Goal: Task Accomplishment & Management: Use online tool/utility

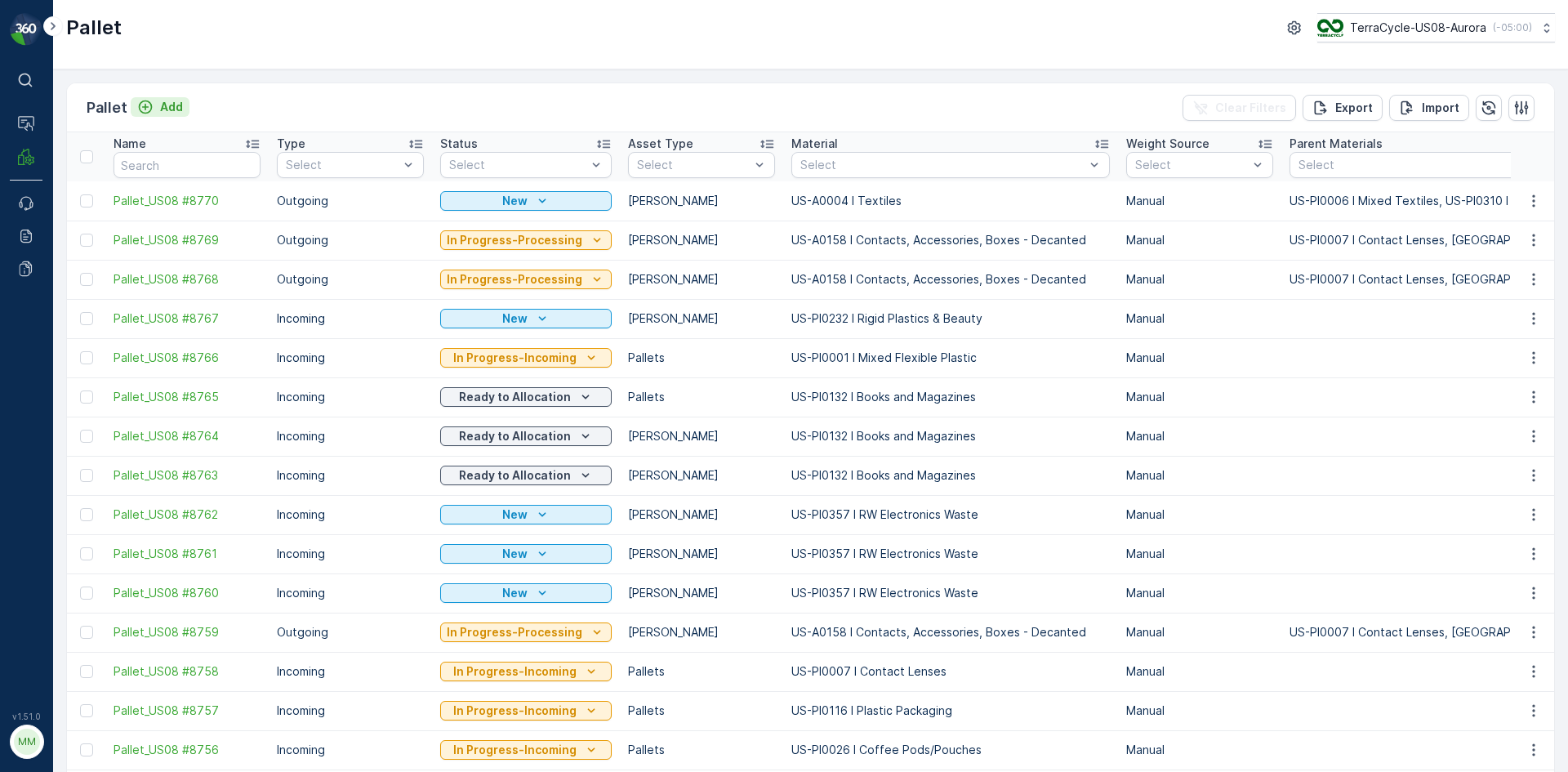
click at [170, 108] on p "Add" at bounding box center [172, 106] width 23 height 16
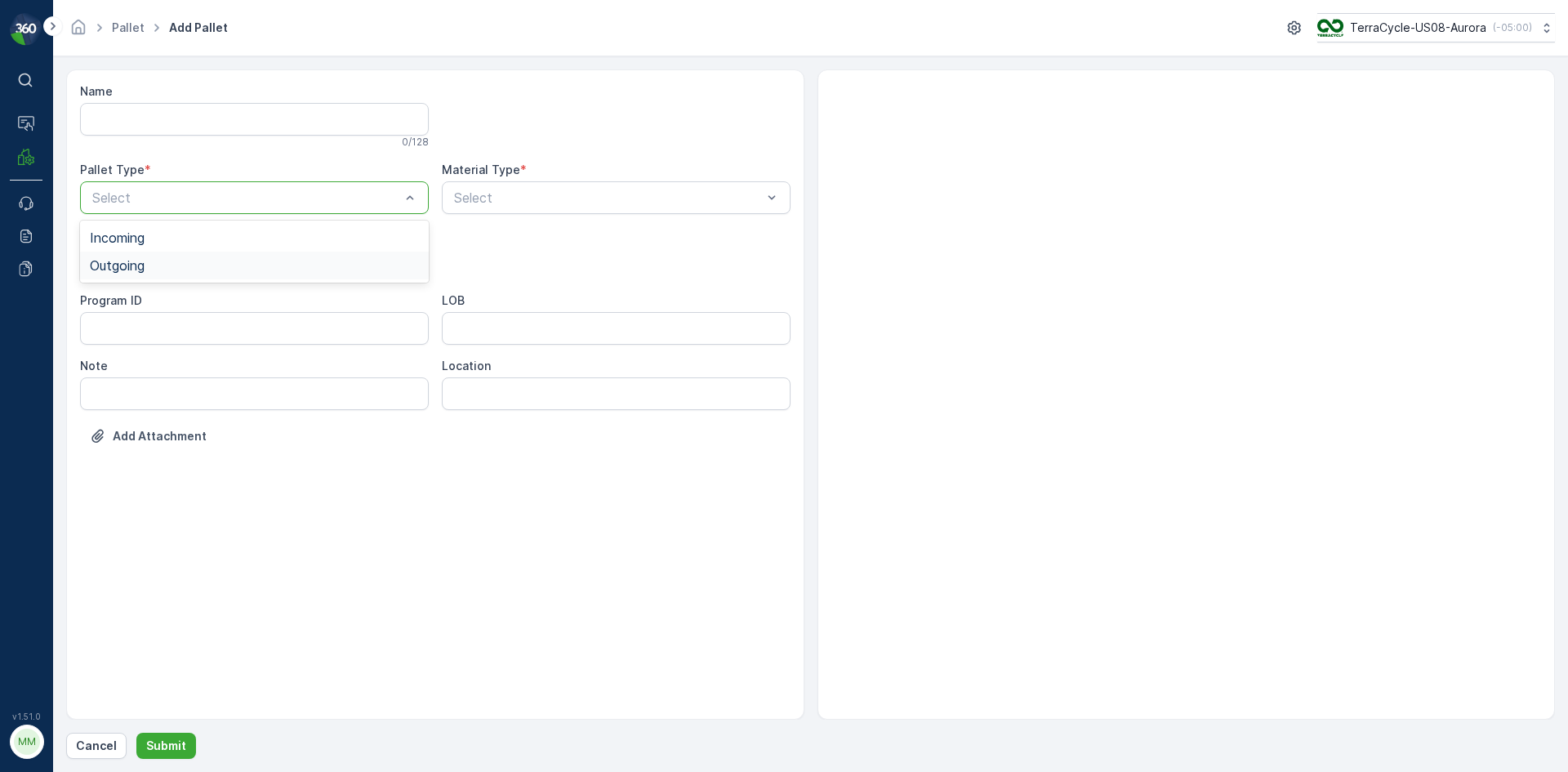
click at [274, 266] on div "Outgoing" at bounding box center [254, 265] width 329 height 14
click at [259, 313] on div "Gaylord" at bounding box center [254, 302] width 349 height 28
click at [526, 213] on div "Select" at bounding box center [617, 198] width 349 height 33
type input "0158"
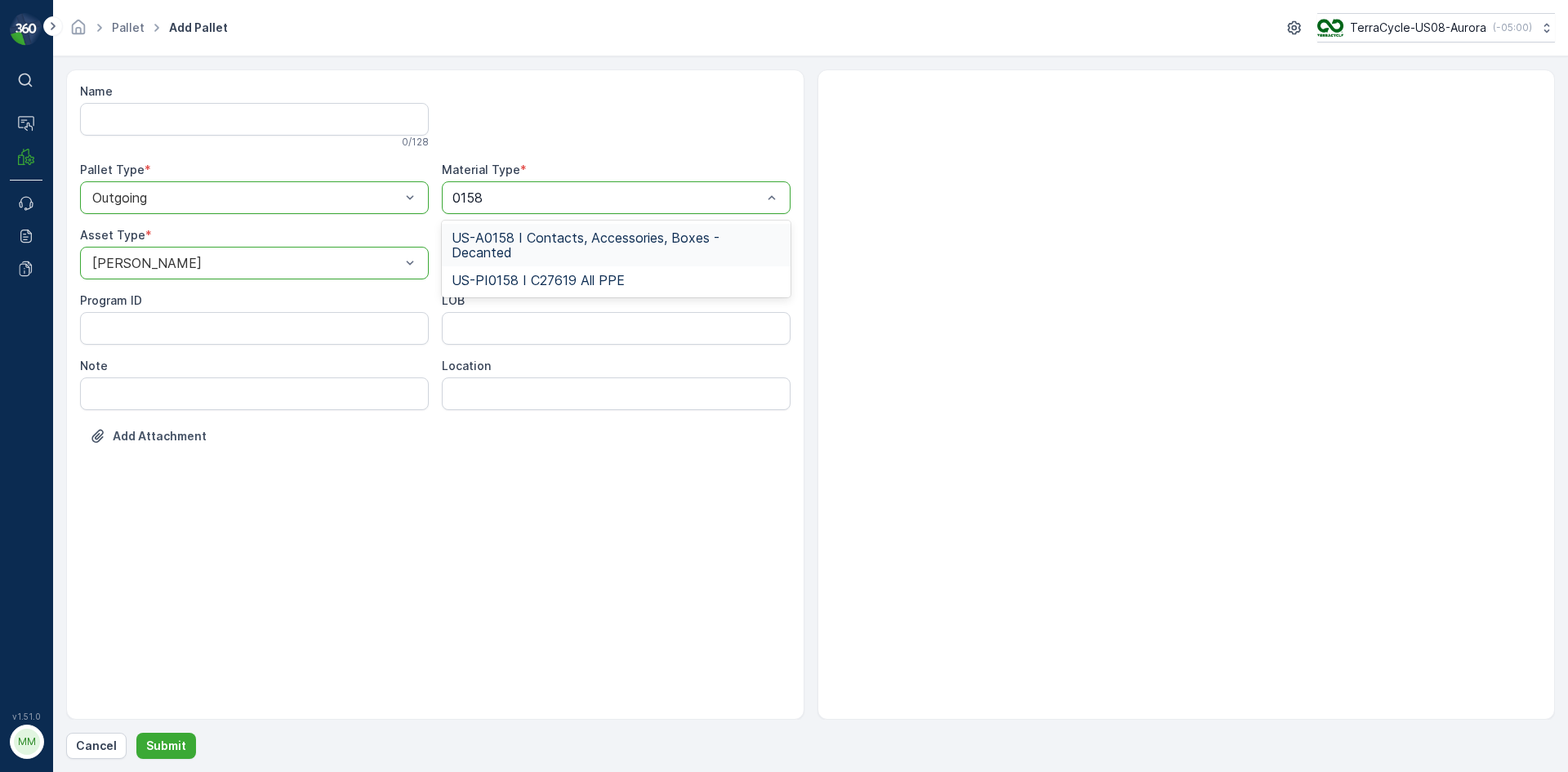
click at [559, 241] on span "US-A0158 I Contacts, Accessories, Boxes - Decanted" at bounding box center [616, 245] width 329 height 30
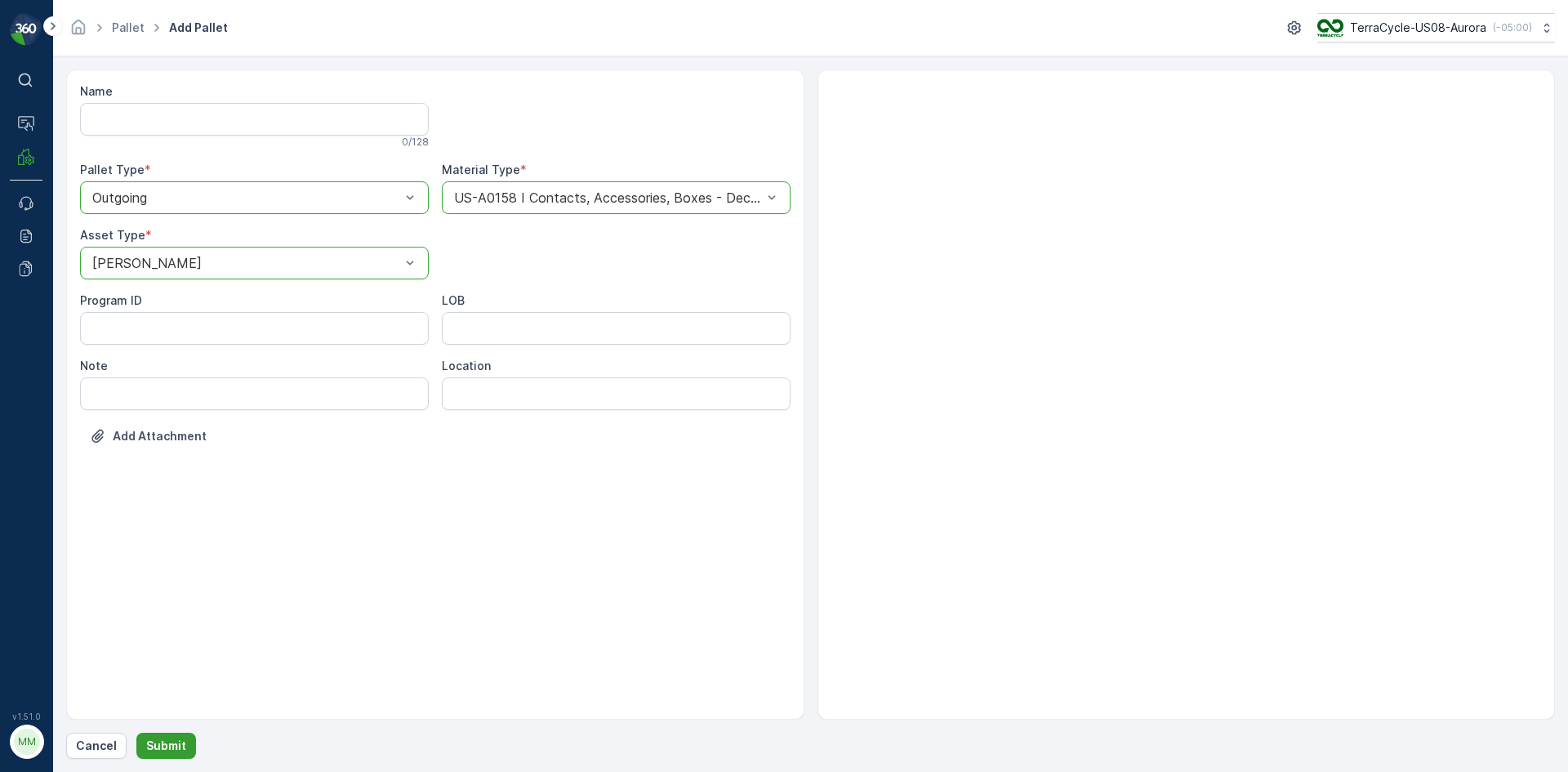
click at [164, 750] on p "Submit" at bounding box center [166, 745] width 40 height 16
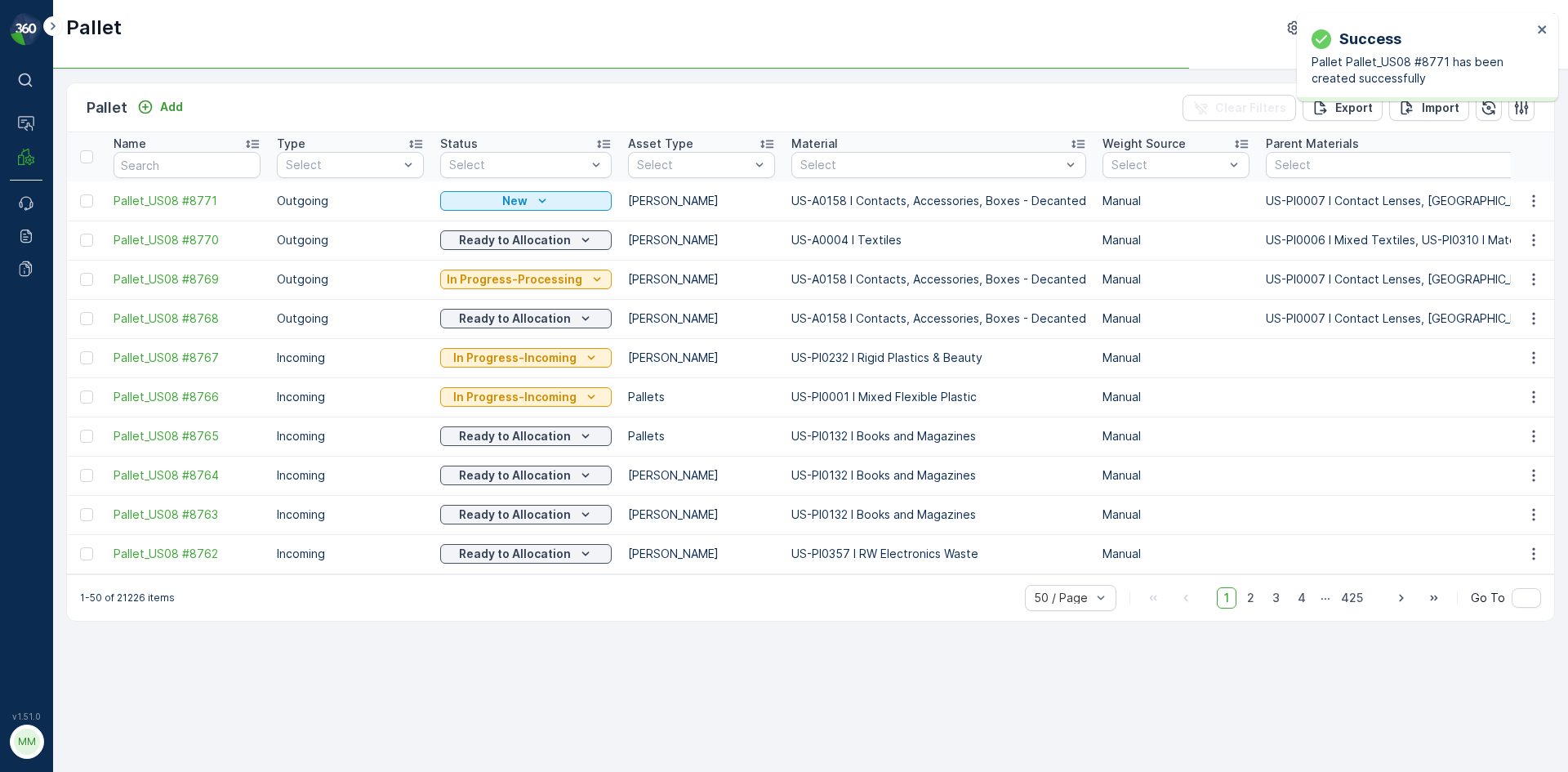
click at [191, 127] on div "Pallet Add Clear Filters Export Import" at bounding box center [810, 107] width 1487 height 49
click at [184, 113] on button "Add" at bounding box center [159, 106] width 59 height 19
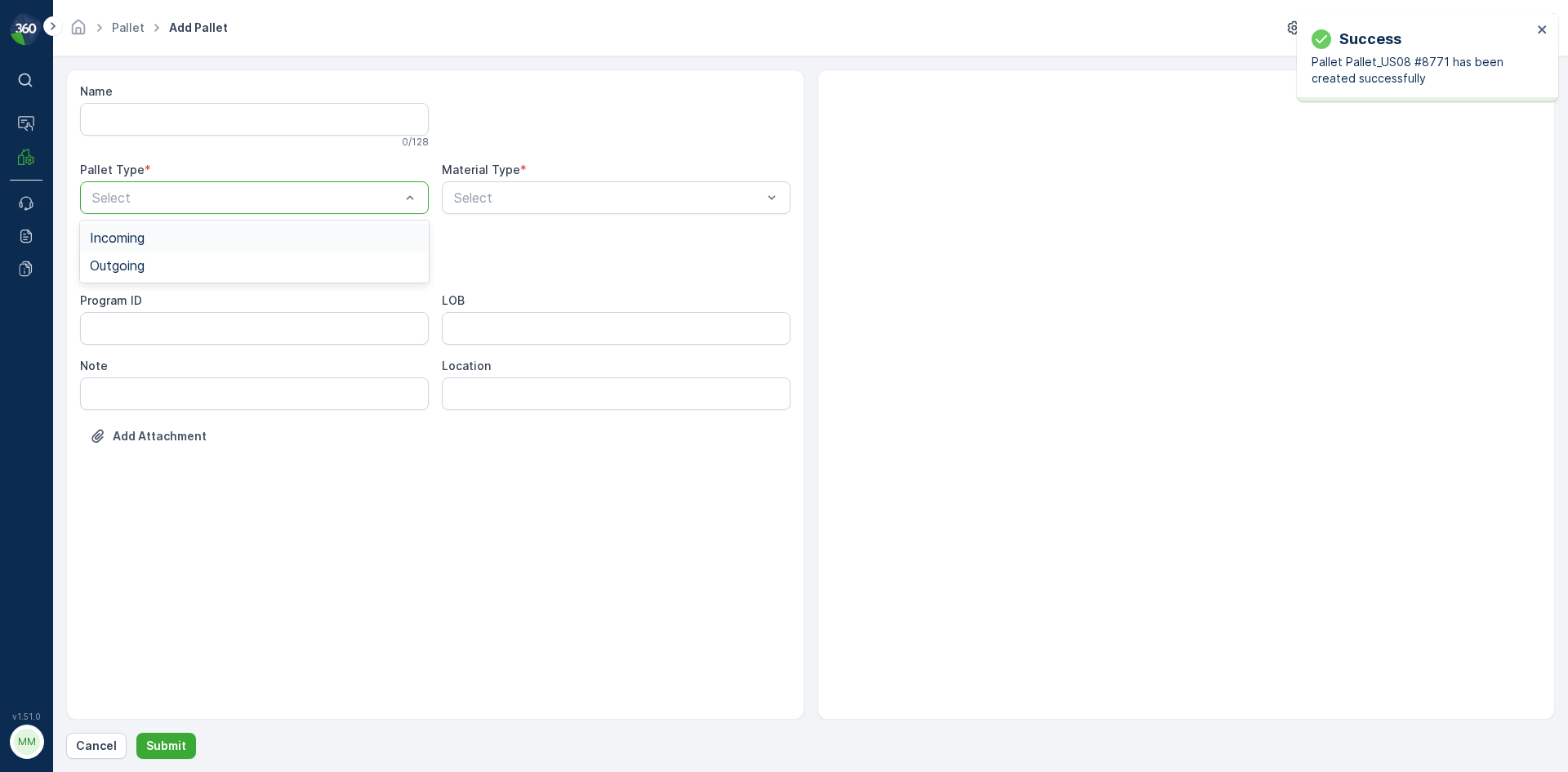
drag, startPoint x: 237, startPoint y: 190, endPoint x: 209, endPoint y: 231, distance: 49.6
click at [196, 265] on div "Outgoing" at bounding box center [254, 265] width 329 height 14
click at [195, 272] on div "Select" at bounding box center [254, 263] width 349 height 33
click at [189, 298] on div "Gaylord" at bounding box center [254, 302] width 329 height 14
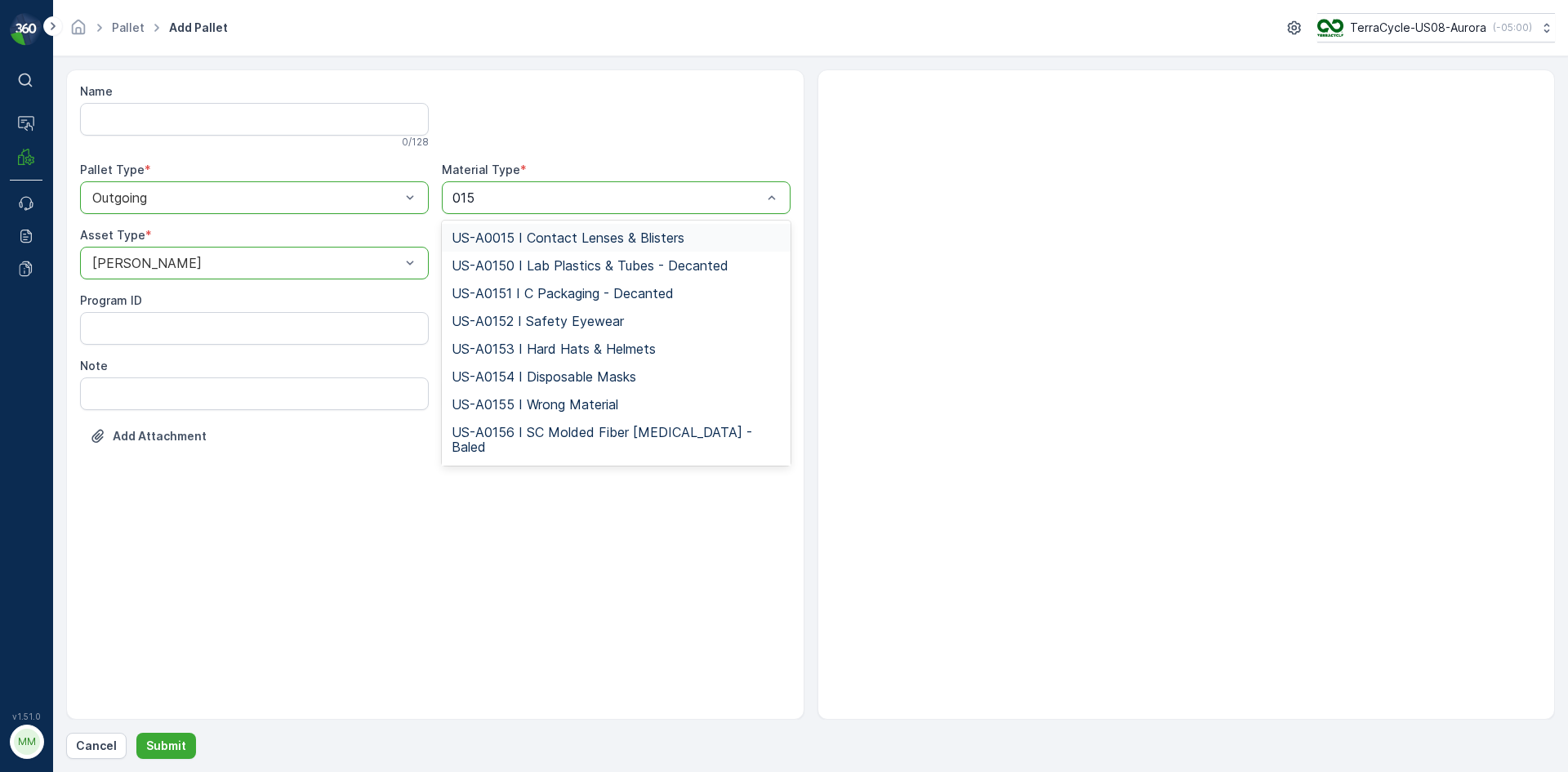
type input "0158"
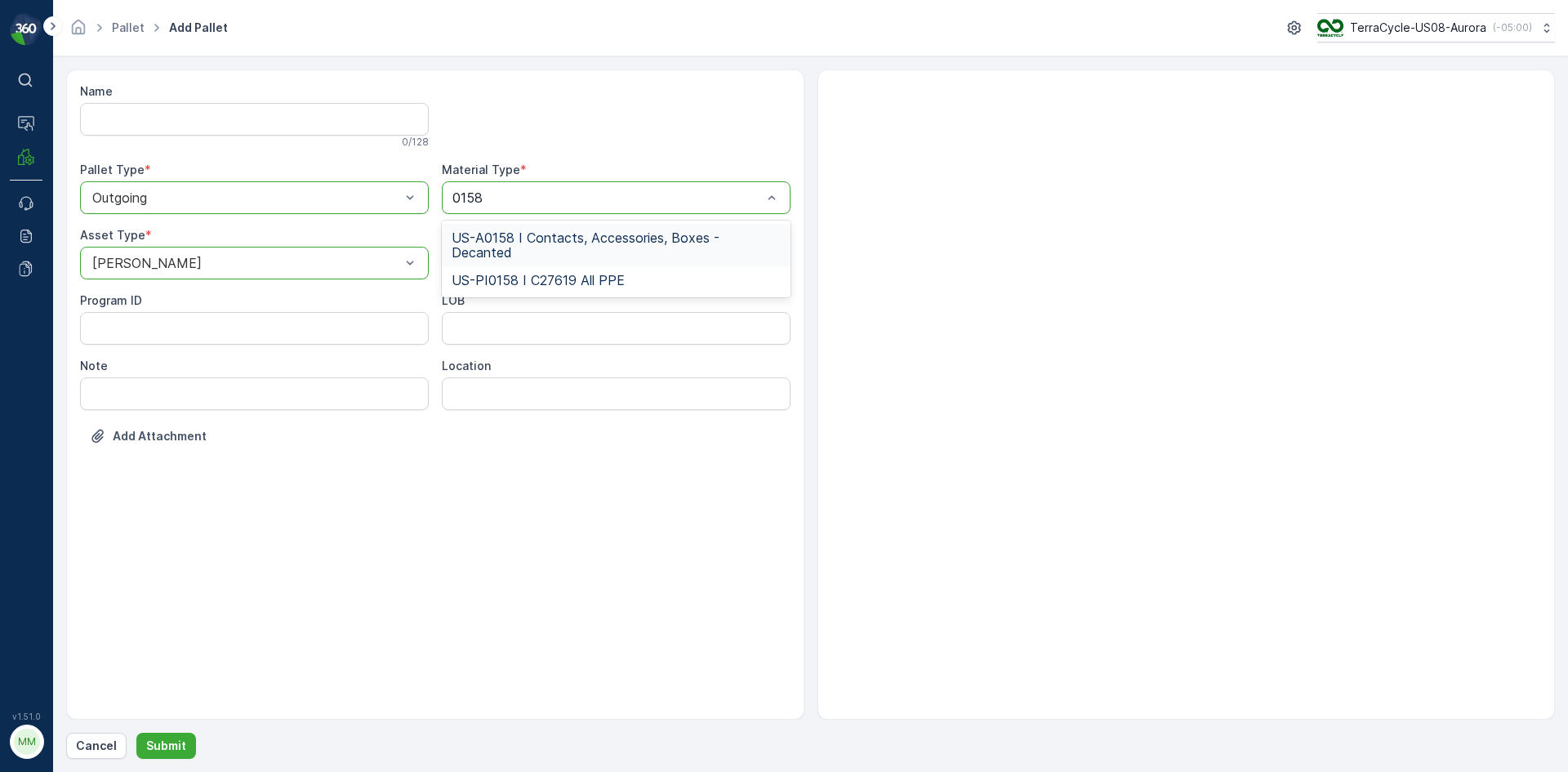
click at [573, 238] on span "US-A0158 I Contacts, Accessories, Boxes - Decanted" at bounding box center [616, 245] width 329 height 30
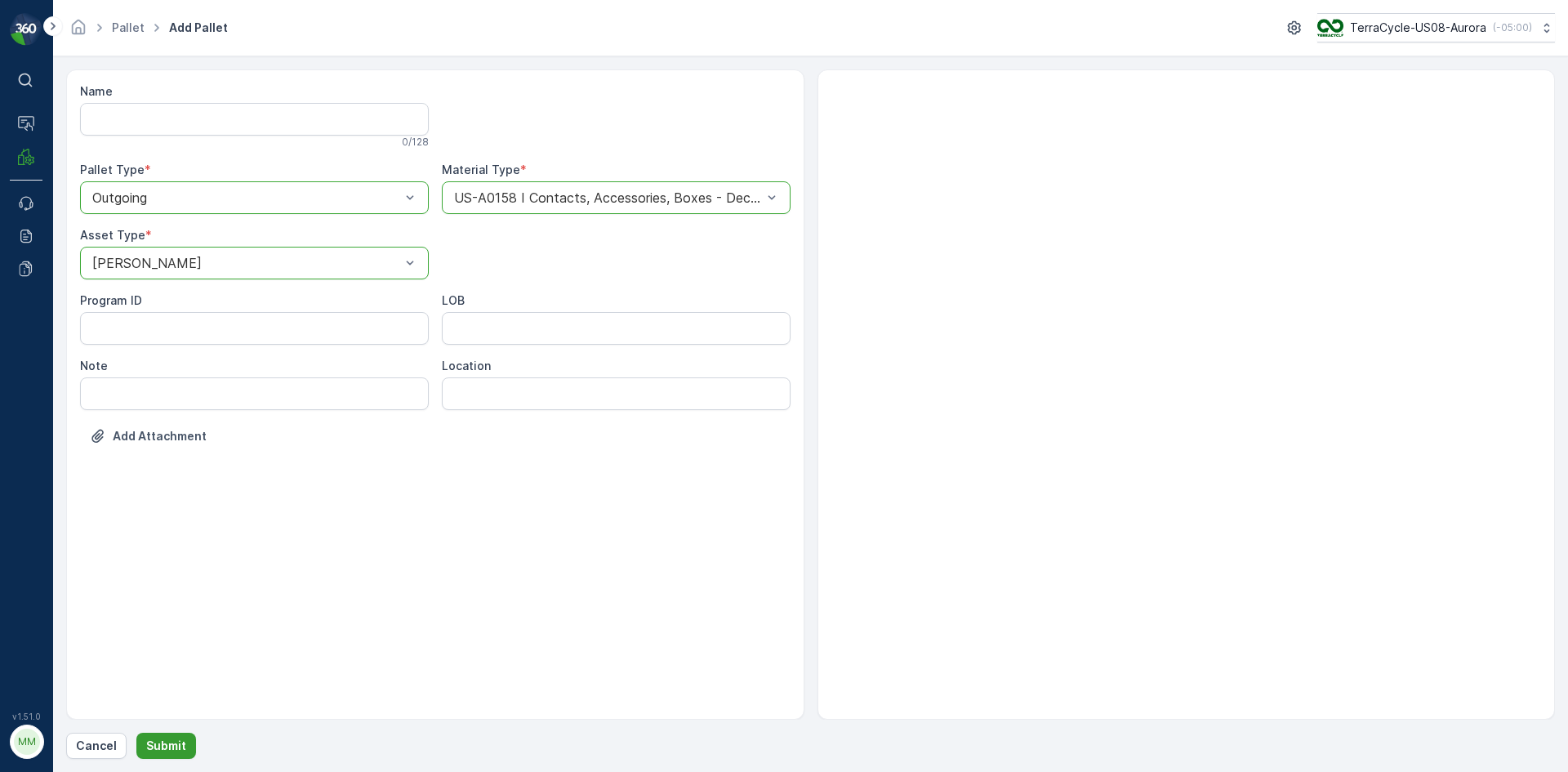
click at [176, 742] on p "Submit" at bounding box center [166, 745] width 40 height 16
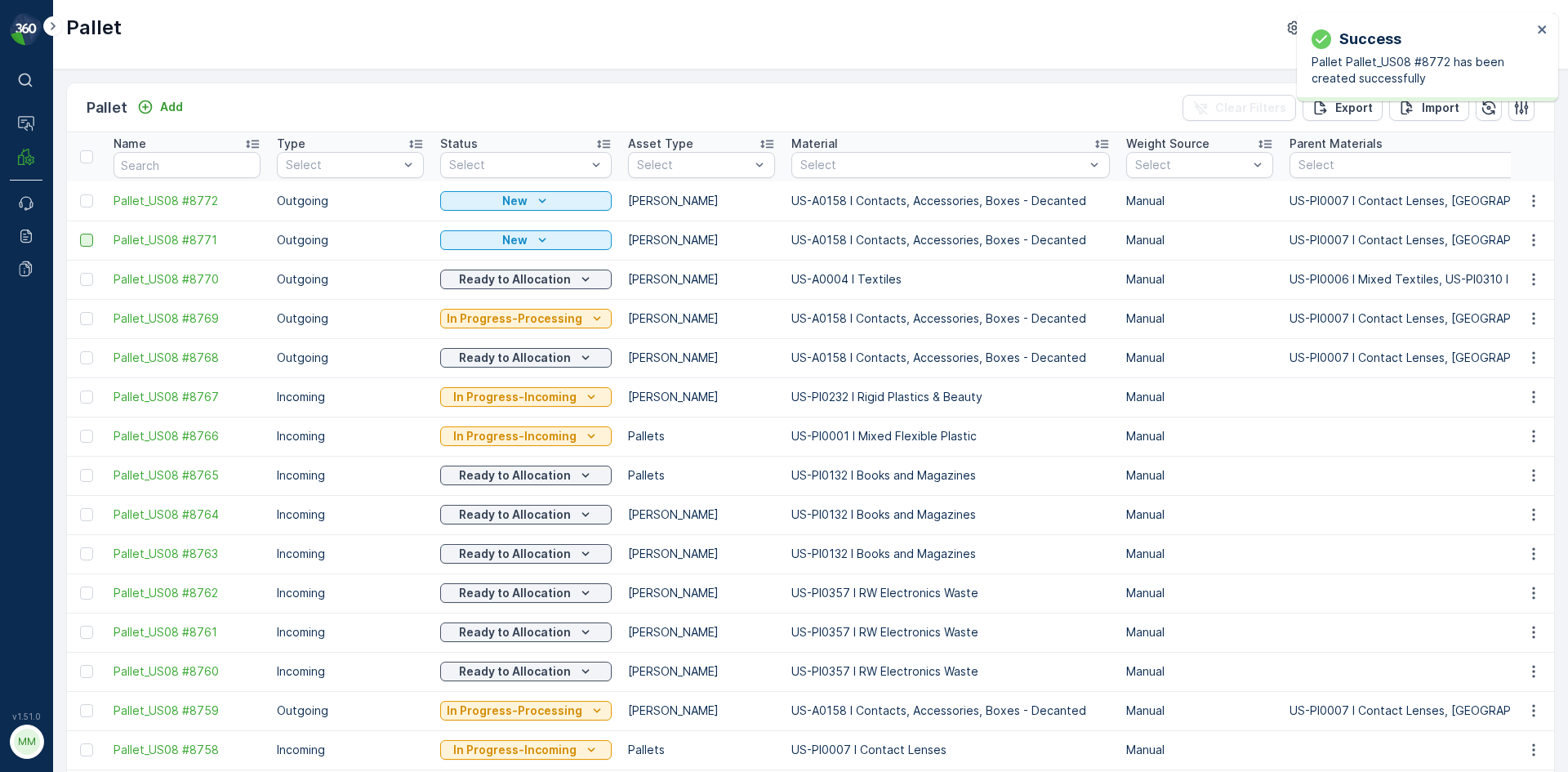
click at [88, 242] on div at bounding box center [86, 241] width 13 height 13
click at [80, 234] on input "checkbox" at bounding box center [80, 234] width 0 height 0
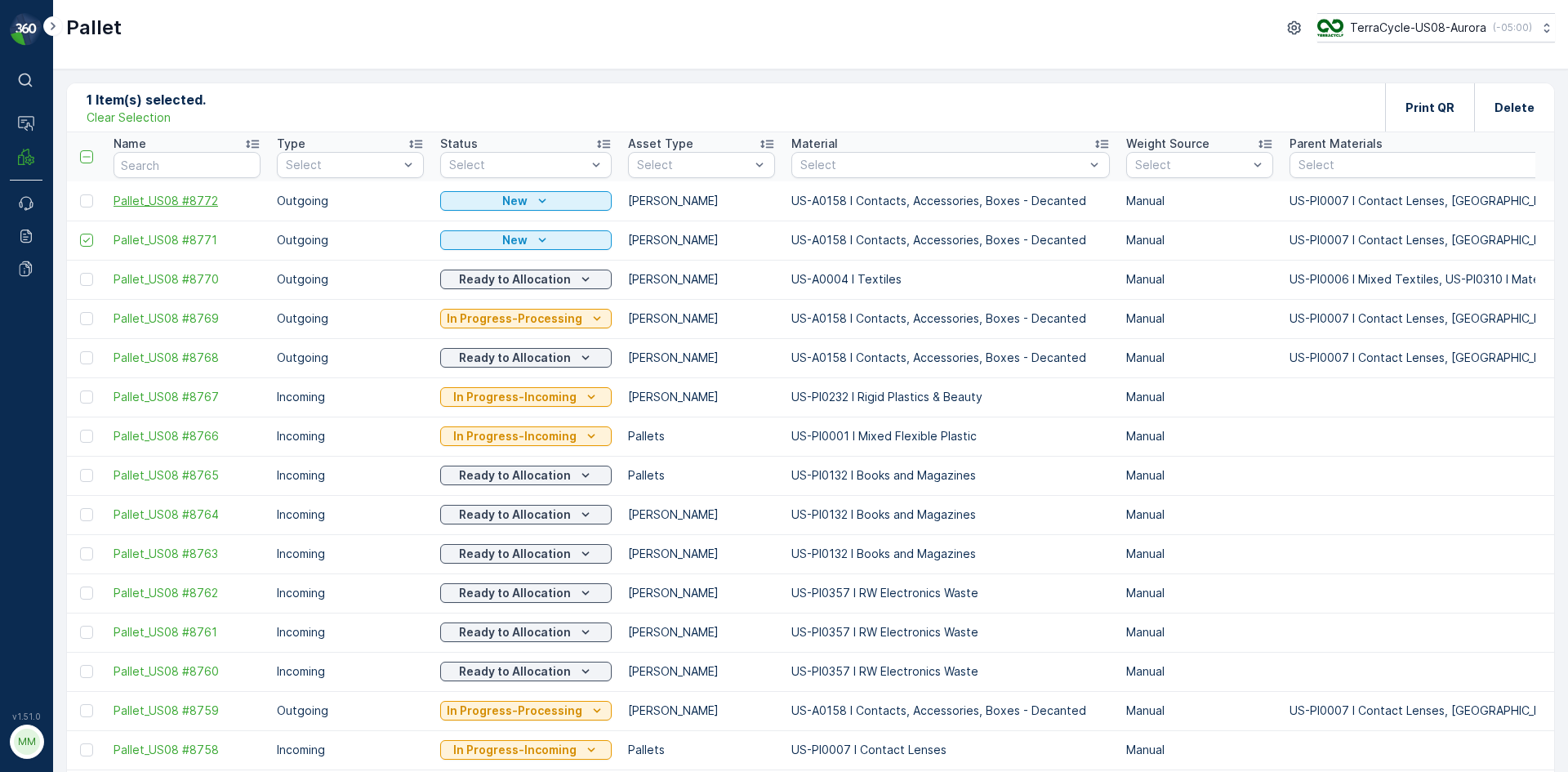
click at [85, 201] on div at bounding box center [86, 201] width 13 height 13
click at [80, 195] on input "checkbox" at bounding box center [80, 195] width 0 height 0
click at [1431, 109] on p "Print QR" at bounding box center [1430, 107] width 49 height 16
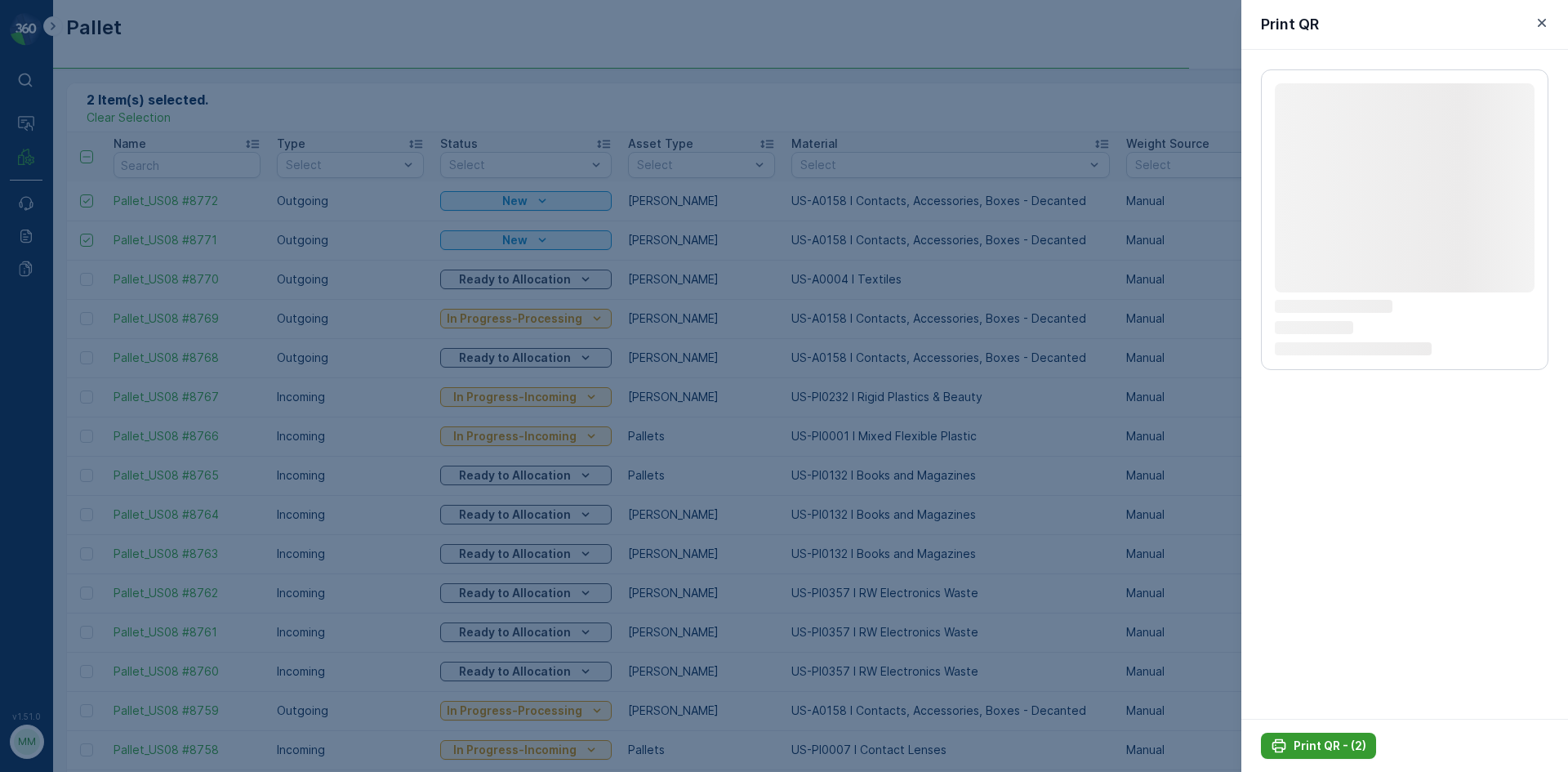
click at [1330, 742] on p "Print QR - (2)" at bounding box center [1330, 745] width 73 height 16
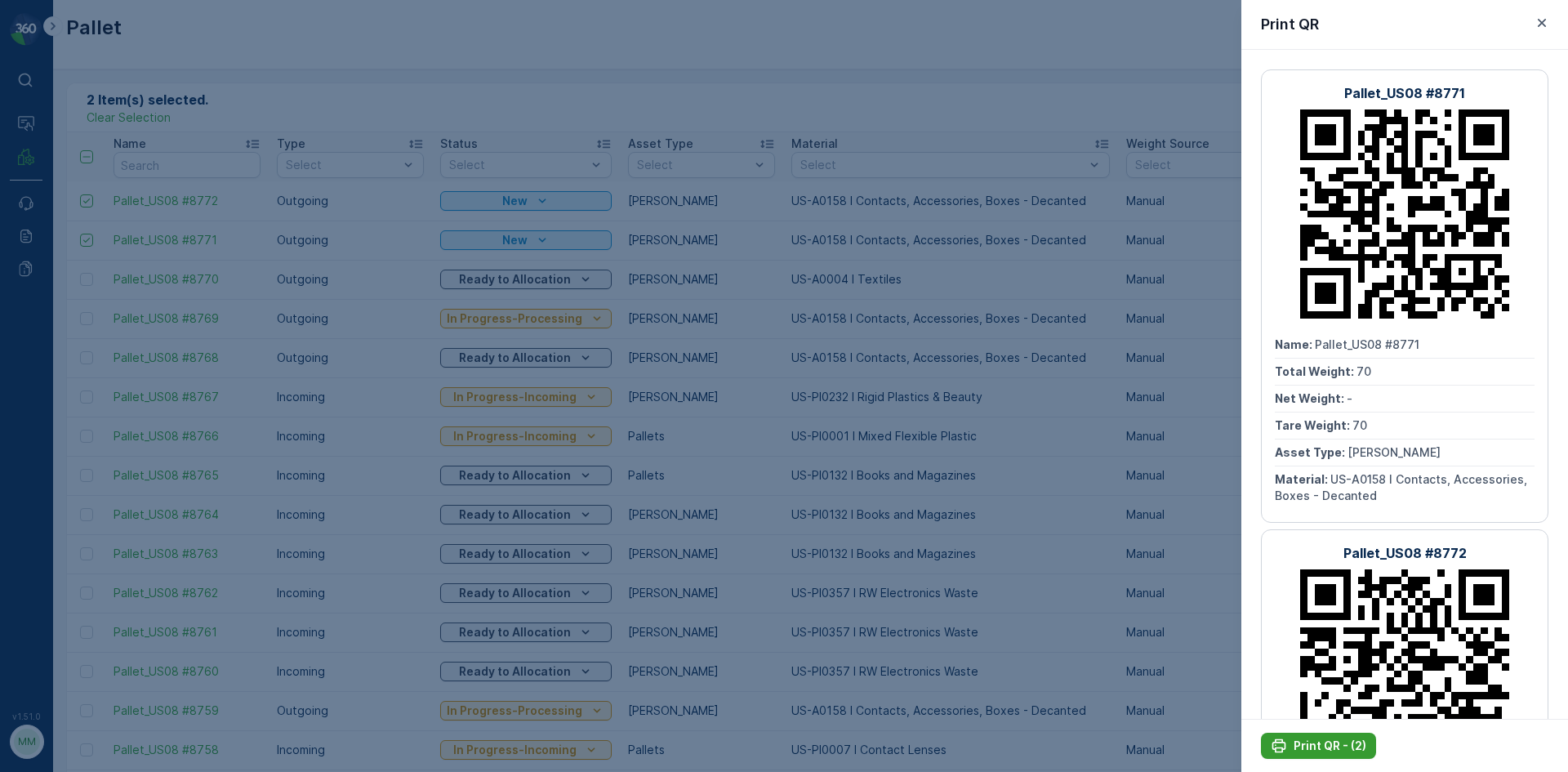
click at [1330, 742] on p "Print QR - (2)" at bounding box center [1330, 745] width 73 height 16
drag, startPoint x: 1330, startPoint y: 742, endPoint x: 1004, endPoint y: 387, distance: 482.0
click at [1005, 386] on div at bounding box center [784, 386] width 1568 height 772
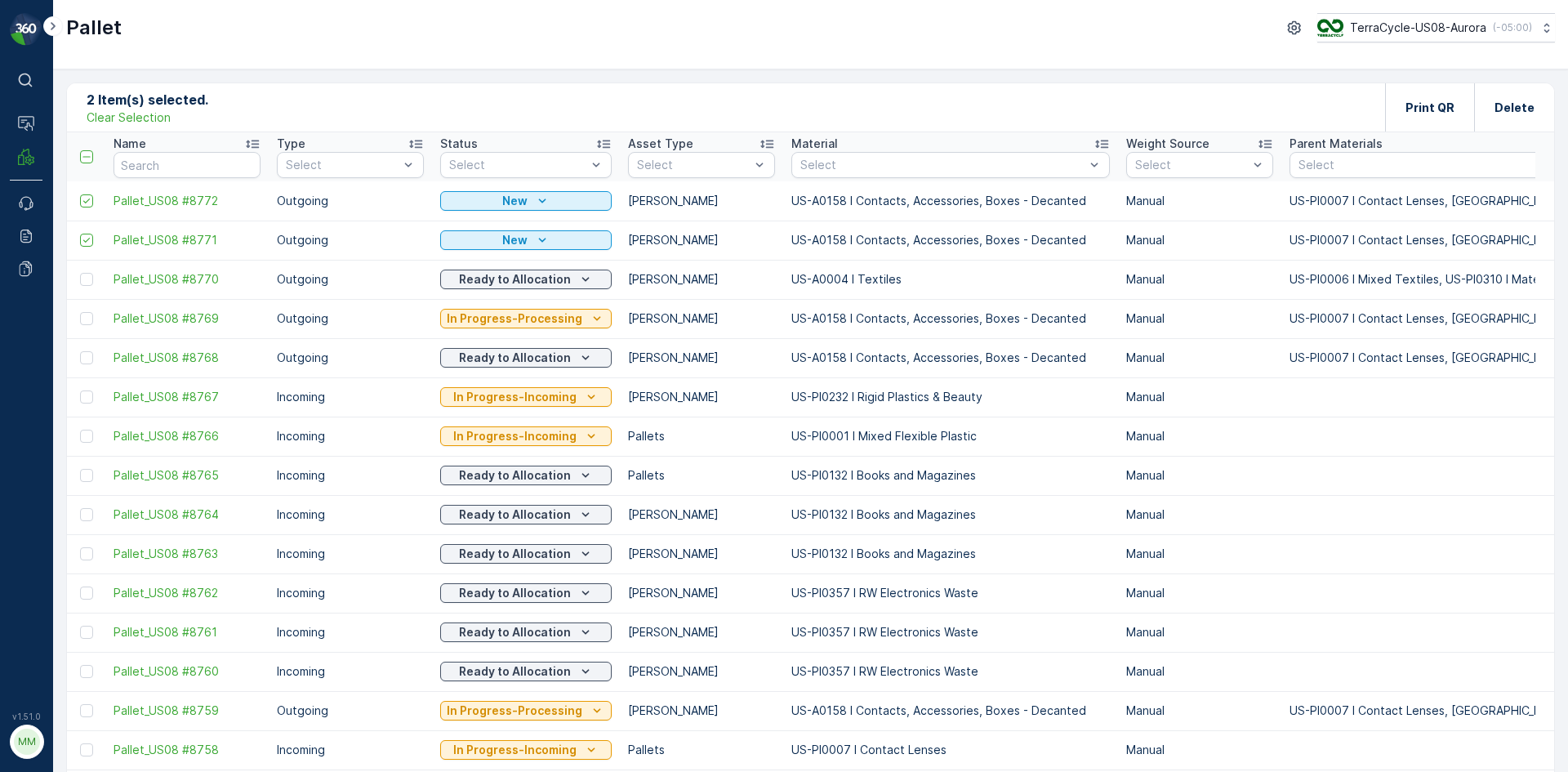
drag, startPoint x: 157, startPoint y: 113, endPoint x: 205, endPoint y: 113, distance: 48.0
click at [156, 113] on p "Clear Selection" at bounding box center [129, 117] width 84 height 16
click at [169, 107] on p "Add" at bounding box center [172, 106] width 23 height 16
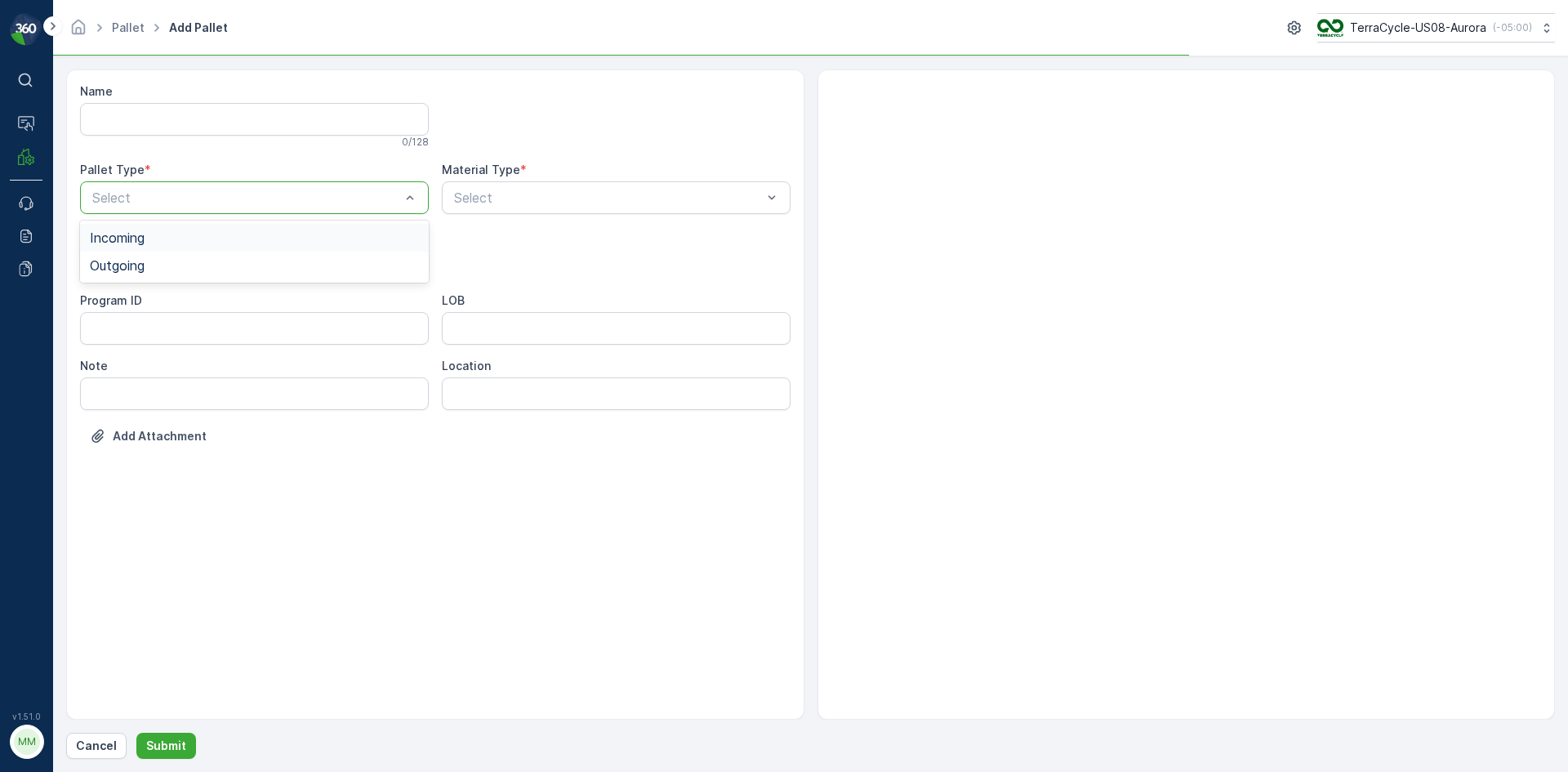
drag, startPoint x: 194, startPoint y: 193, endPoint x: 195, endPoint y: 205, distance: 12.0
click at [198, 257] on div "Outgoing" at bounding box center [254, 265] width 349 height 28
click at [184, 334] on div "Bales" at bounding box center [254, 330] width 329 height 14
type input "0004"
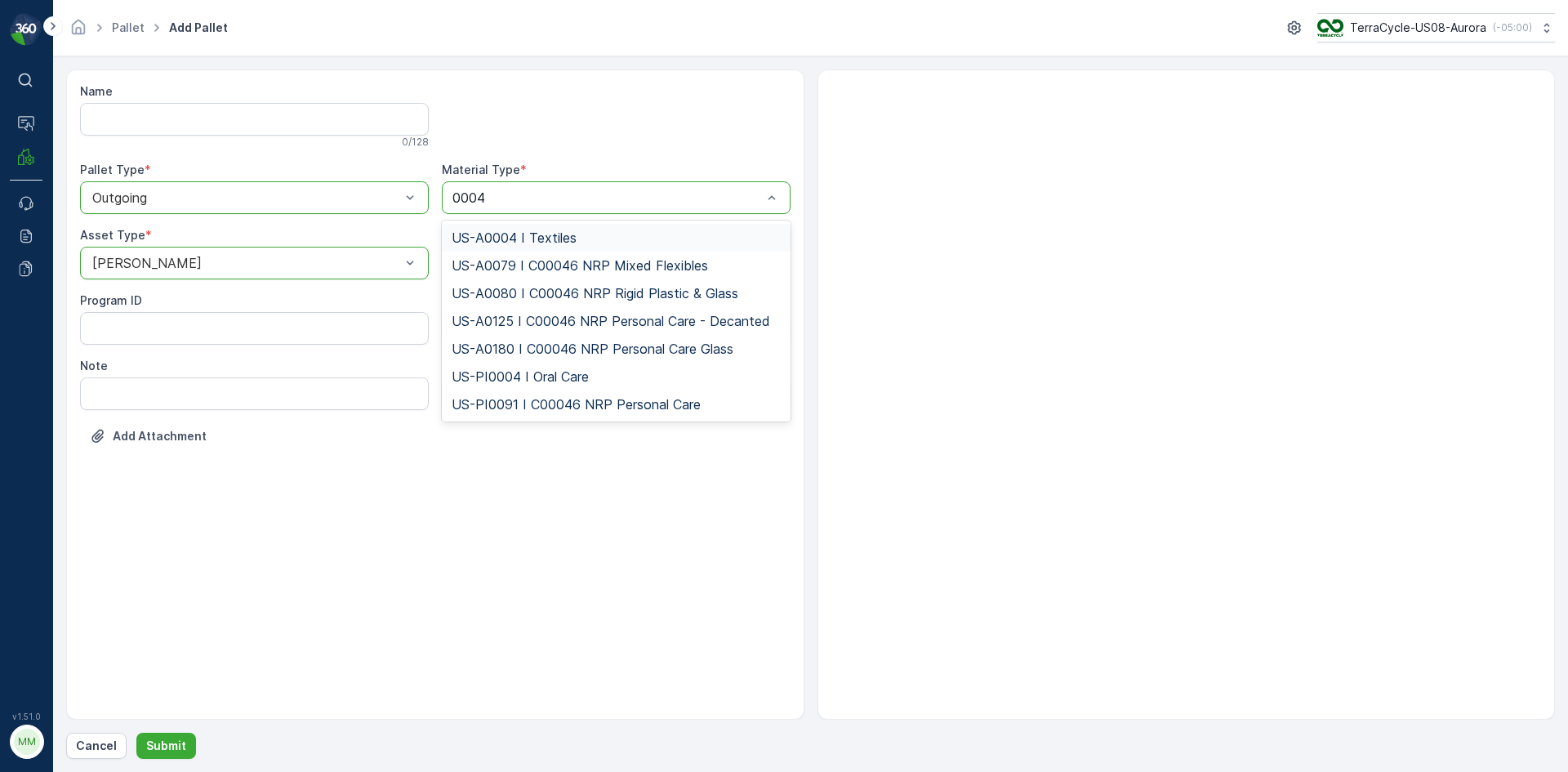
click at [741, 233] on div "US-A0004 I Textiles" at bounding box center [616, 237] width 329 height 14
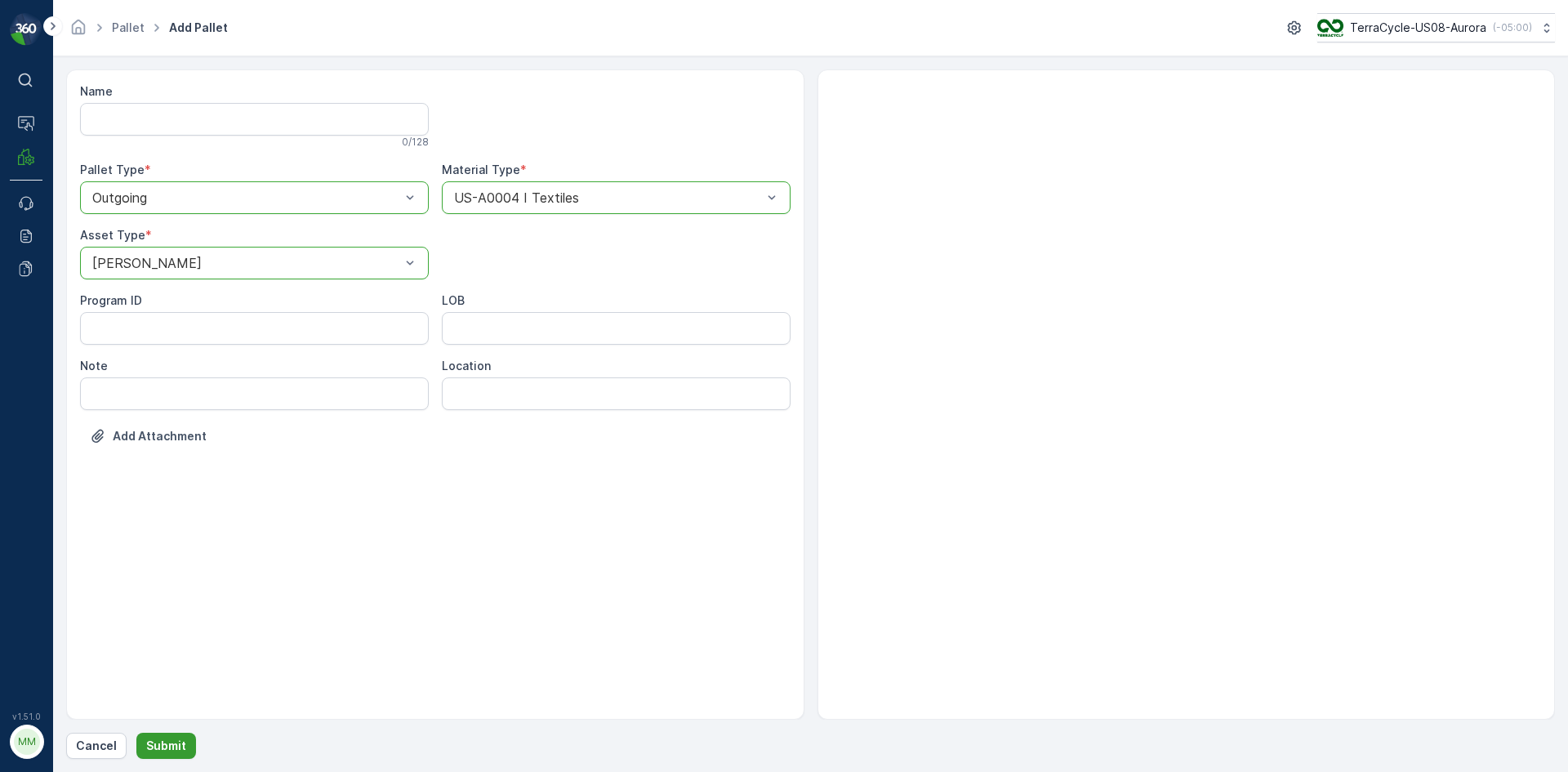
click at [167, 743] on p "Submit" at bounding box center [166, 745] width 40 height 16
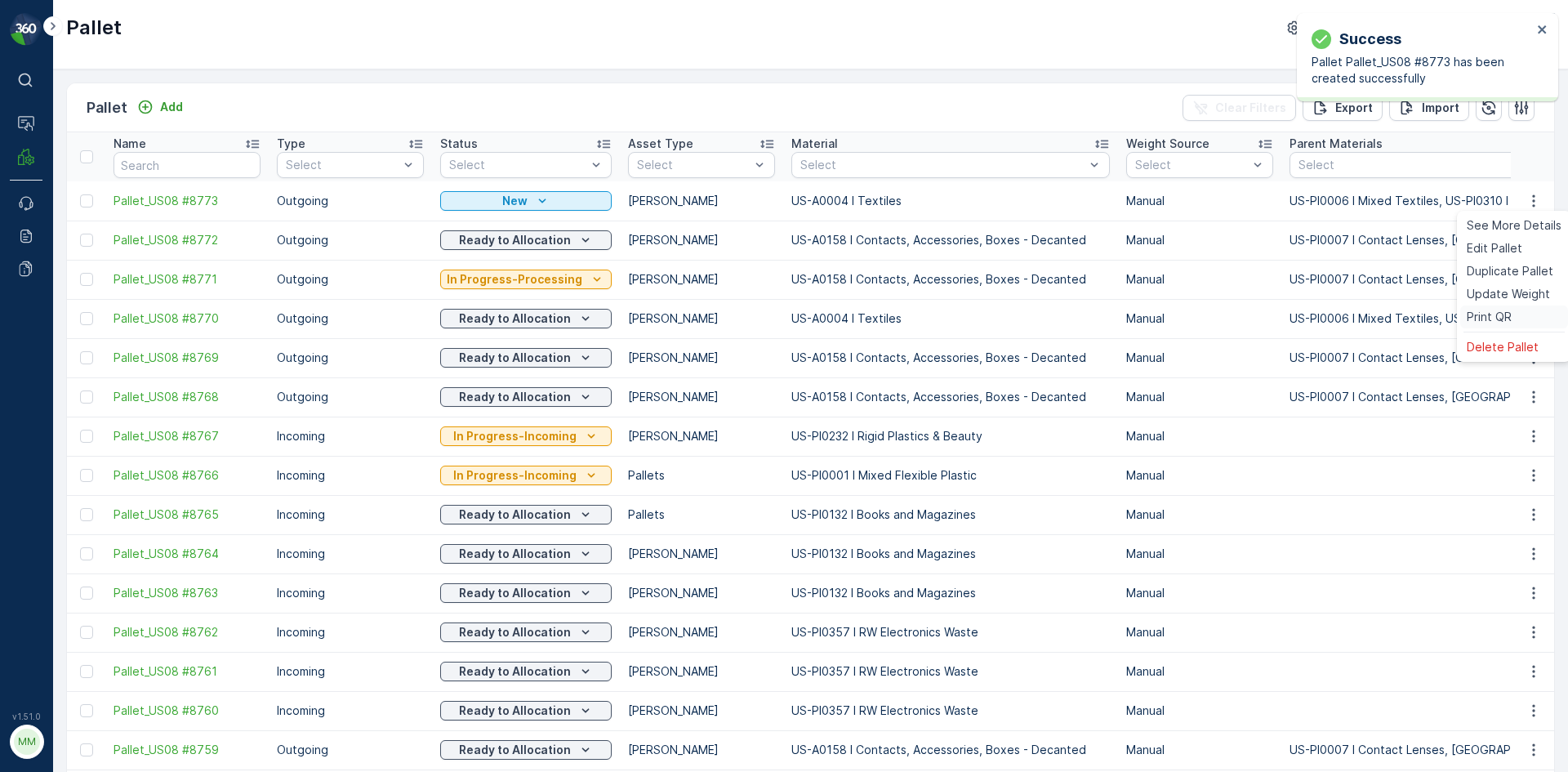
click at [1503, 317] on span "Print QR" at bounding box center [1489, 316] width 45 height 16
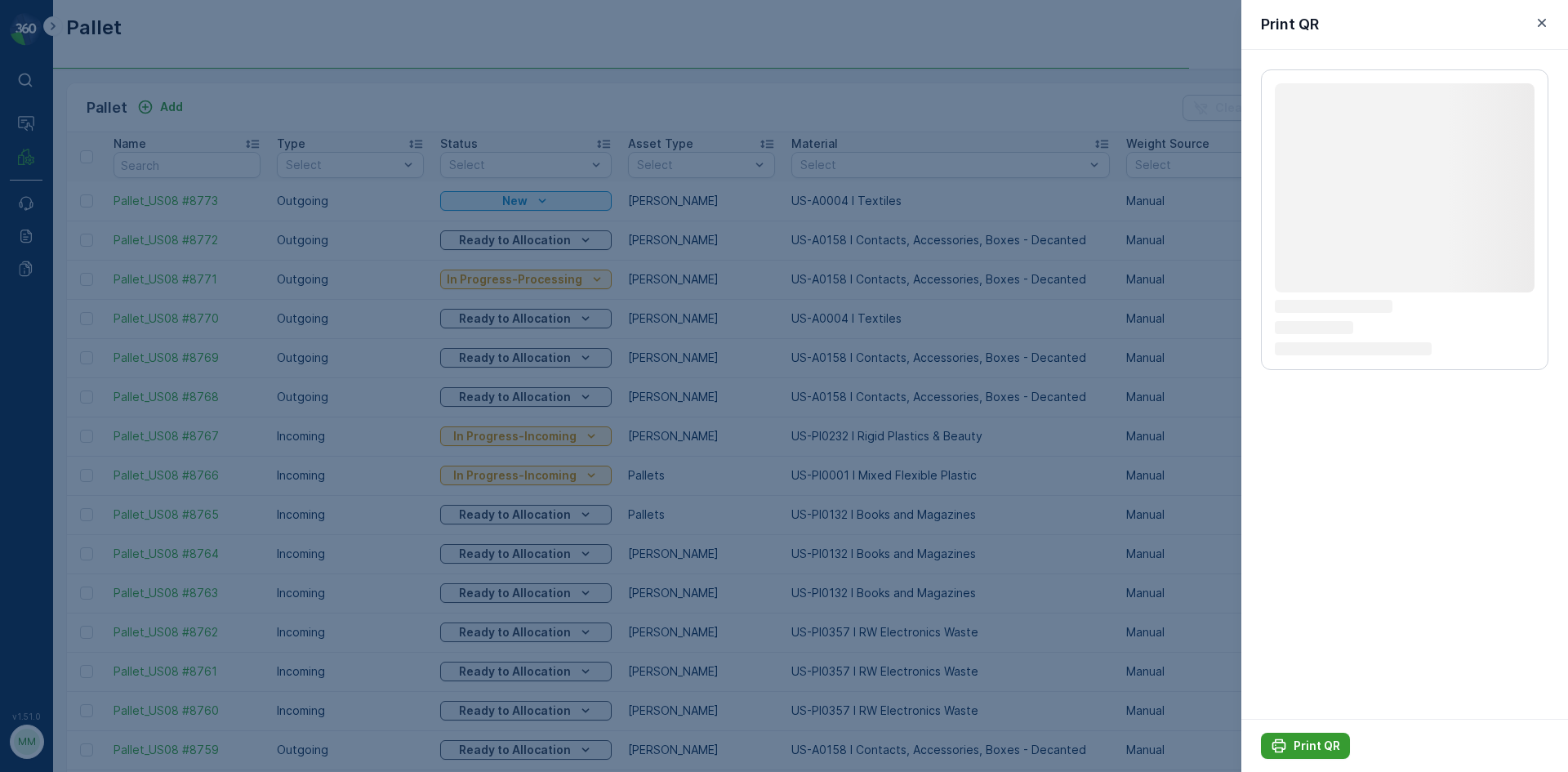
click at [1327, 756] on button "Print QR" at bounding box center [1305, 745] width 89 height 26
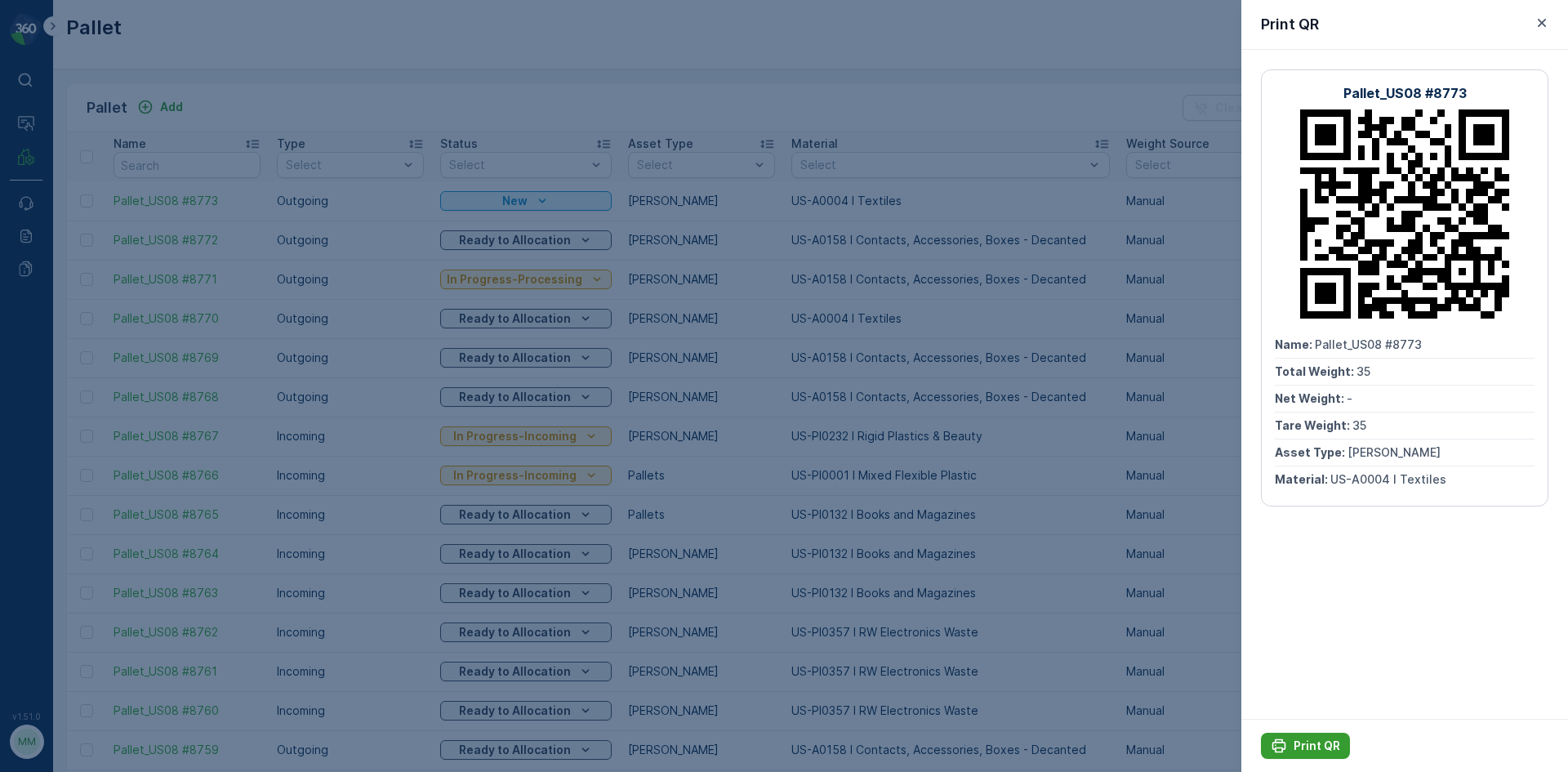
click at [1317, 740] on p "Print QR" at bounding box center [1317, 745] width 47 height 16
click at [239, 97] on div at bounding box center [784, 386] width 1568 height 772
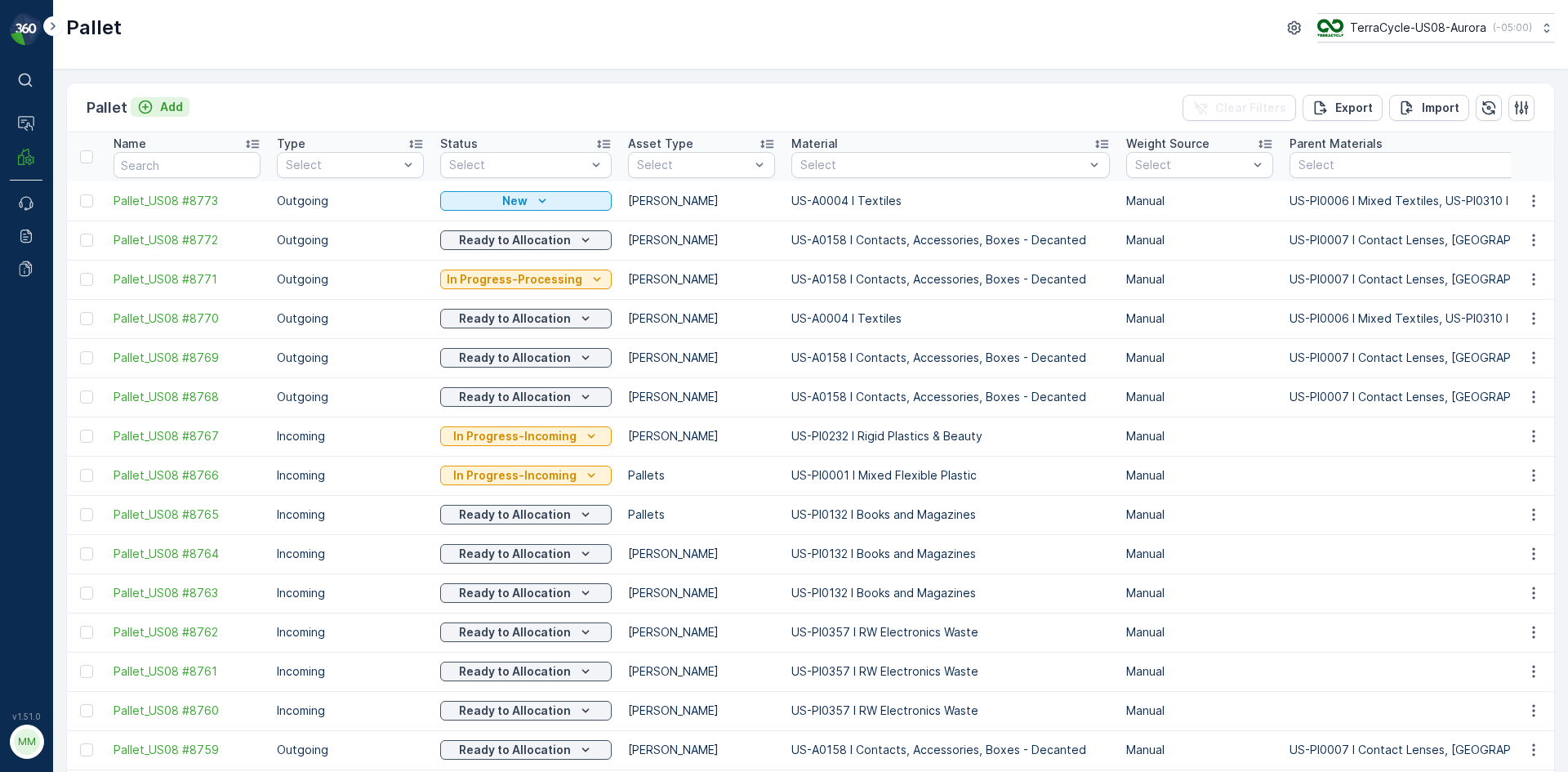
click at [176, 106] on p "Add" at bounding box center [172, 106] width 23 height 16
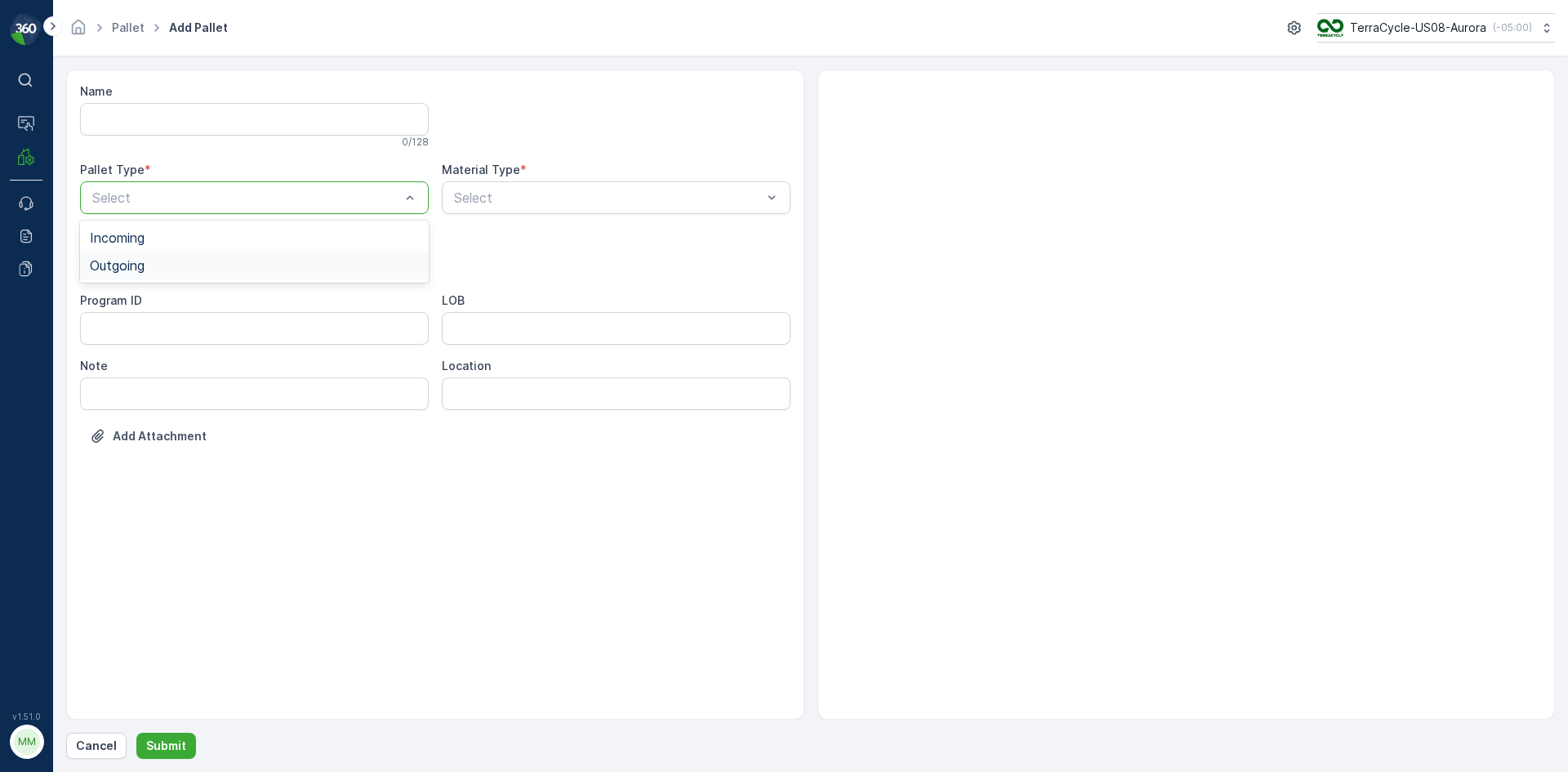
click at [239, 268] on div "Outgoing" at bounding box center [254, 265] width 329 height 14
click at [205, 316] on div "Bales" at bounding box center [254, 330] width 349 height 28
type input "0004"
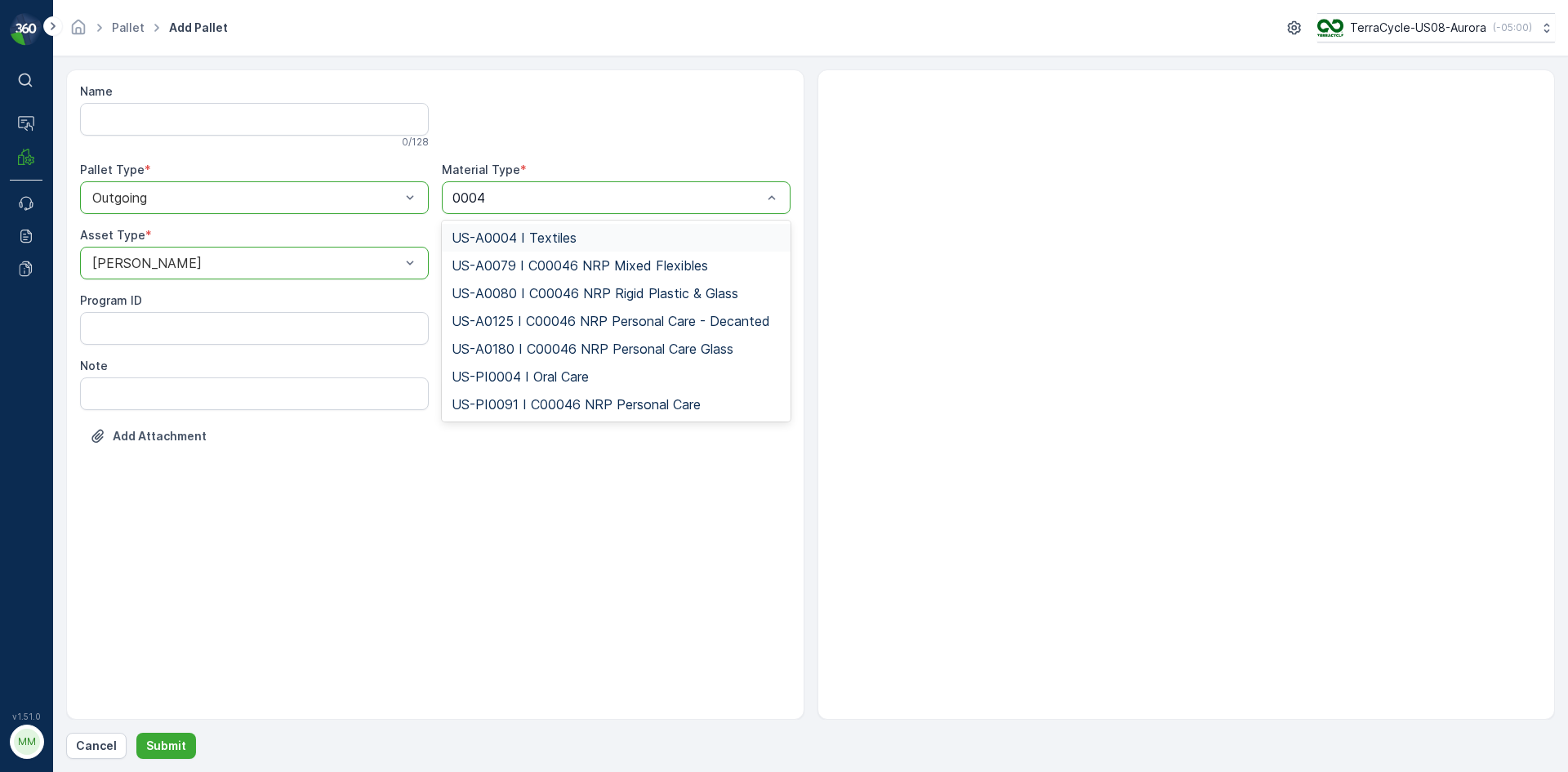
click at [641, 241] on div "US-A0004 I Textiles" at bounding box center [616, 237] width 329 height 14
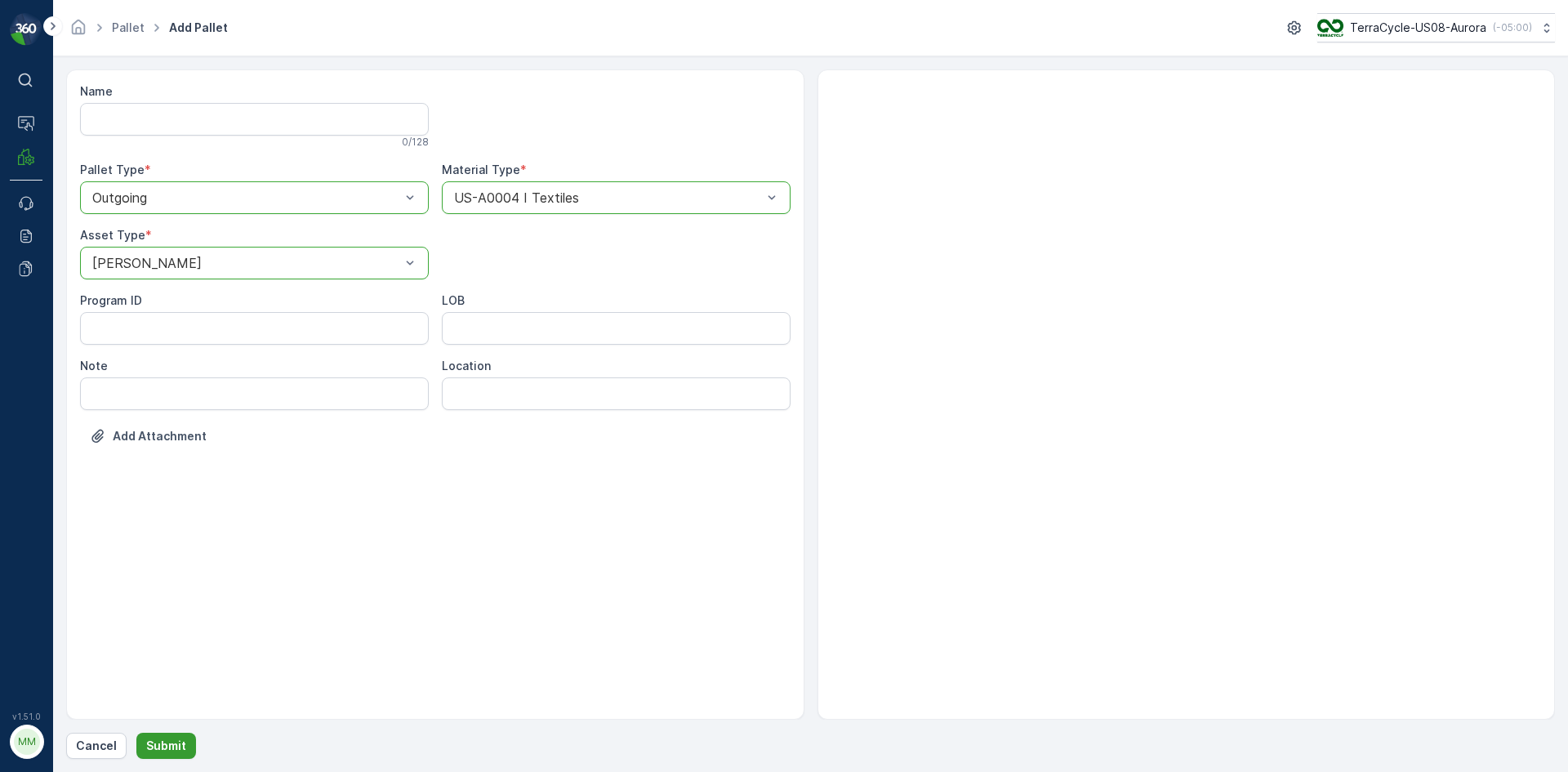
click at [168, 746] on p "Submit" at bounding box center [166, 745] width 40 height 16
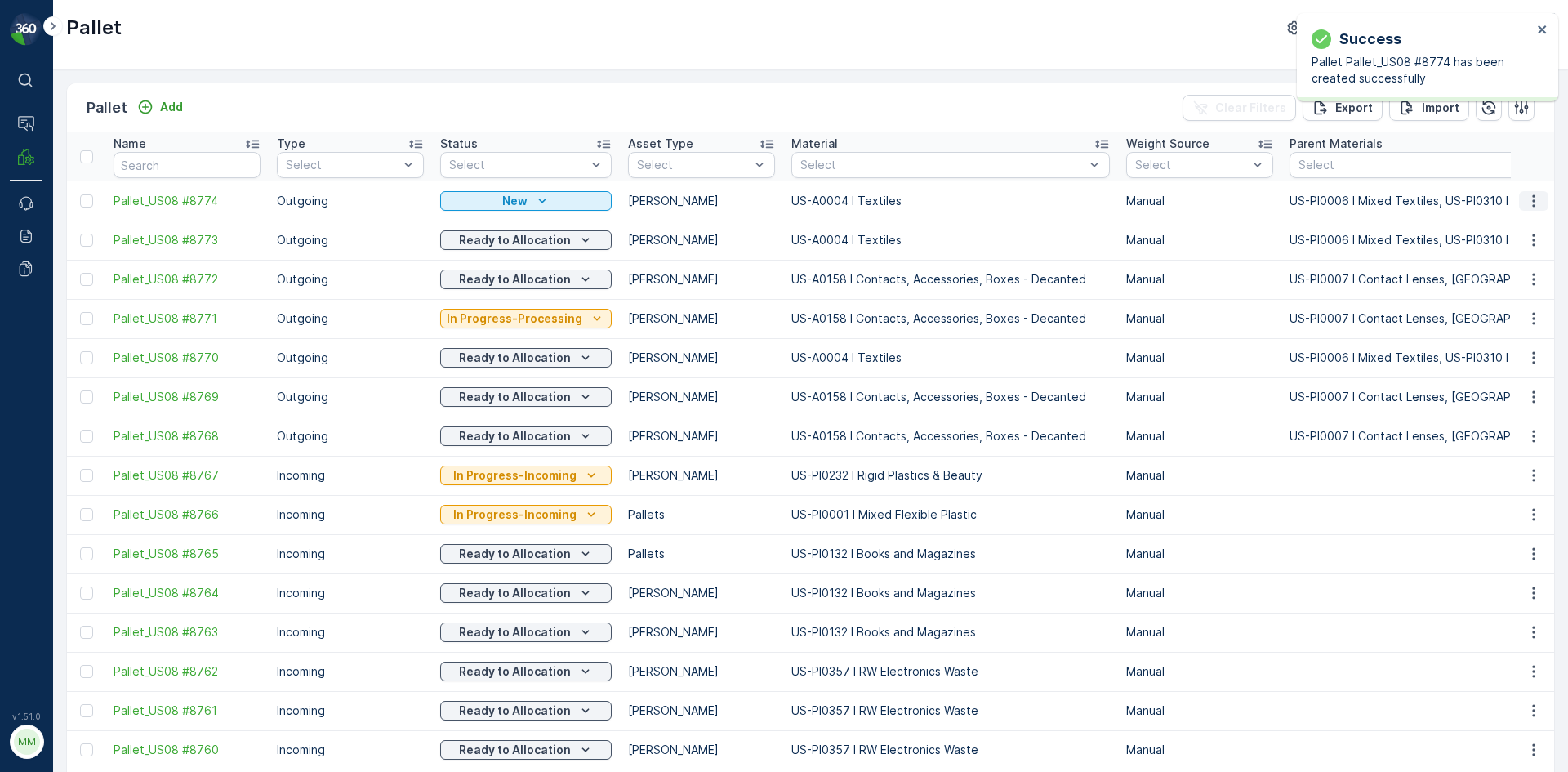
click at [1533, 200] on icon "button" at bounding box center [1533, 200] width 16 height 16
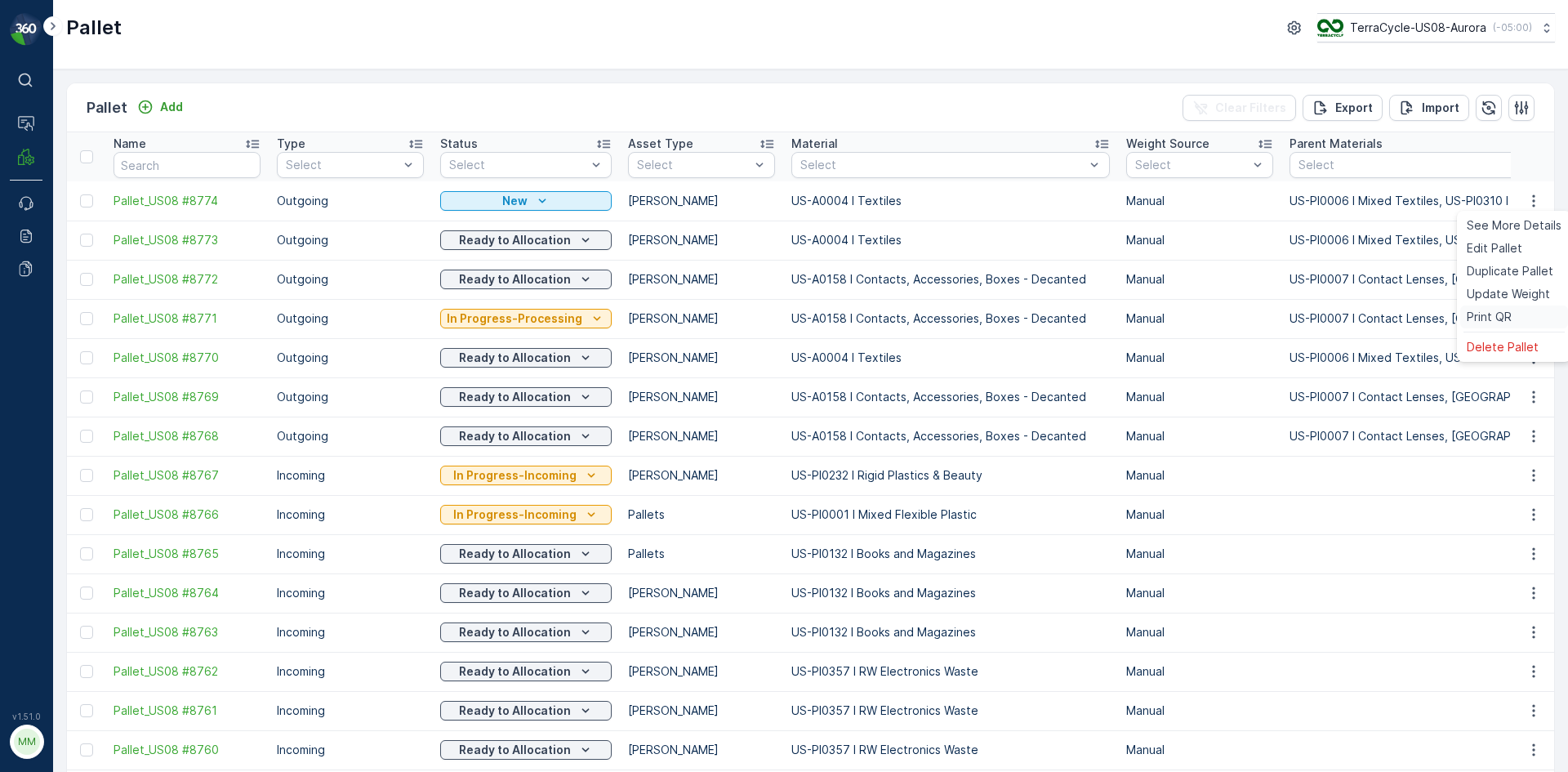
click at [1507, 312] on span "Print QR" at bounding box center [1489, 316] width 45 height 16
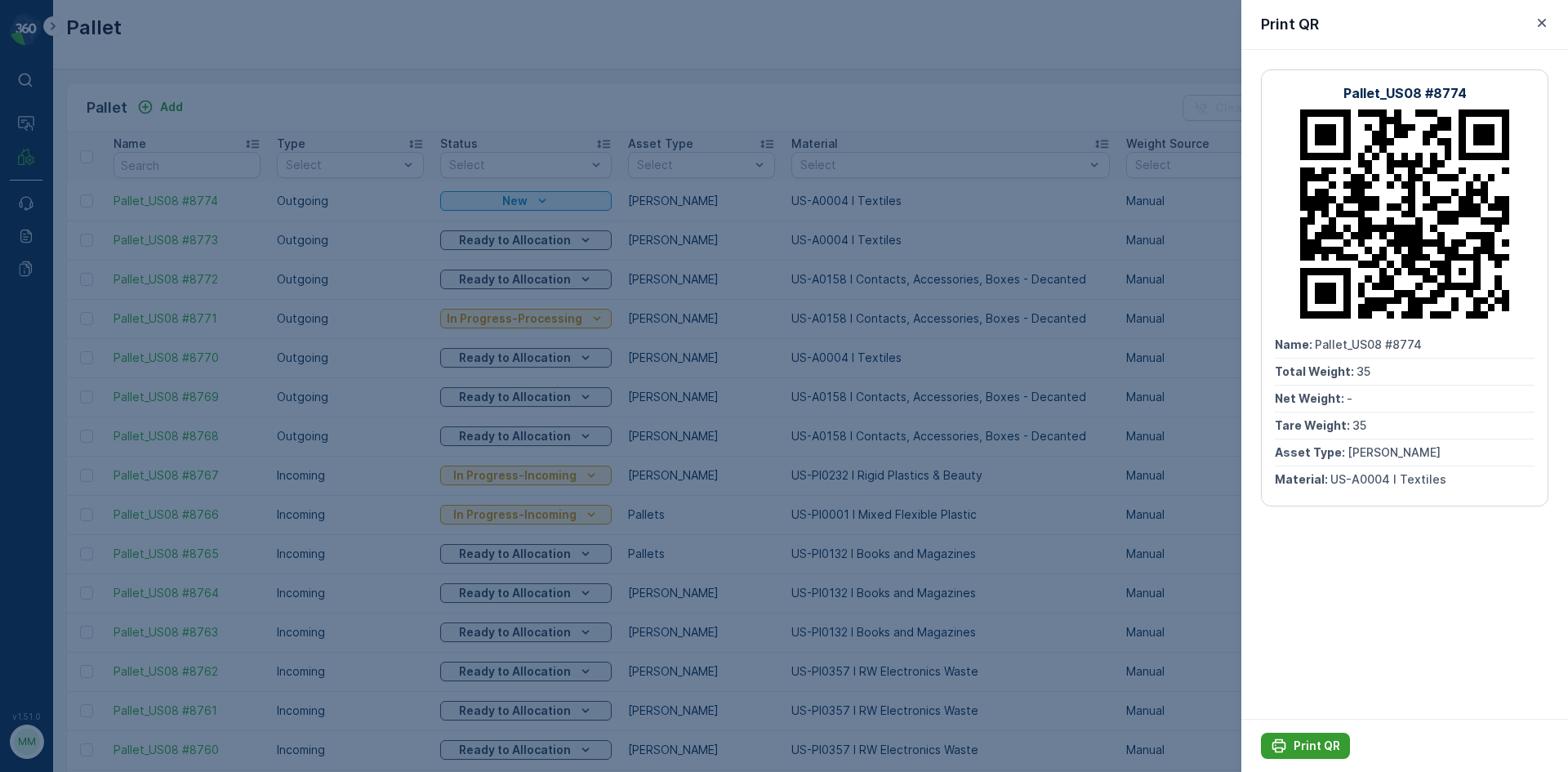
click at [1319, 753] on p "Print QR" at bounding box center [1317, 745] width 47 height 16
click at [1112, 325] on div at bounding box center [784, 386] width 1568 height 772
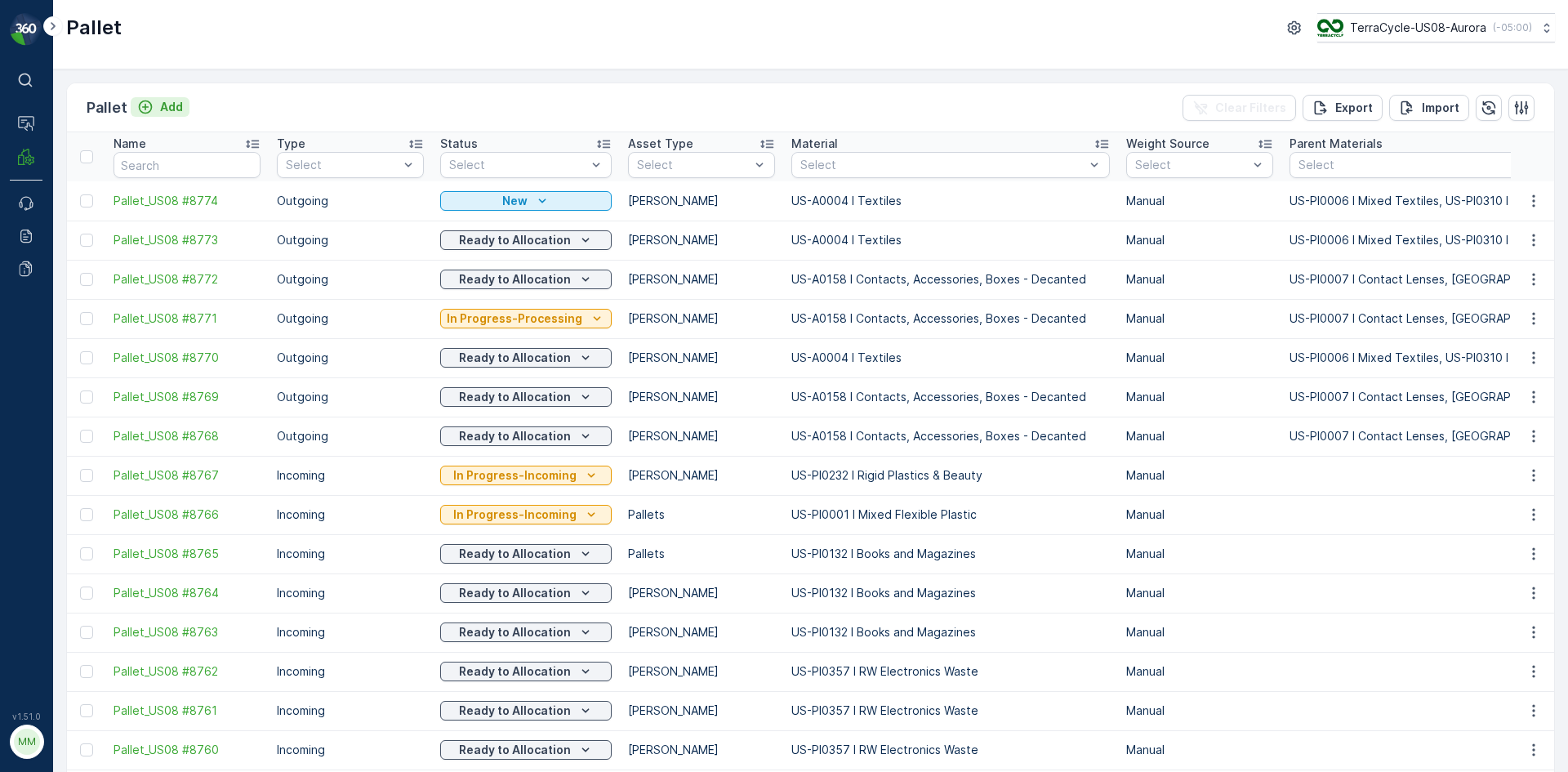
click at [164, 105] on p "Add" at bounding box center [172, 106] width 23 height 16
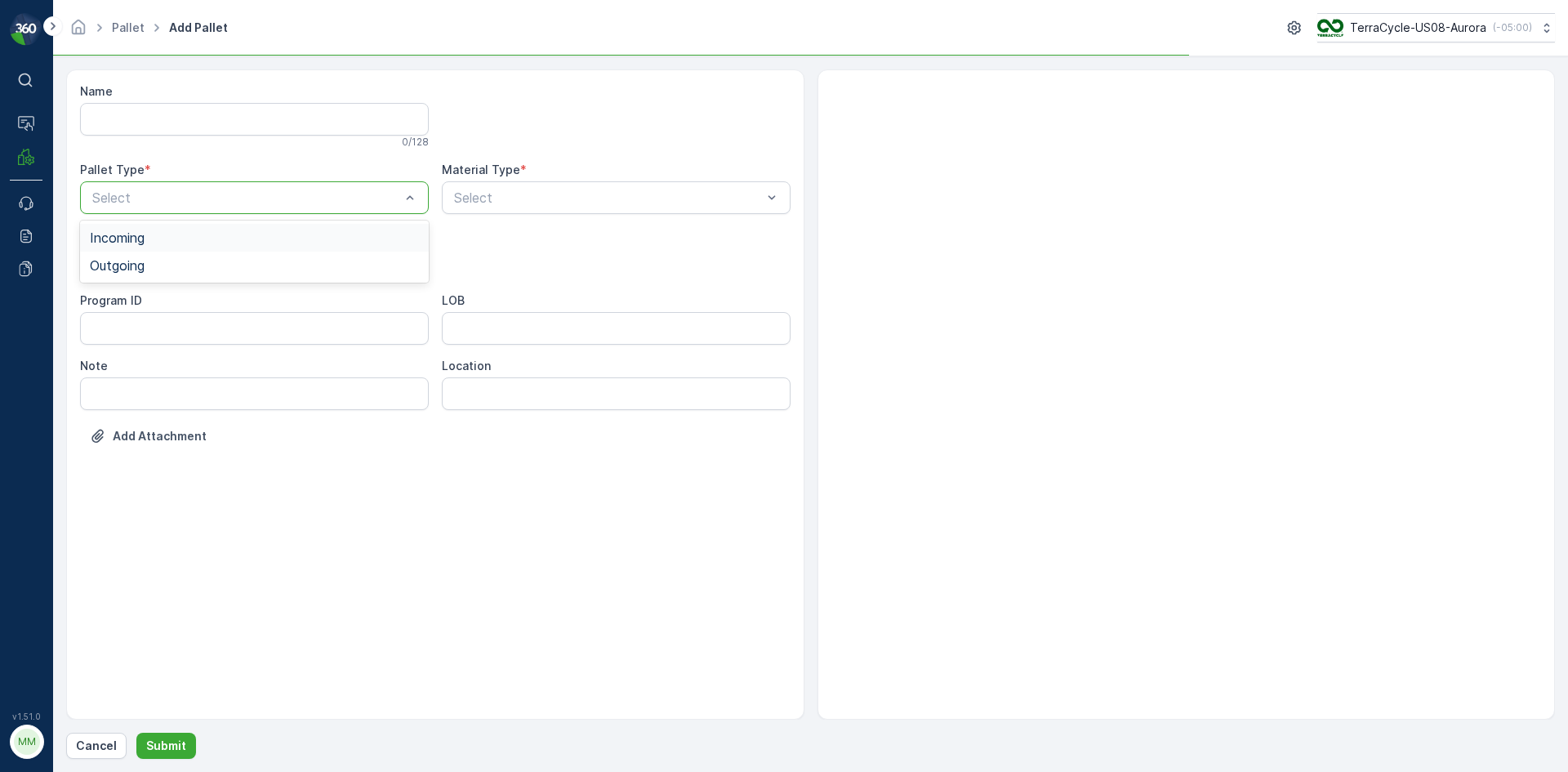
drag, startPoint x: 274, startPoint y: 184, endPoint x: 256, endPoint y: 216, distance: 36.7
click at [274, 186] on div "Select" at bounding box center [254, 198] width 349 height 33
click at [241, 261] on div "Outgoing" at bounding box center [254, 265] width 329 height 14
drag, startPoint x: 227, startPoint y: 311, endPoint x: 300, endPoint y: 271, distance: 83.2
click at [228, 311] on div "Gaylord" at bounding box center [254, 302] width 349 height 28
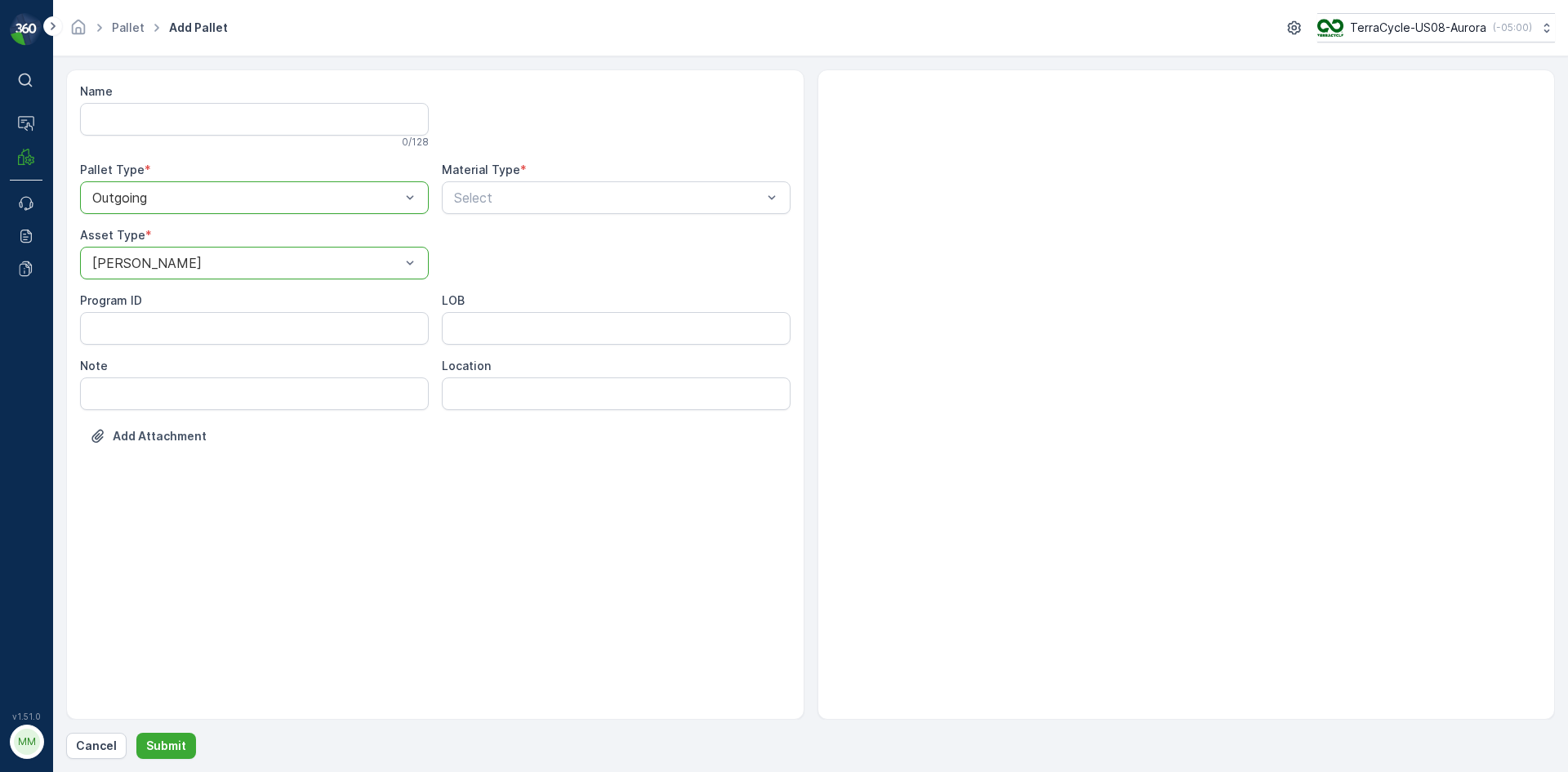
click at [311, 268] on div at bounding box center [246, 263] width 311 height 14
click at [255, 324] on div "Bales" at bounding box center [254, 330] width 329 height 14
click at [591, 212] on div "Select" at bounding box center [617, 198] width 349 height 33
type input "9999"
click at [599, 230] on span "US-A9999 I Cardboard & Paper" at bounding box center [549, 237] width 194 height 14
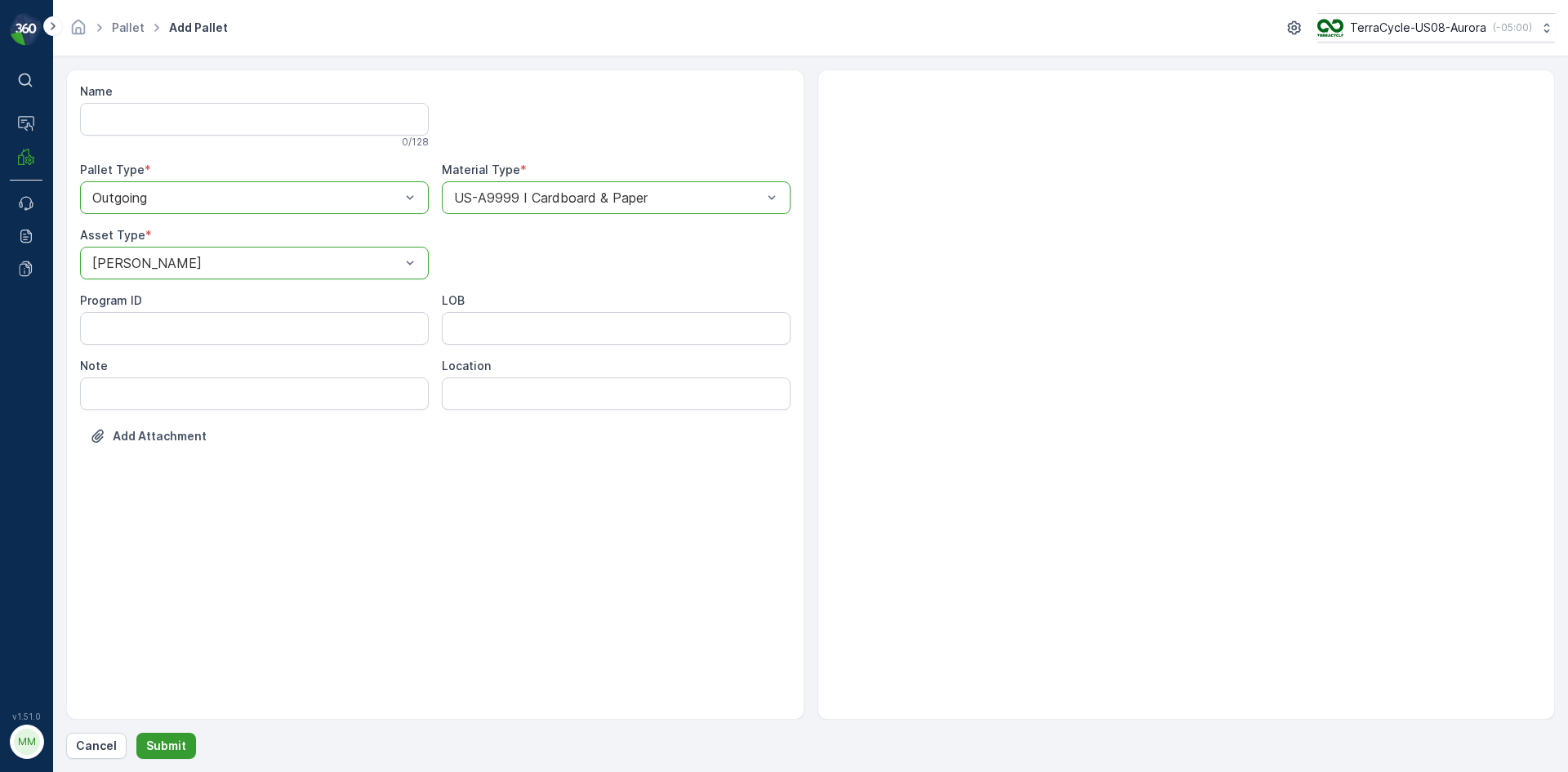
click at [181, 742] on p "Submit" at bounding box center [166, 745] width 40 height 16
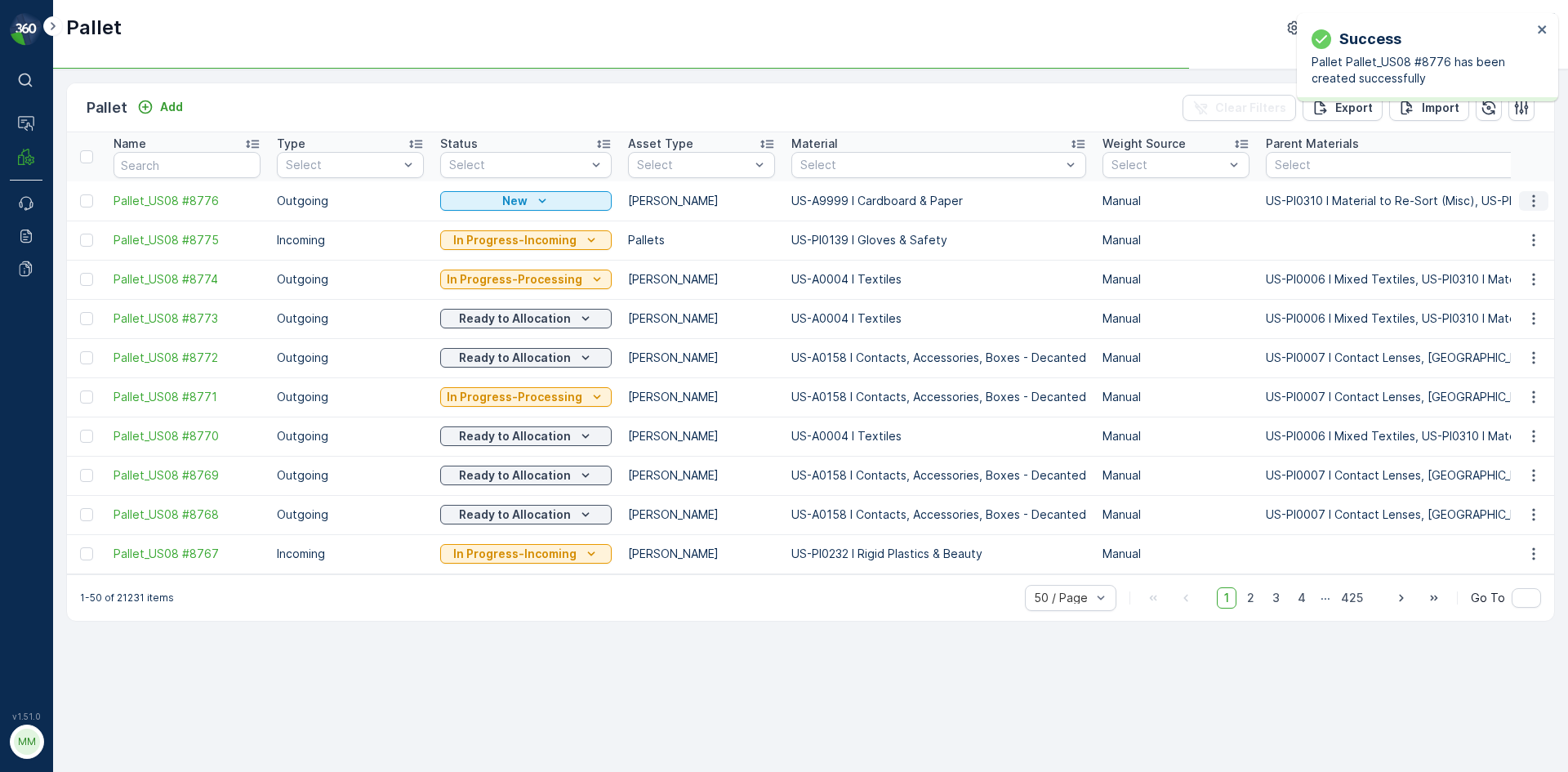
click at [1526, 200] on icon "button" at bounding box center [1533, 200] width 16 height 16
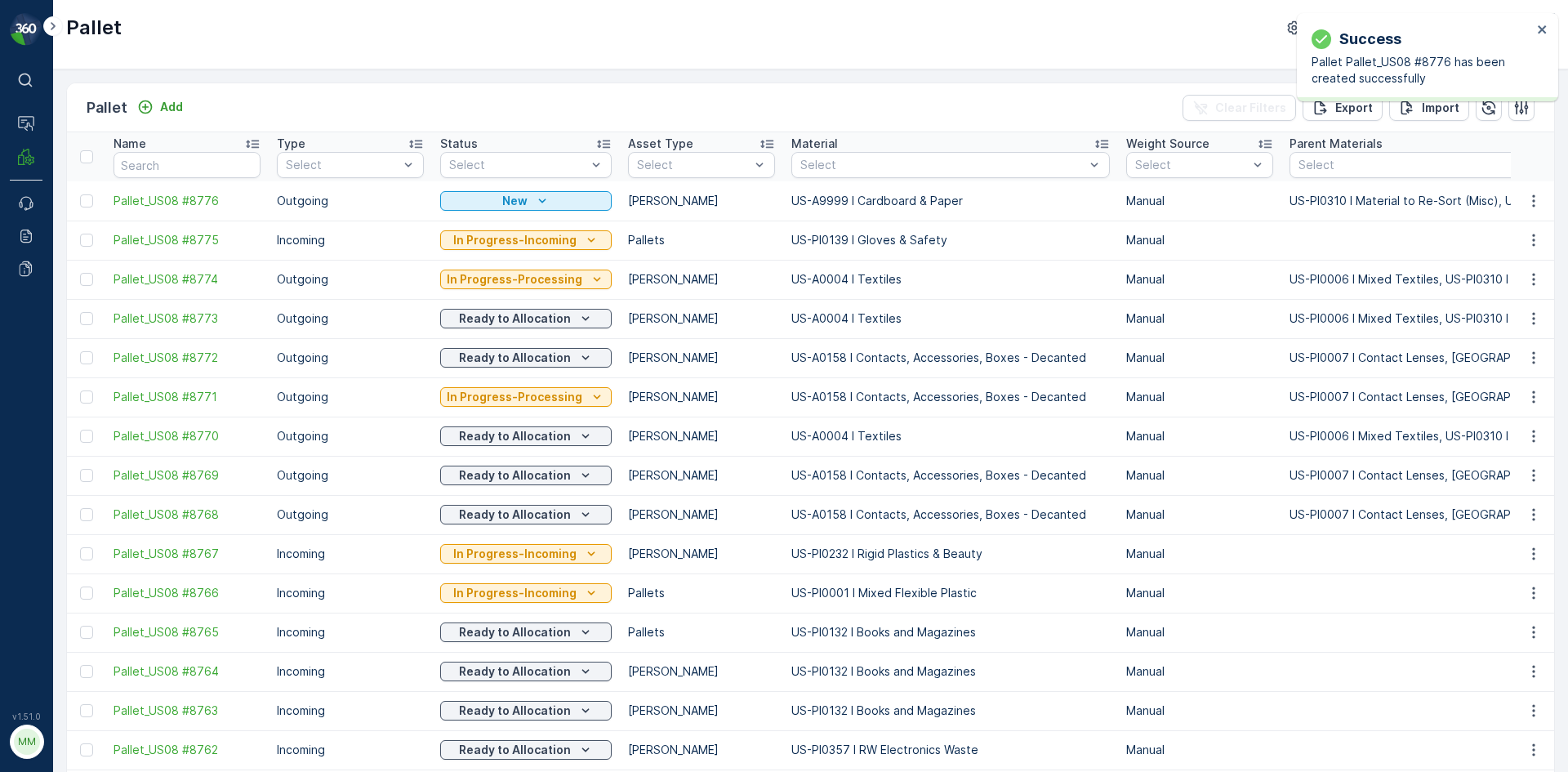
click at [1526, 199] on icon "button" at bounding box center [1533, 200] width 16 height 16
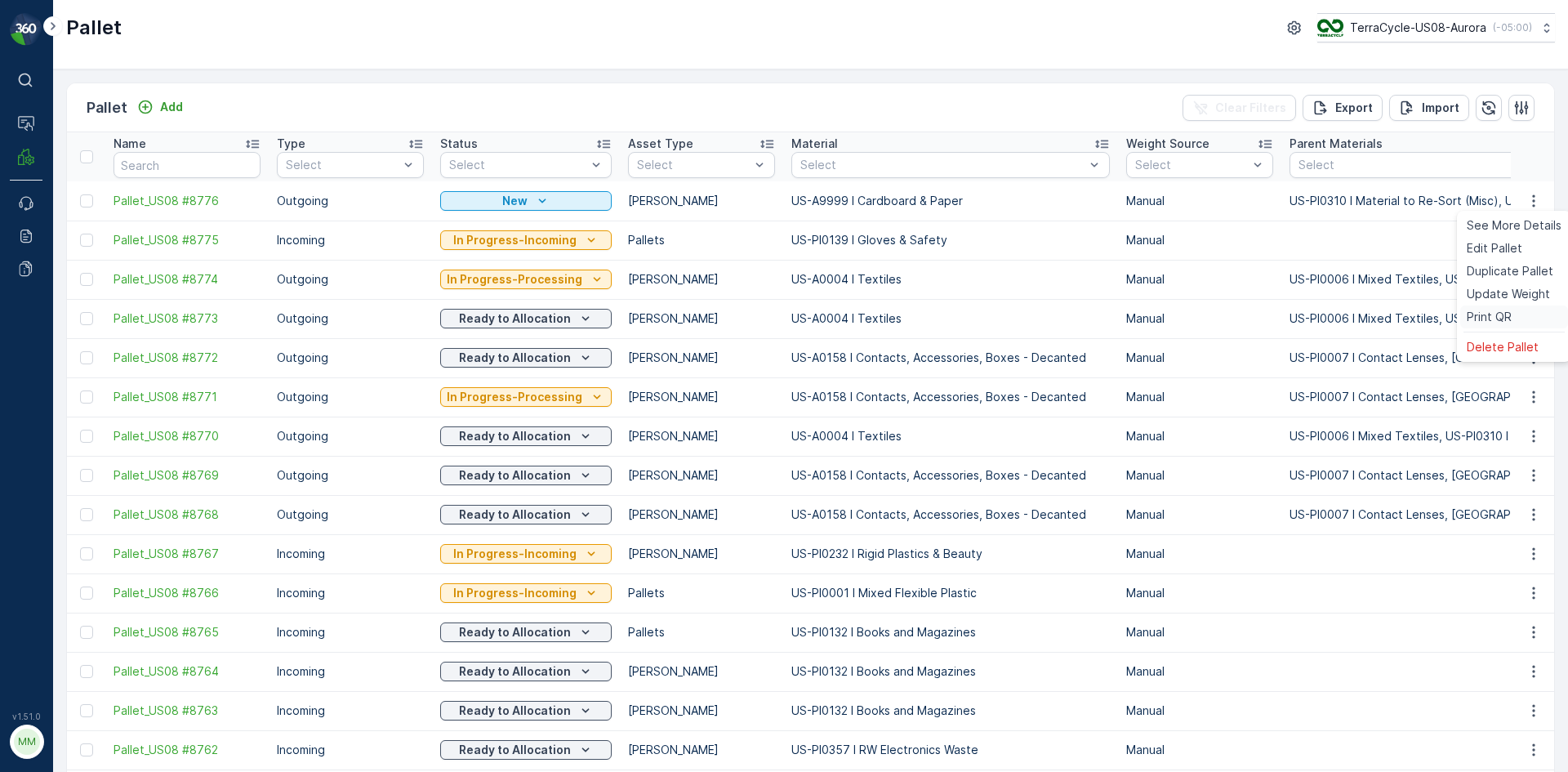
click at [1513, 311] on div "Print QR" at bounding box center [1514, 317] width 107 height 23
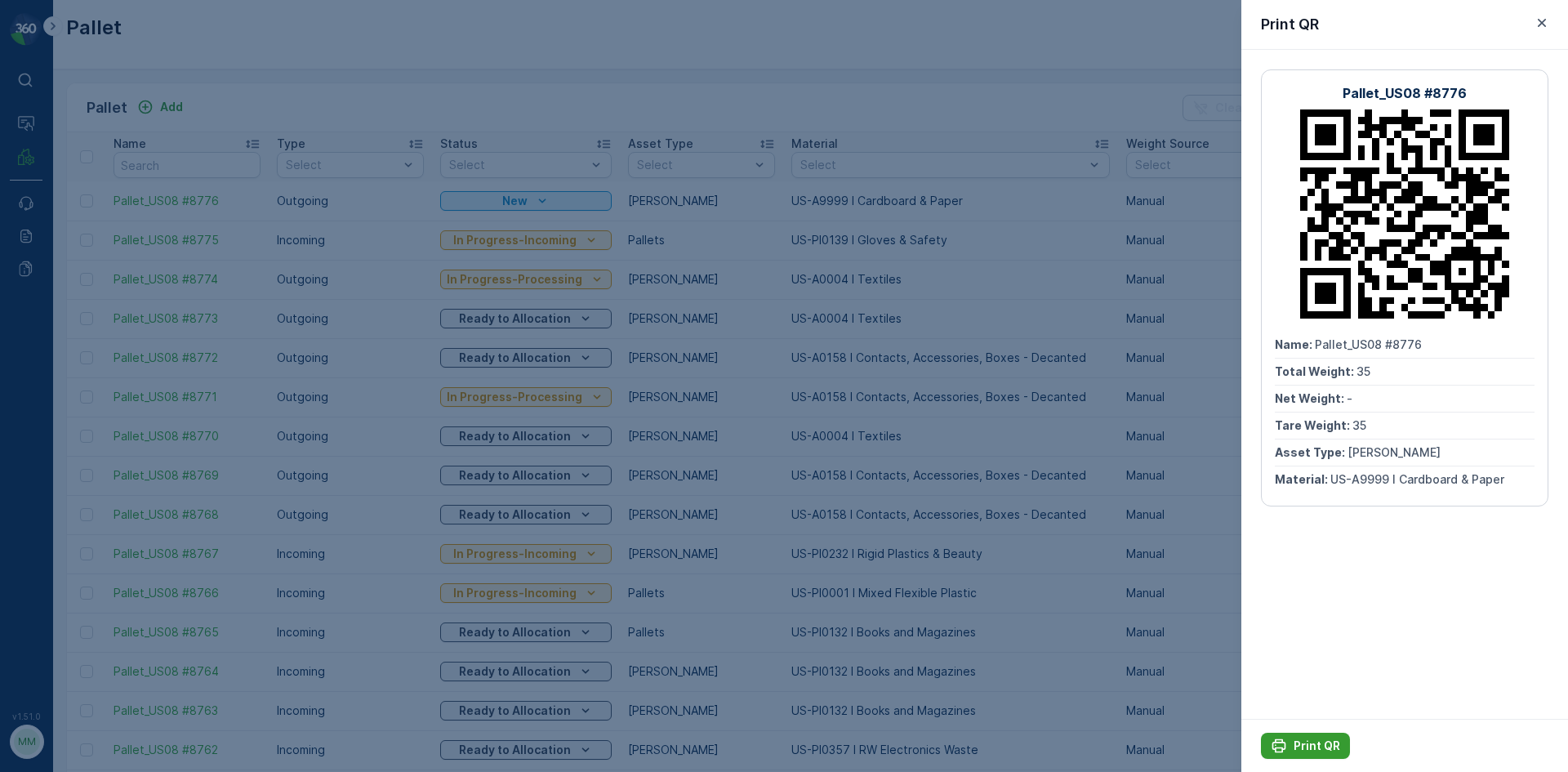
click at [1293, 746] on div "Print QR" at bounding box center [1305, 745] width 69 height 16
drag, startPoint x: 820, startPoint y: 421, endPoint x: 796, endPoint y: 418, distance: 24.2
click at [818, 421] on div at bounding box center [784, 386] width 1568 height 772
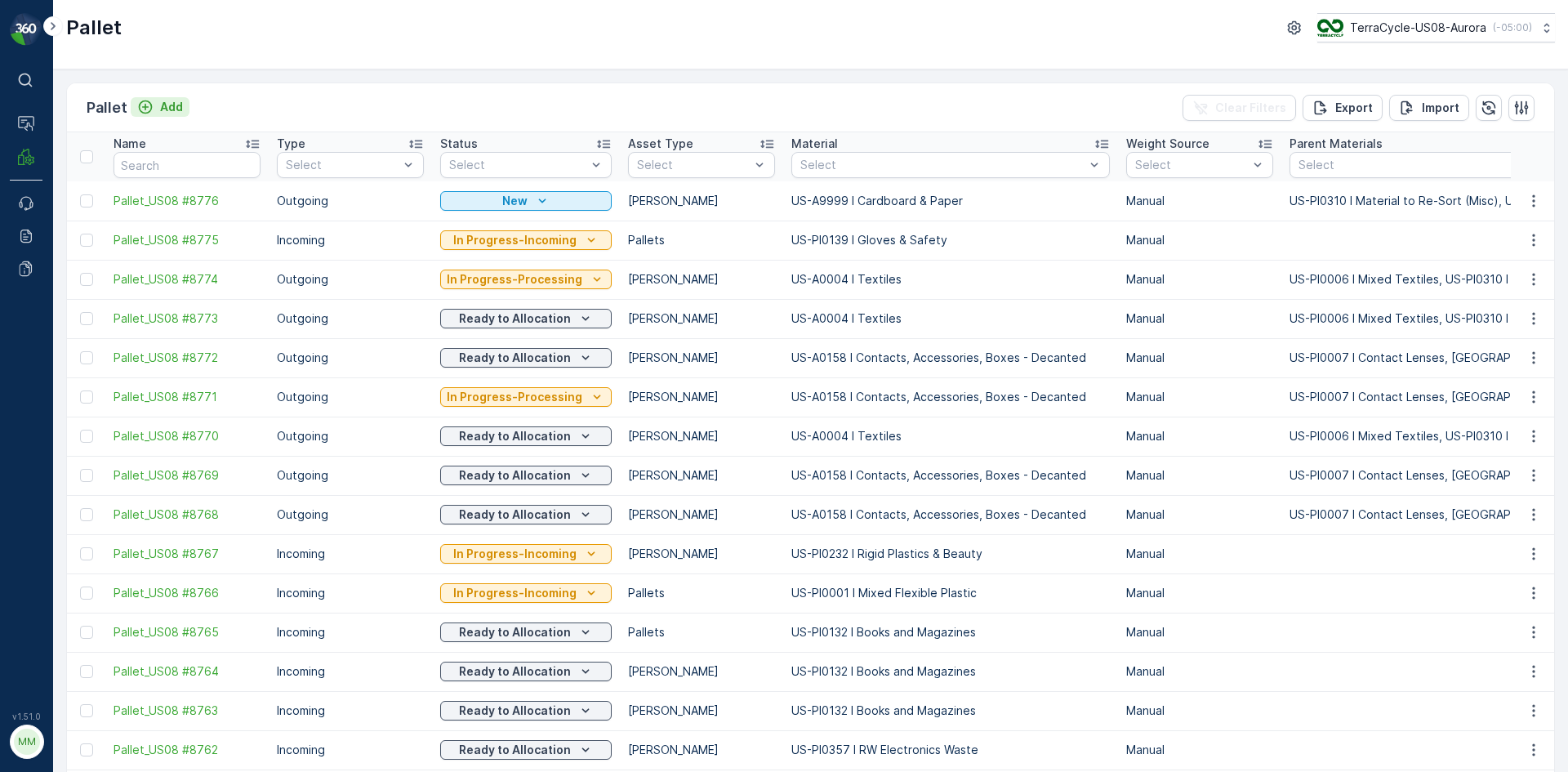
click at [177, 105] on p "Add" at bounding box center [172, 106] width 23 height 16
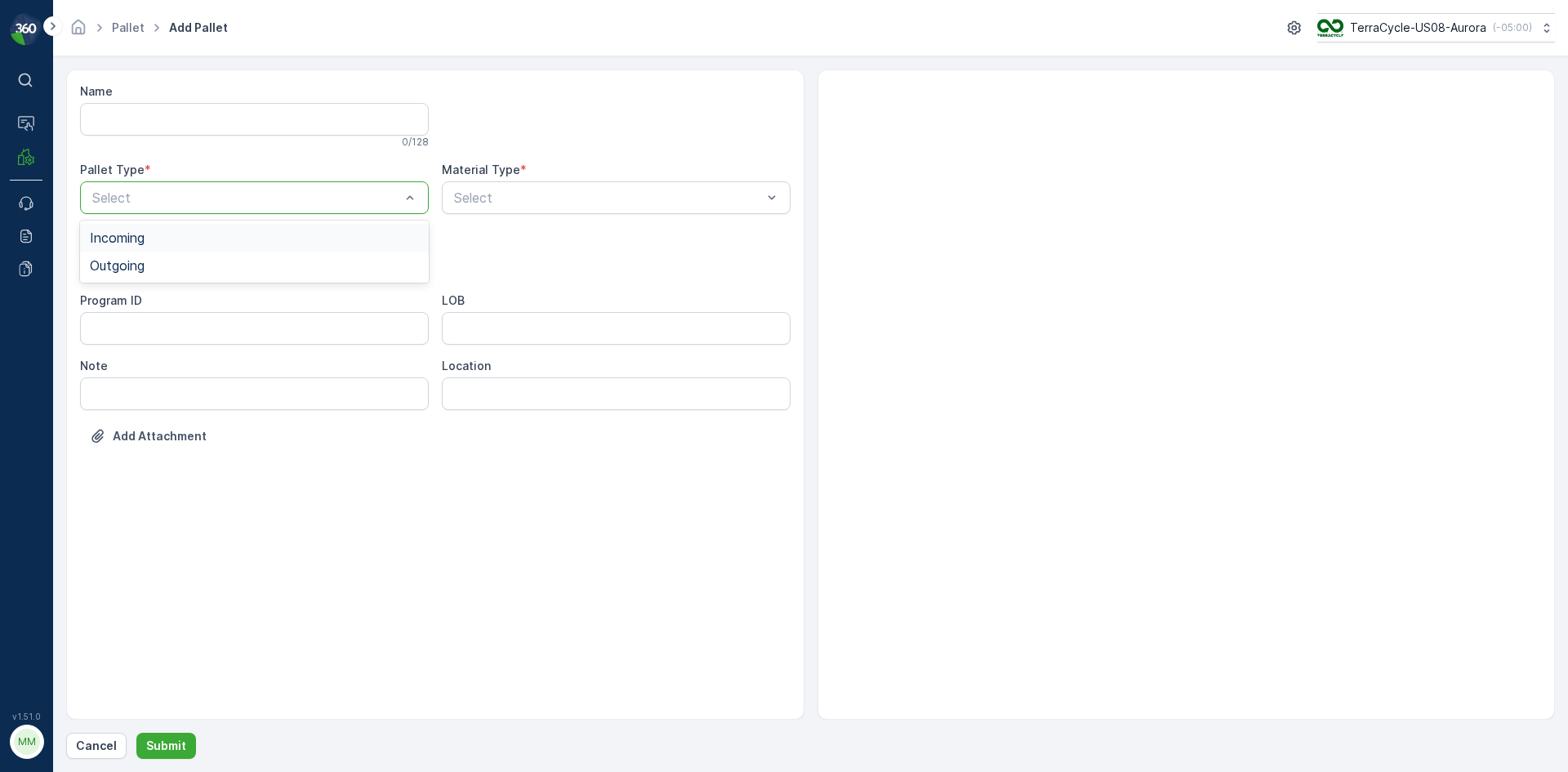
drag, startPoint x: 217, startPoint y: 187, endPoint x: 201, endPoint y: 230, distance: 45.9
click at [218, 189] on div "Select" at bounding box center [254, 198] width 349 height 33
click at [196, 255] on div "Outgoing" at bounding box center [254, 265] width 349 height 28
click at [177, 299] on div "Gaylord" at bounding box center [254, 302] width 329 height 14
type input "0034"
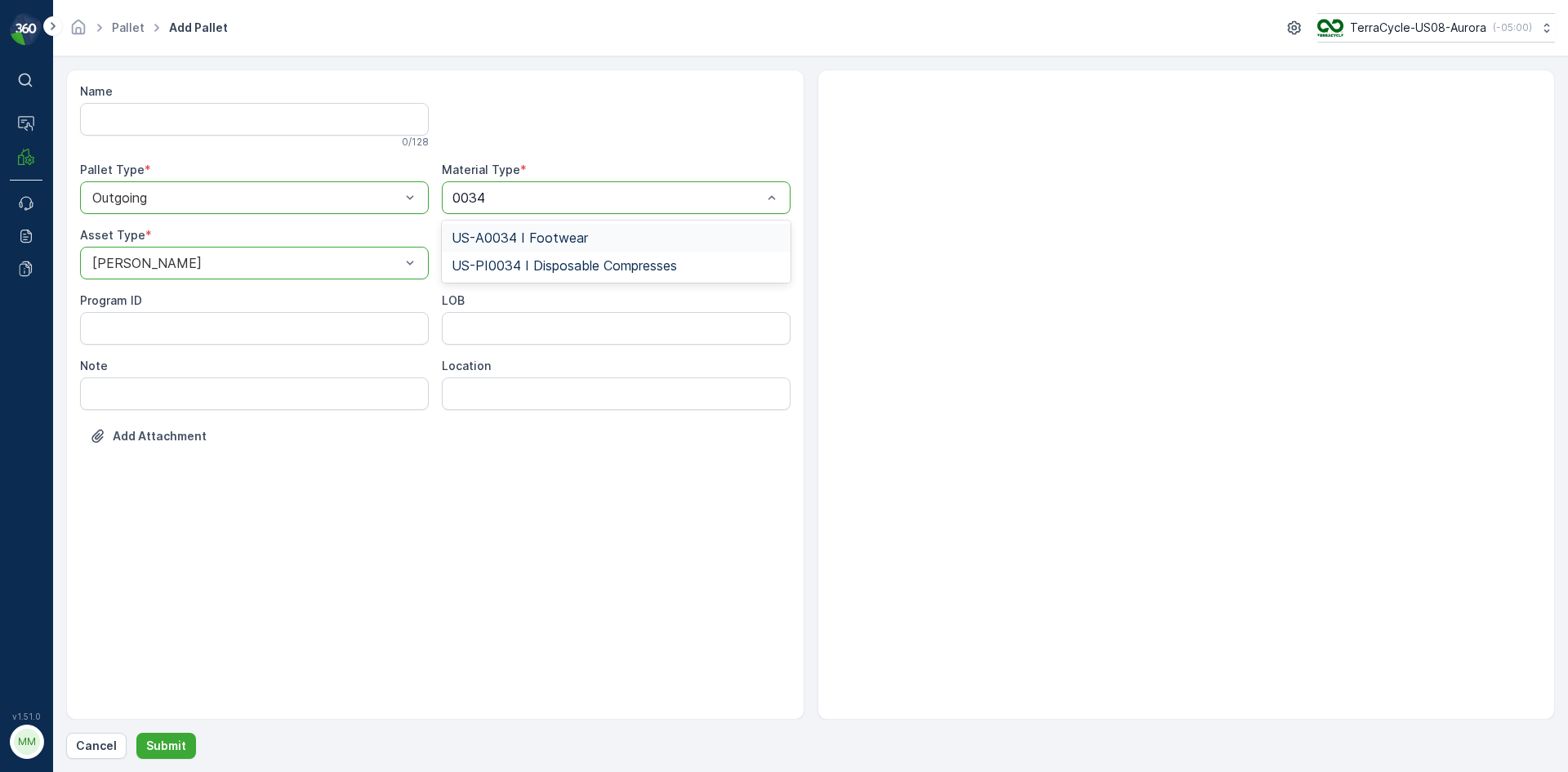
click at [573, 238] on span "US-A0034 I Footwear" at bounding box center [520, 237] width 136 height 14
click at [176, 743] on p "Submit" at bounding box center [166, 745] width 40 height 16
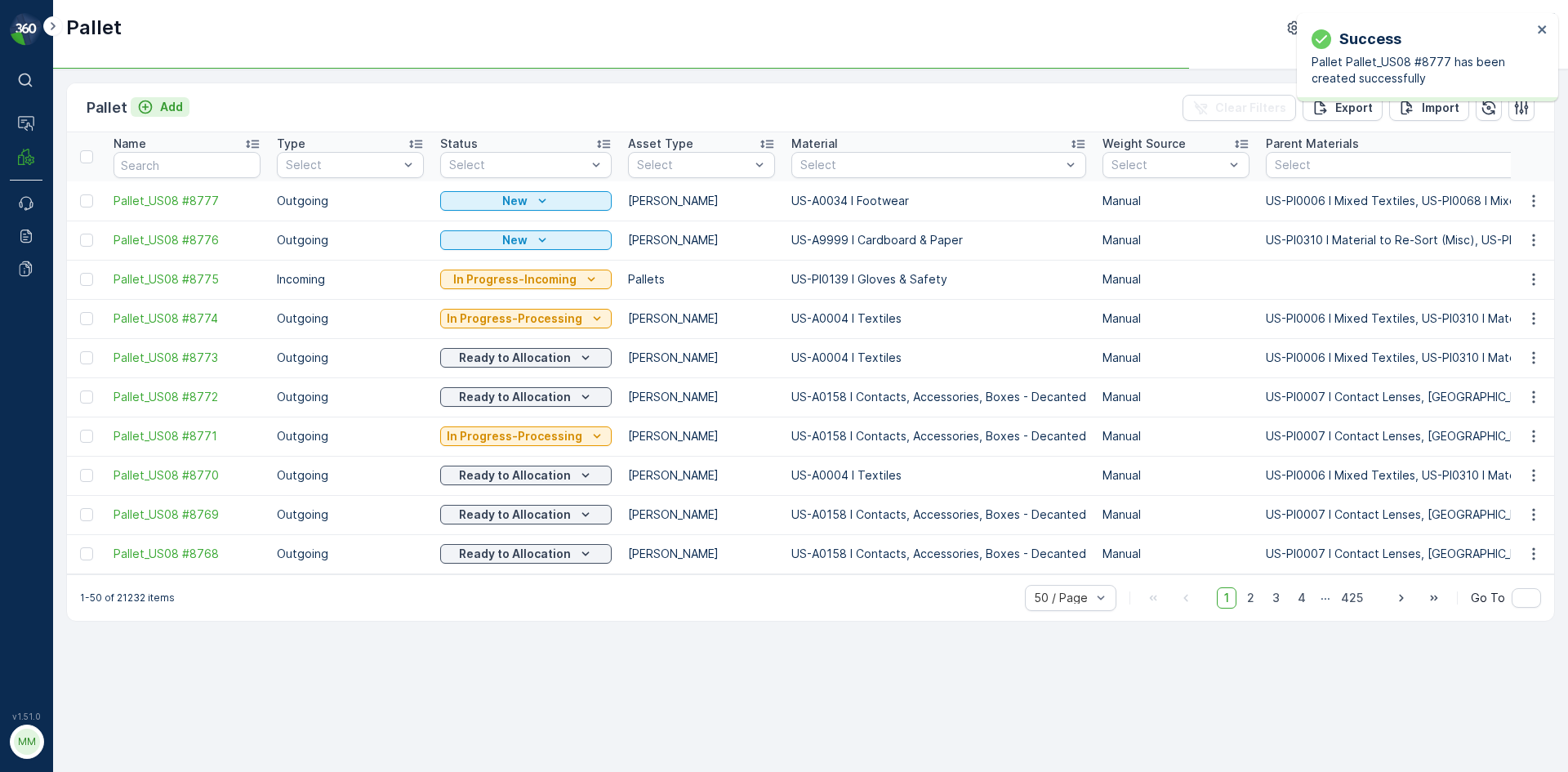
click at [152, 114] on div "Add" at bounding box center [160, 106] width 46 height 16
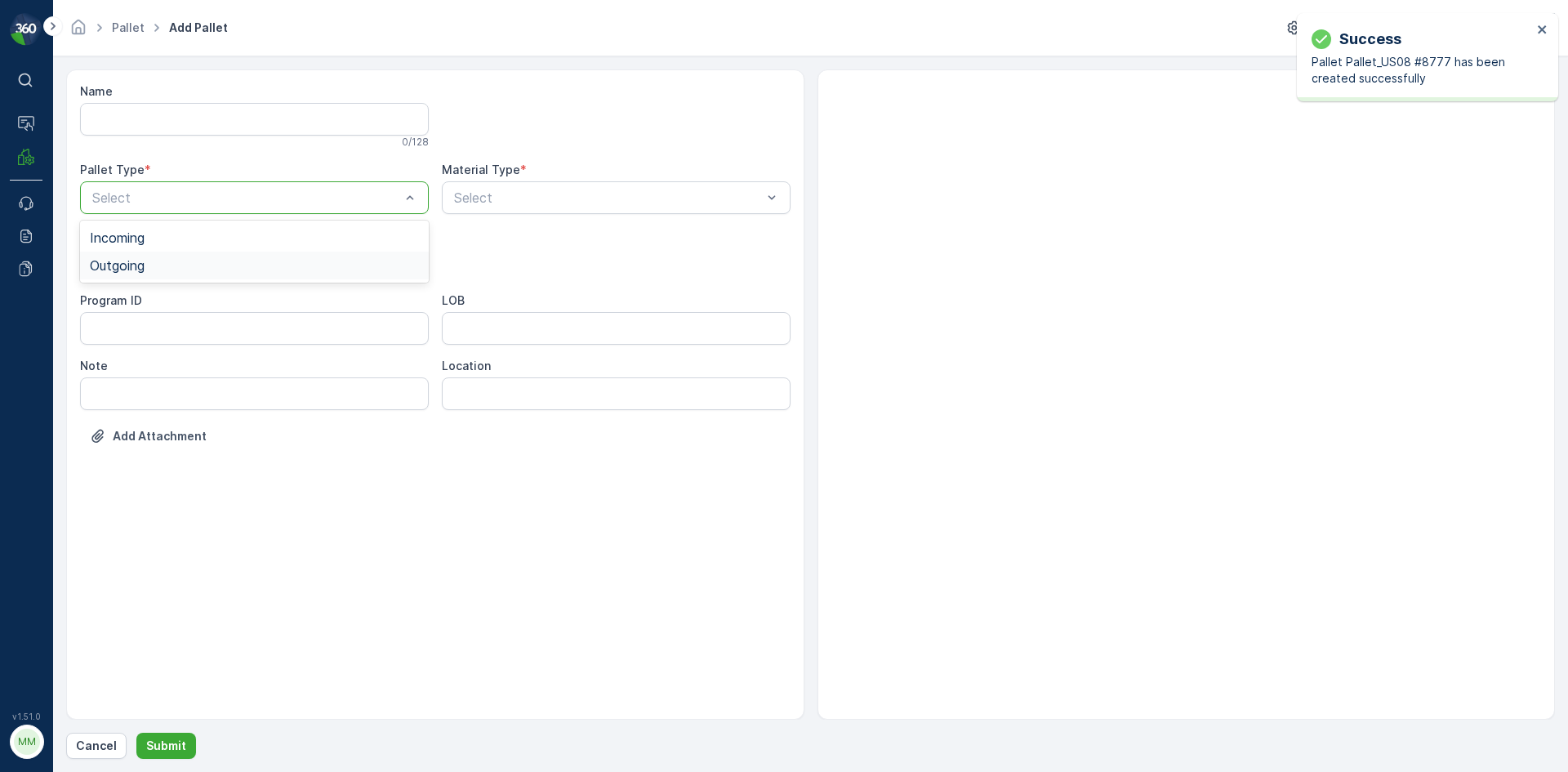
click at [162, 265] on div "Outgoing" at bounding box center [254, 265] width 329 height 14
click at [144, 312] on div "Gaylord" at bounding box center [254, 302] width 349 height 28
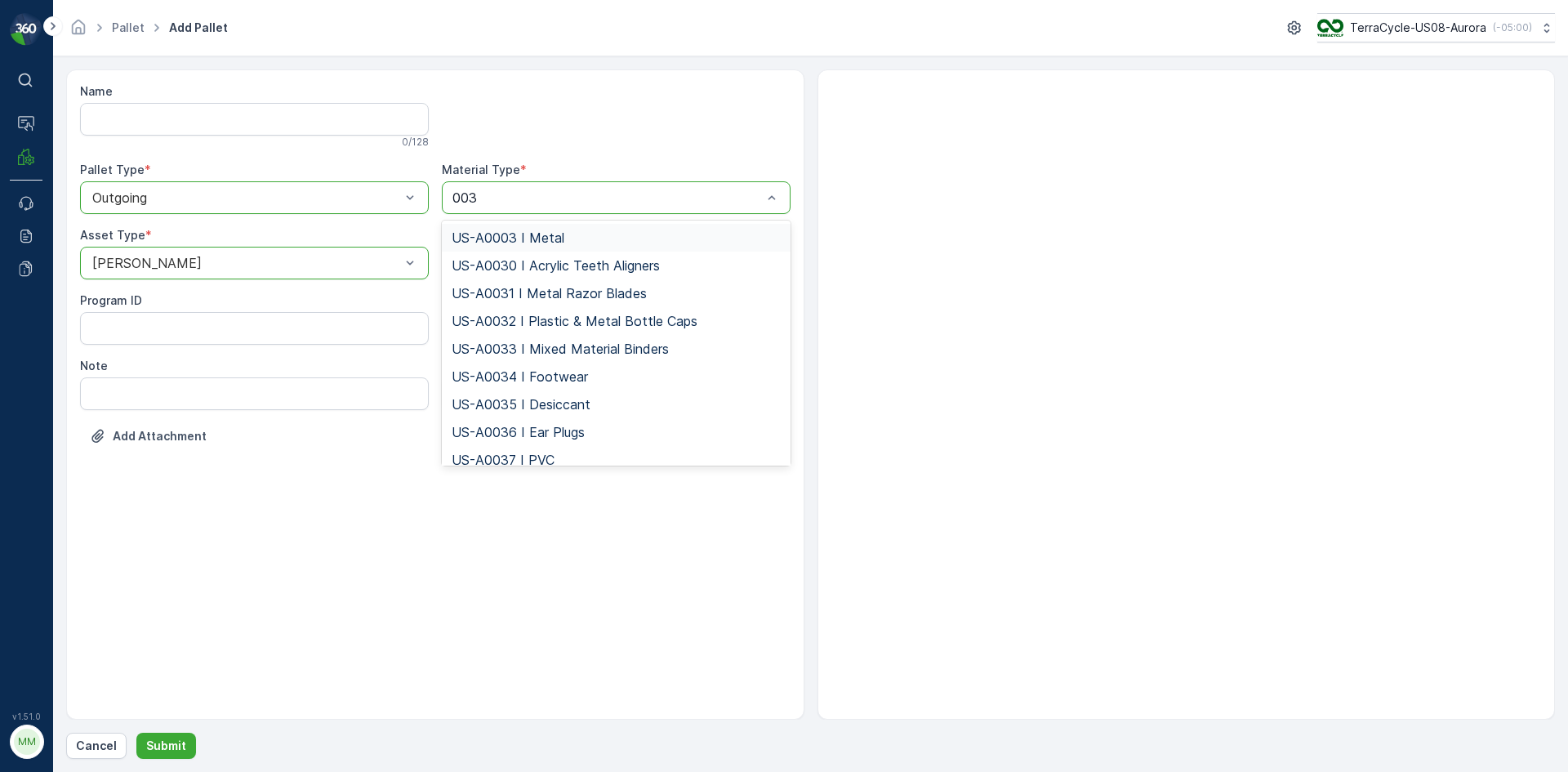
type input "0034"
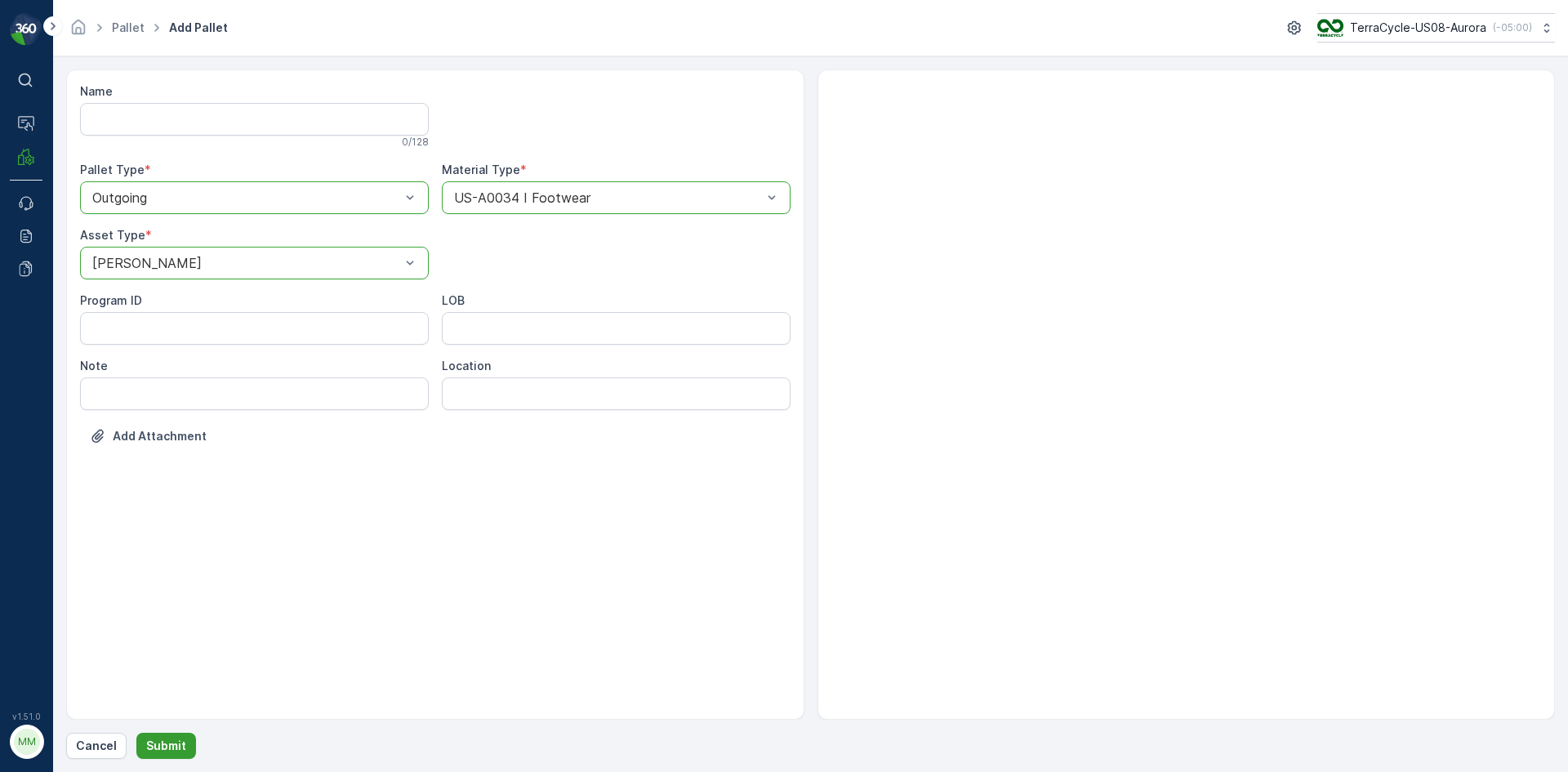
click at [154, 750] on p "Submit" at bounding box center [166, 745] width 40 height 16
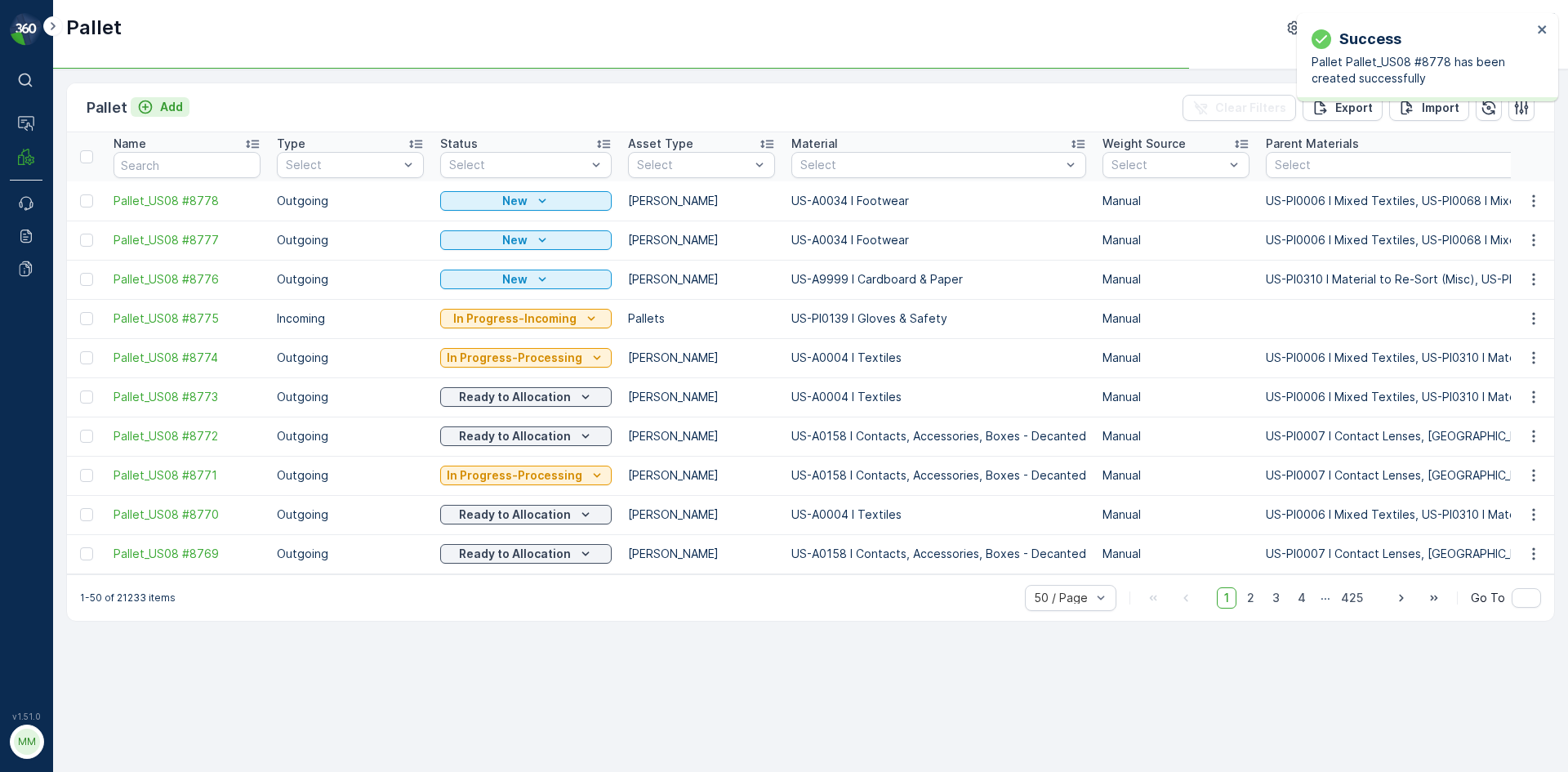
click at [170, 110] on p "Add" at bounding box center [172, 106] width 23 height 16
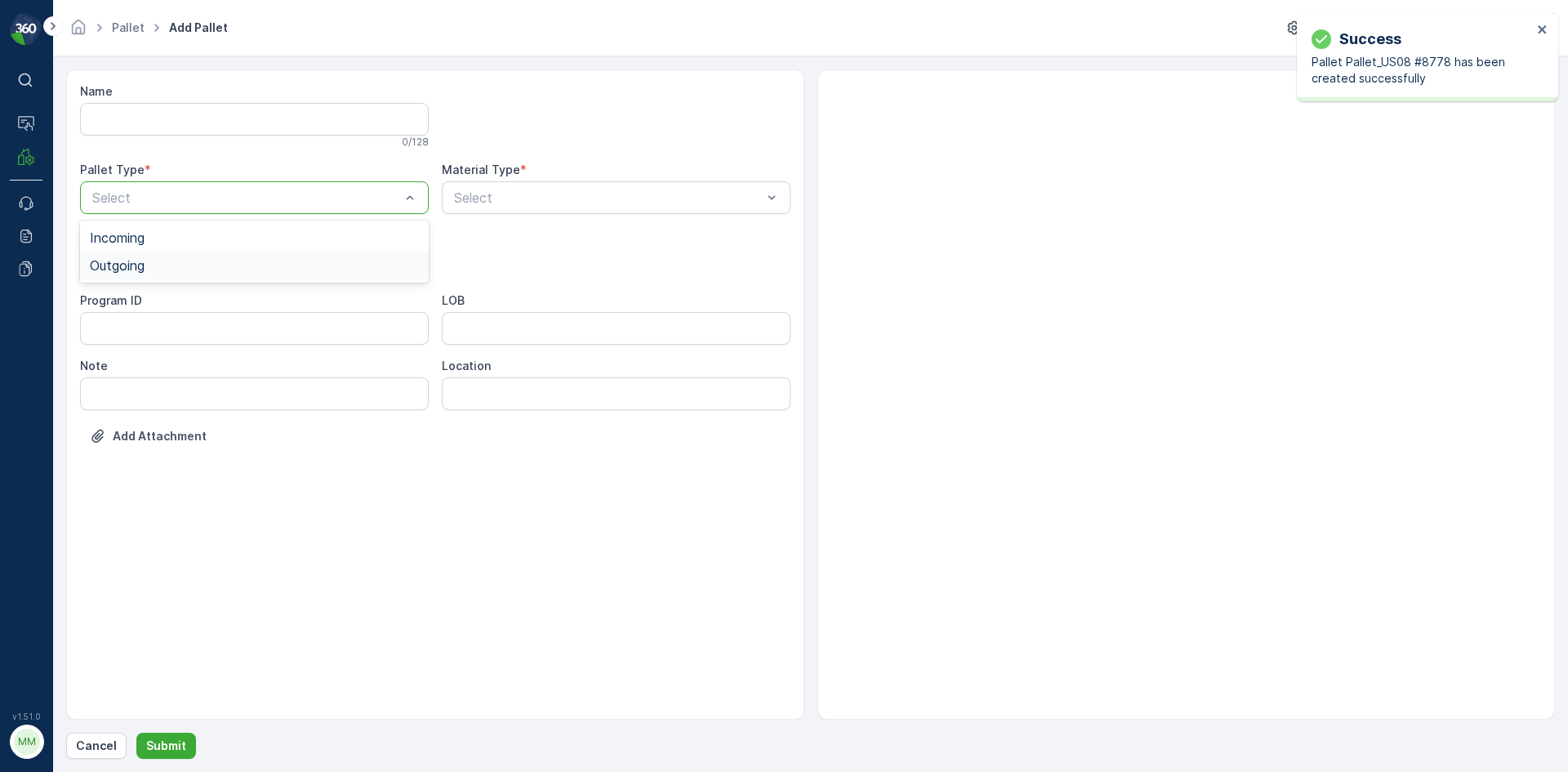
click at [193, 272] on div "Outgoing" at bounding box center [254, 265] width 329 height 14
click at [200, 272] on div "Select" at bounding box center [254, 263] width 349 height 33
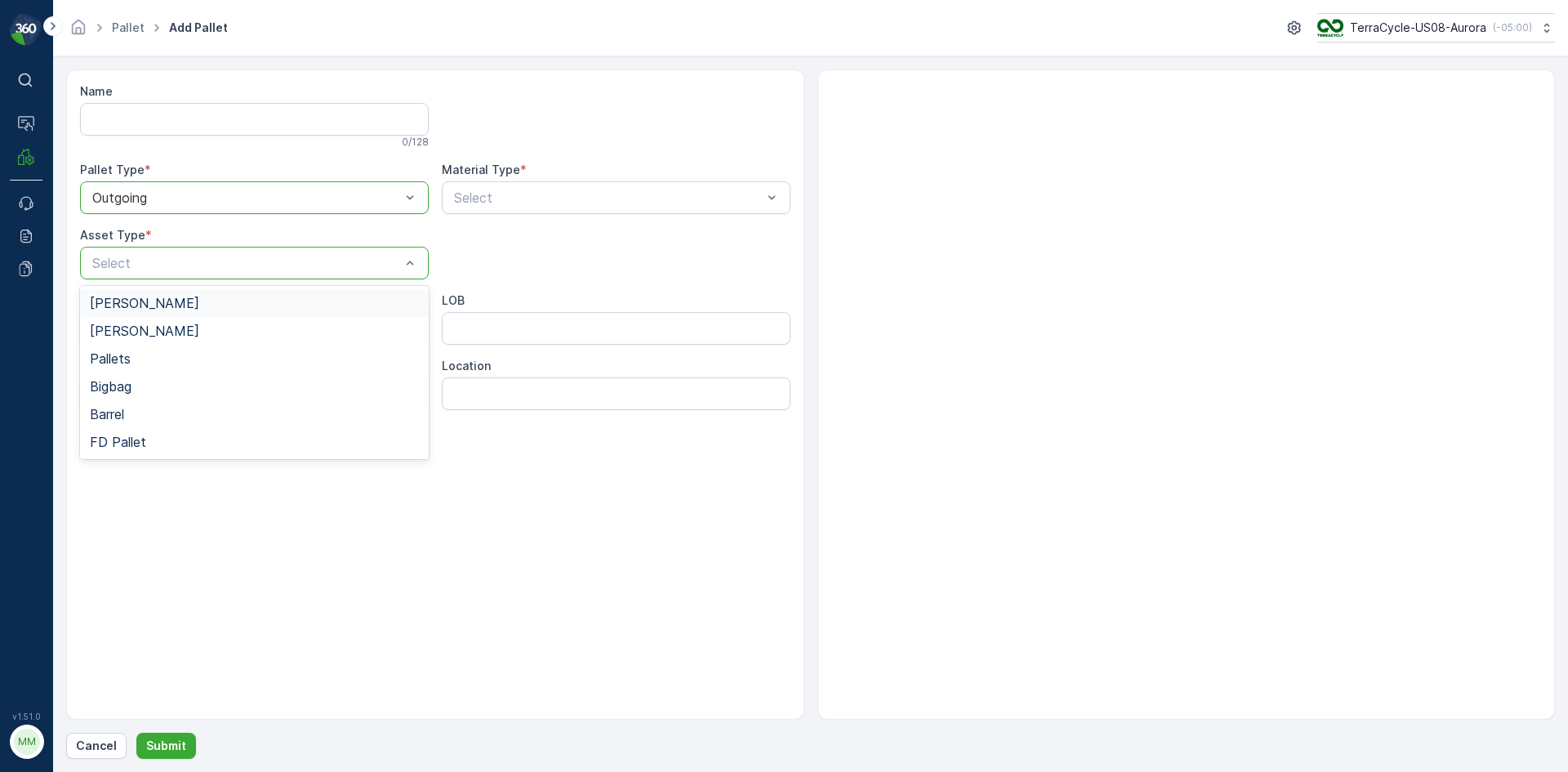
click at [182, 301] on div "Gaylord" at bounding box center [254, 302] width 329 height 14
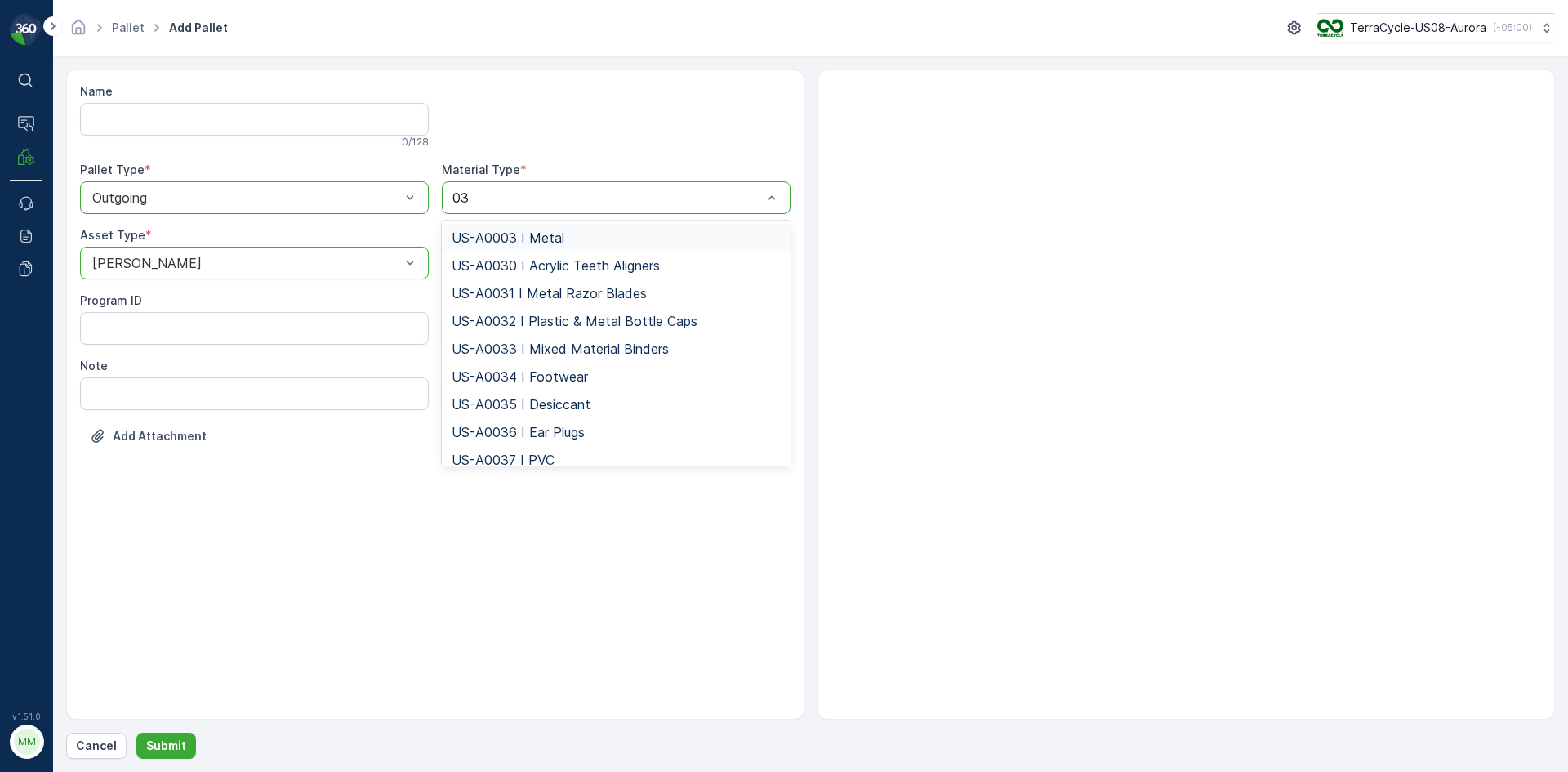
type input "034"
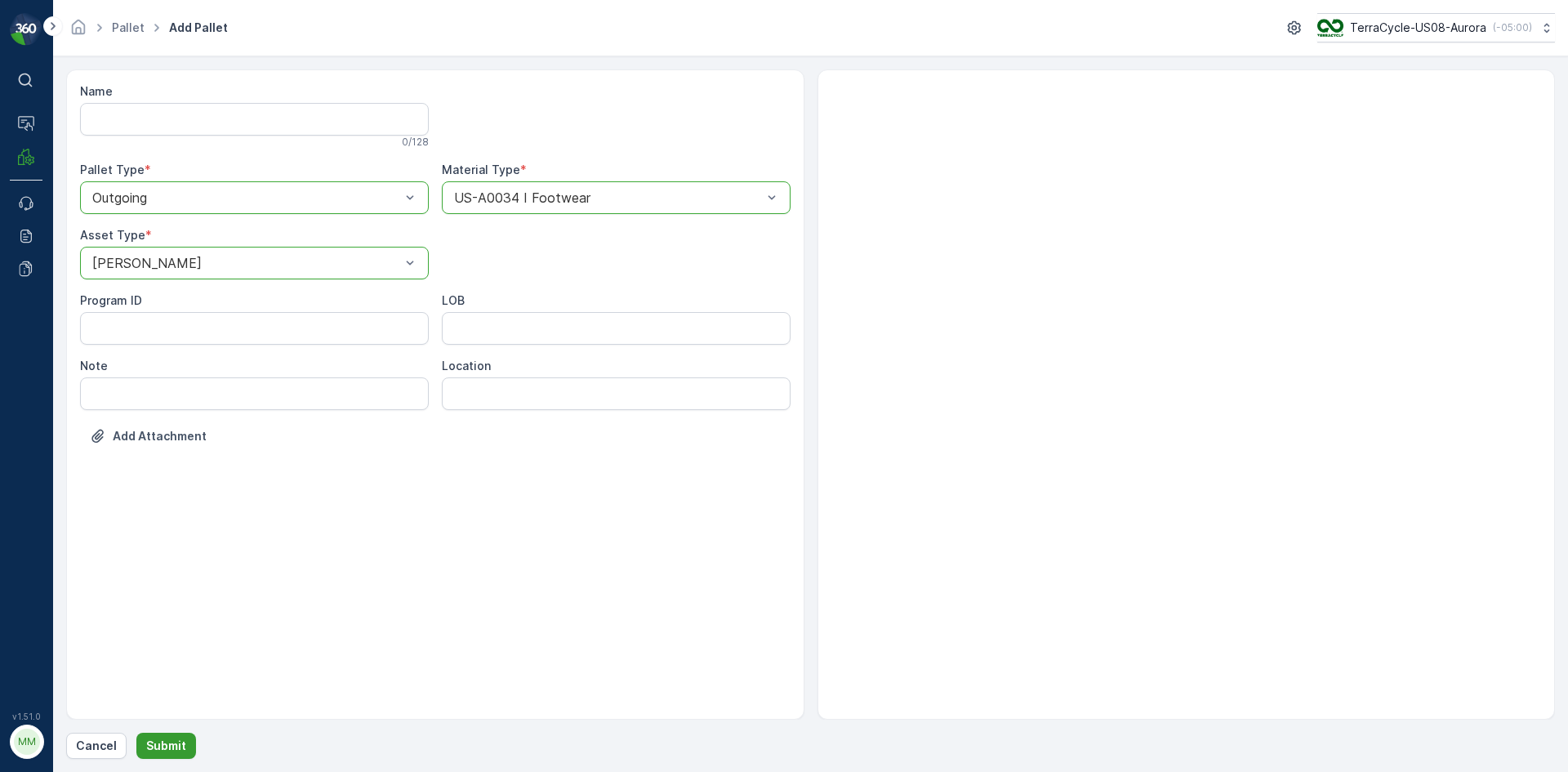
click at [146, 736] on button "Submit" at bounding box center [166, 745] width 59 height 26
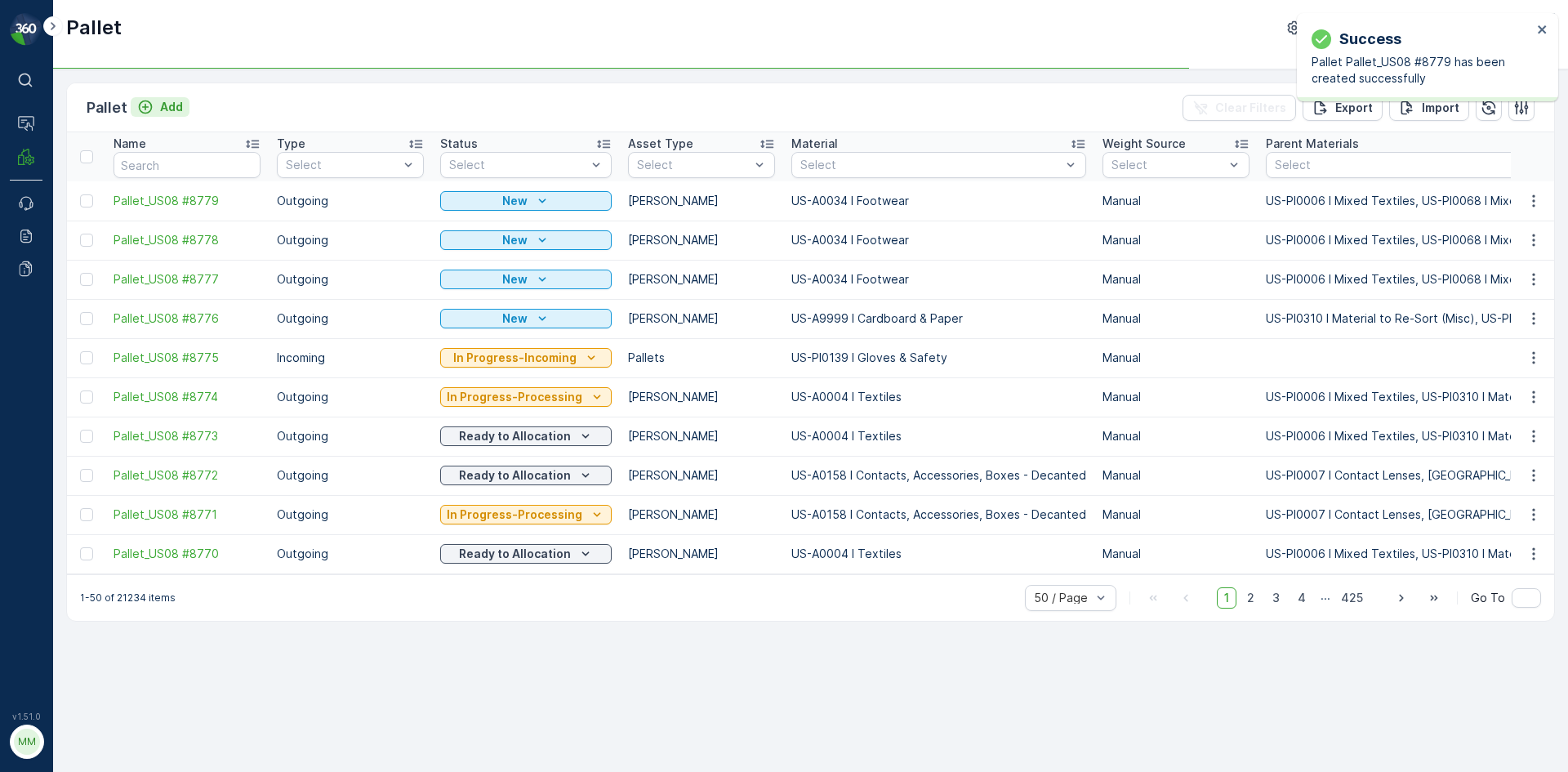
click at [163, 109] on p "Add" at bounding box center [172, 106] width 23 height 16
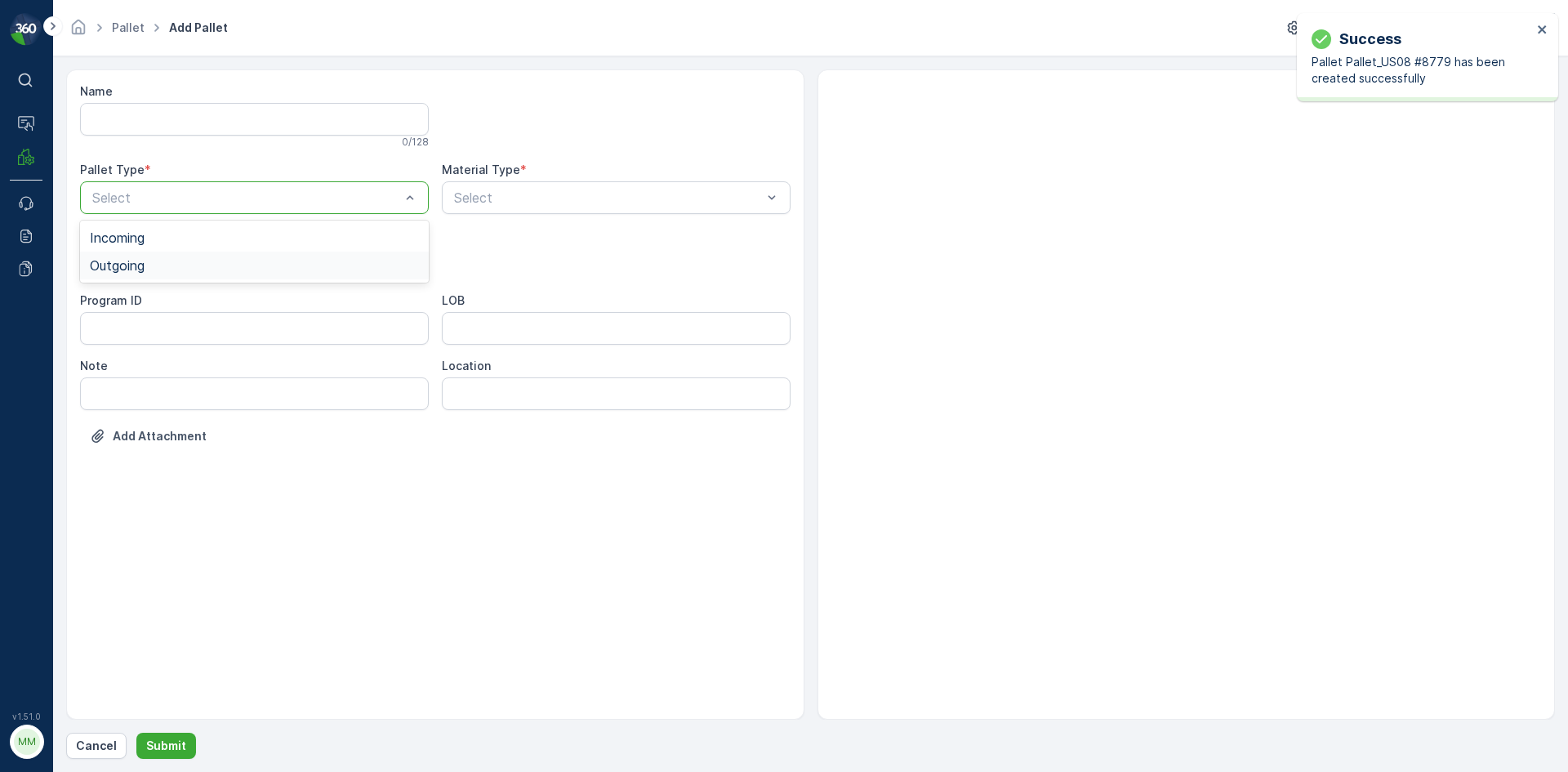
click at [176, 278] on div "Outgoing" at bounding box center [254, 265] width 349 height 28
click at [176, 278] on div "Select" at bounding box center [254, 263] width 349 height 33
click at [174, 303] on div "Gaylord" at bounding box center [254, 302] width 329 height 14
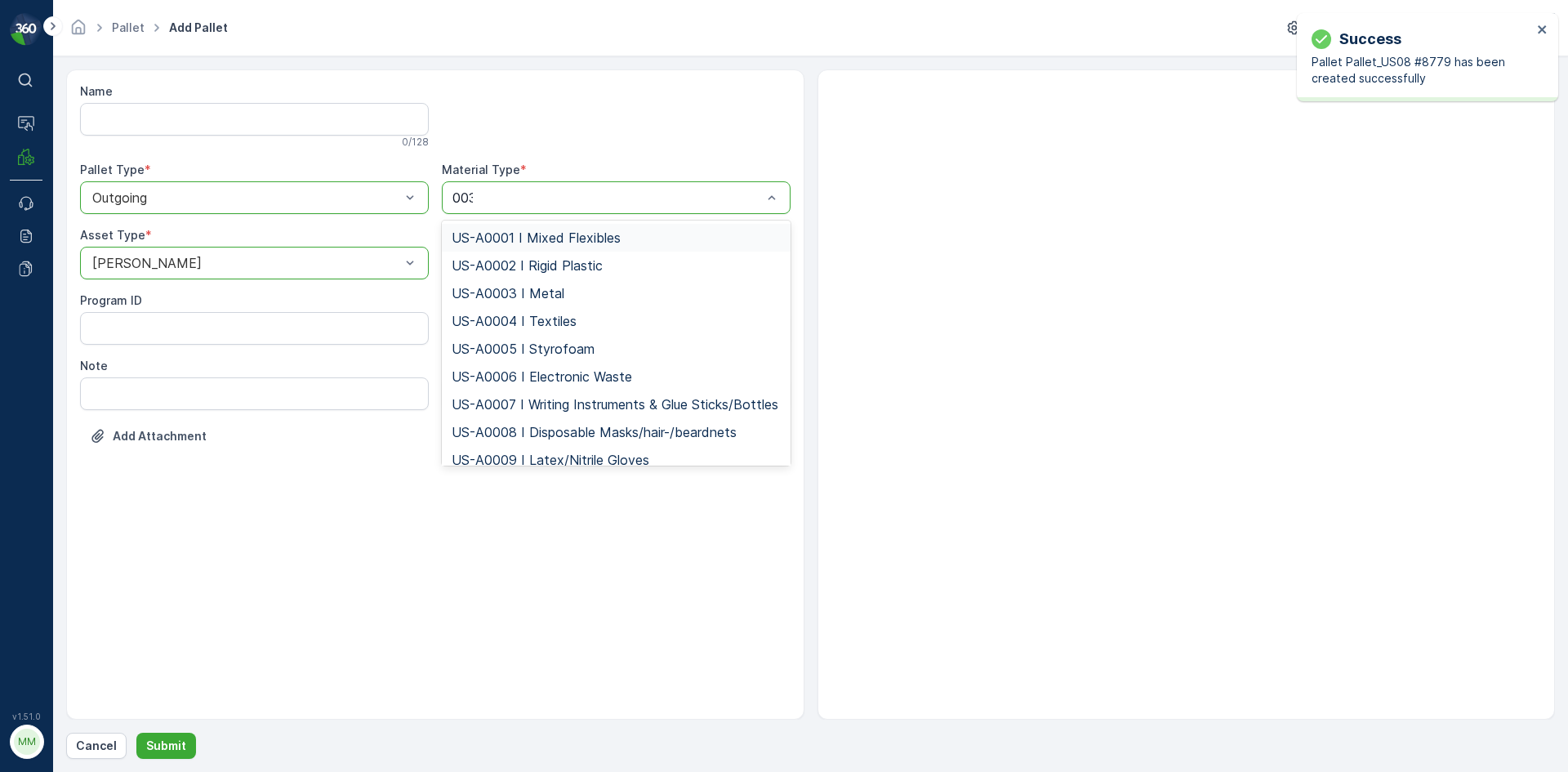
type input "0034"
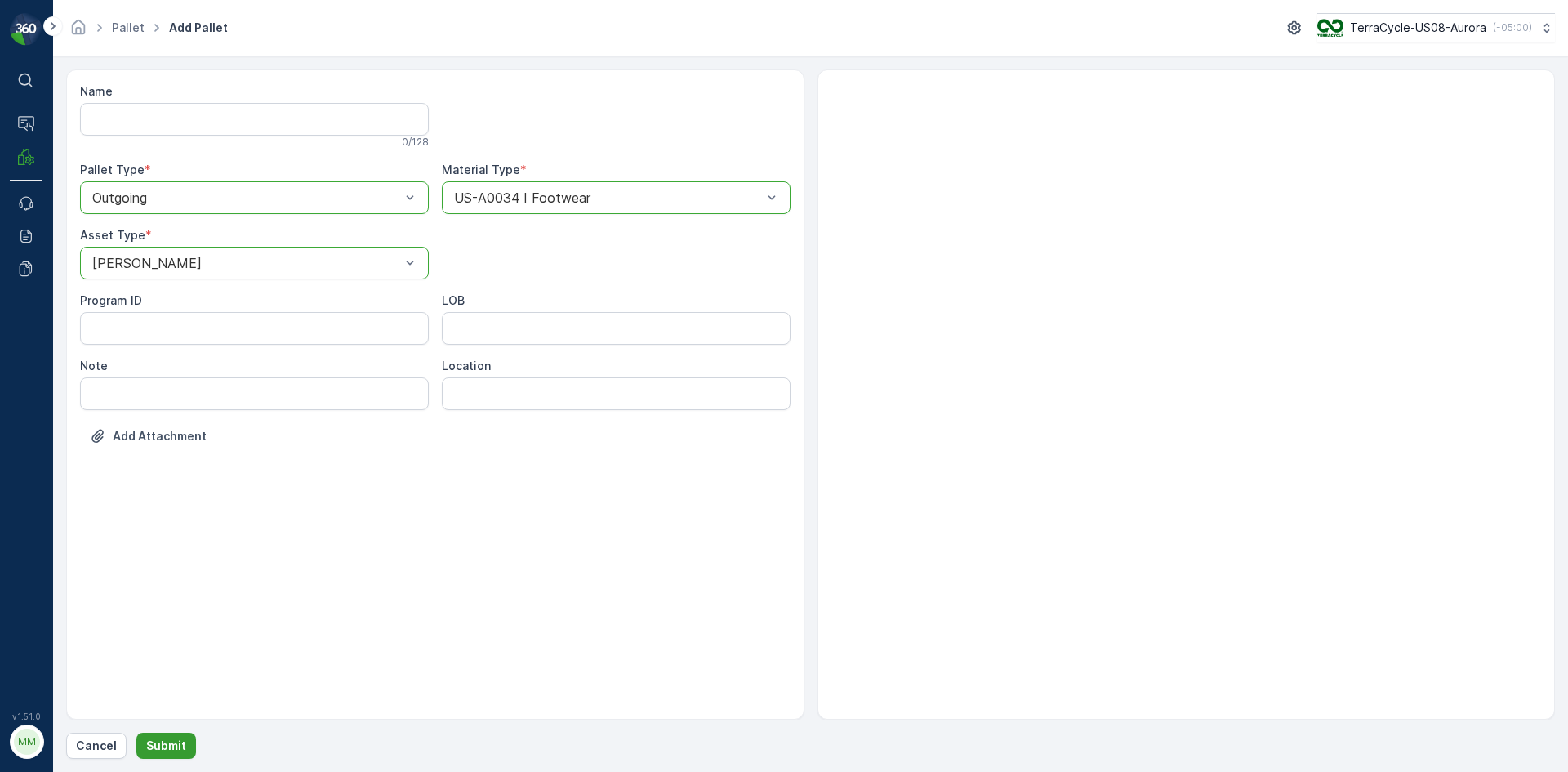
click at [186, 739] on button "Submit" at bounding box center [166, 745] width 59 height 26
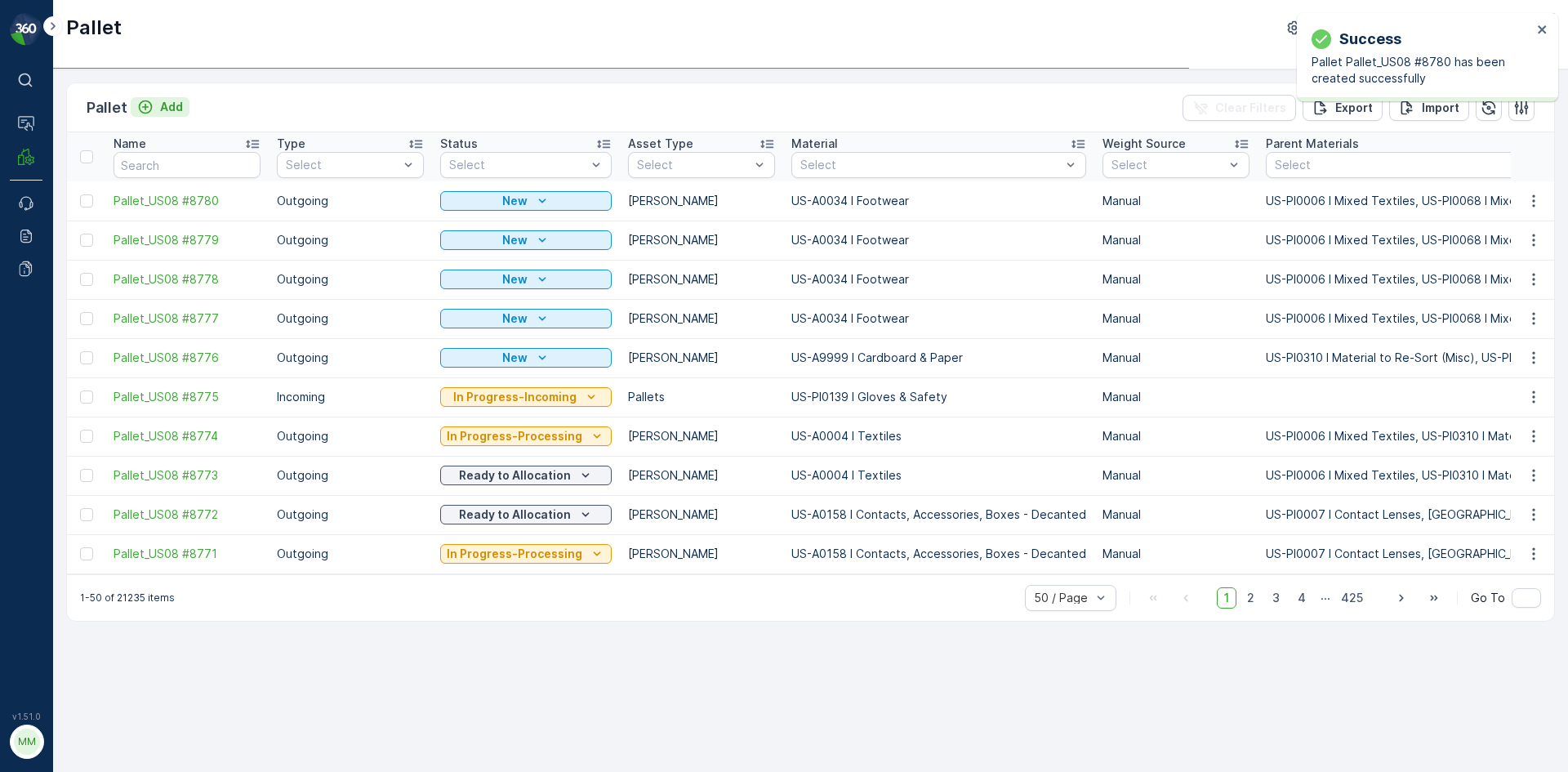
click at [179, 106] on p "Add" at bounding box center [172, 106] width 23 height 16
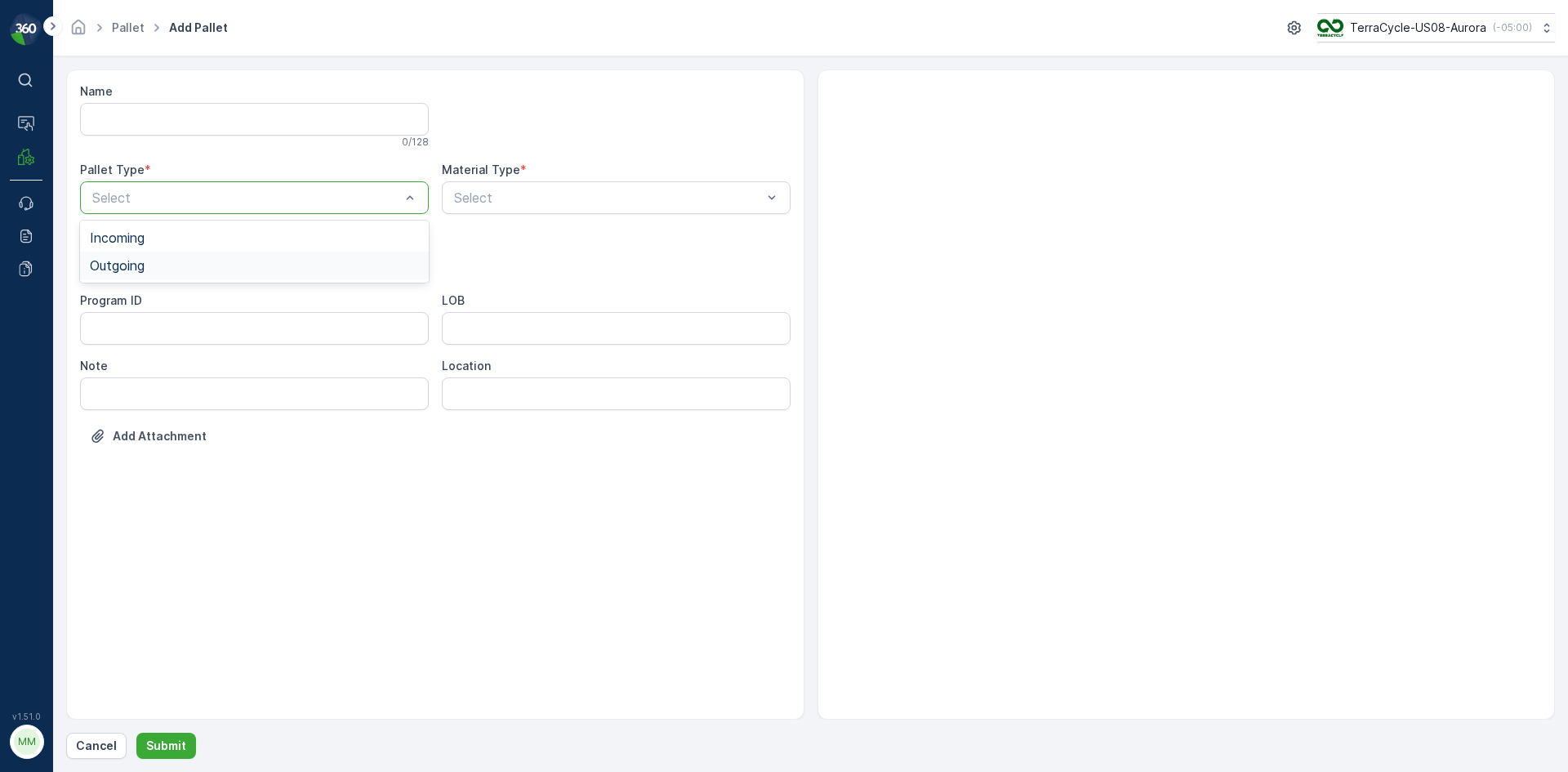
click at [206, 272] on div "Outgoing" at bounding box center [254, 265] width 329 height 14
click at [174, 307] on div "Gaylord" at bounding box center [254, 302] width 329 height 14
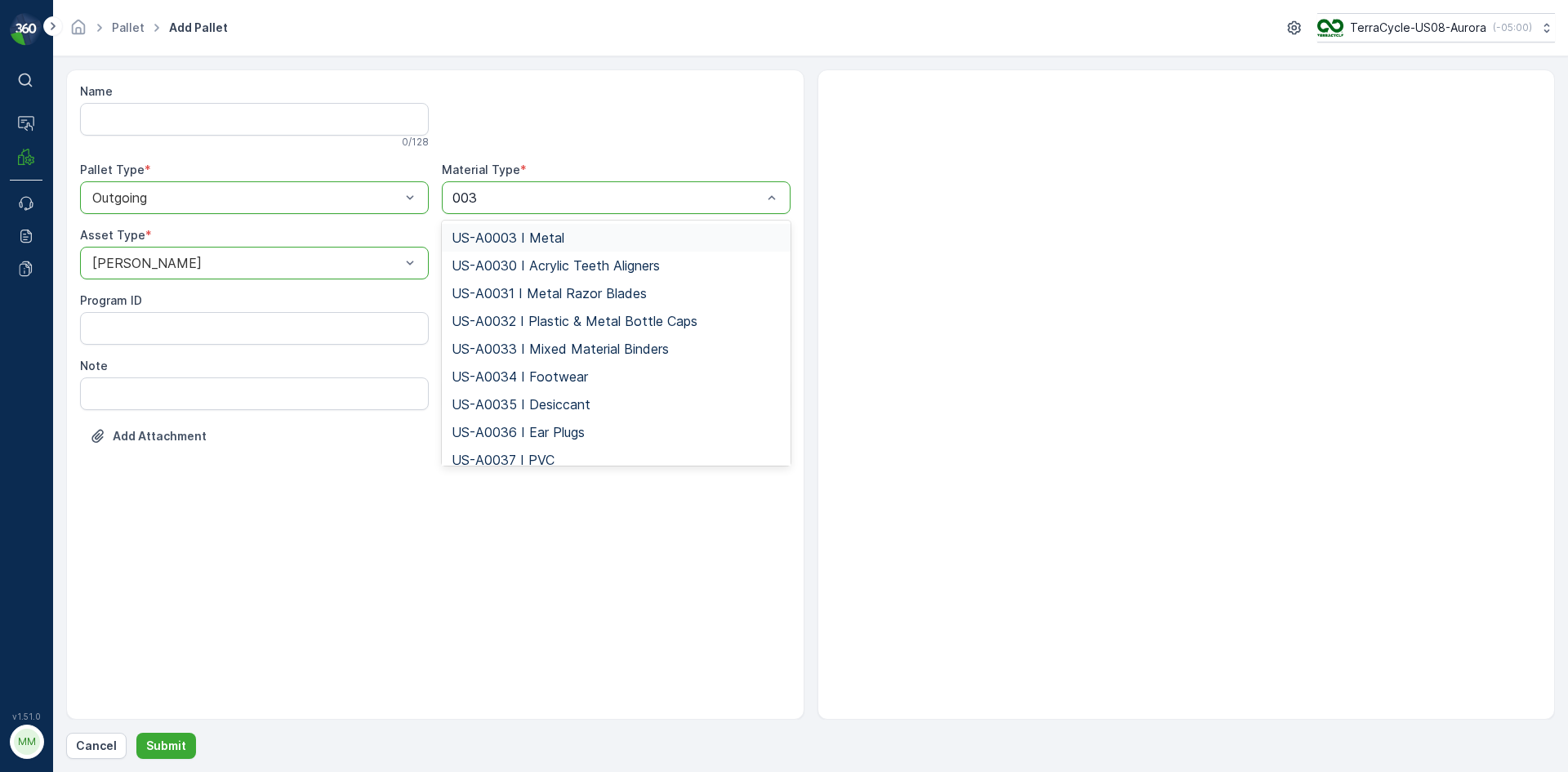
type input "0034"
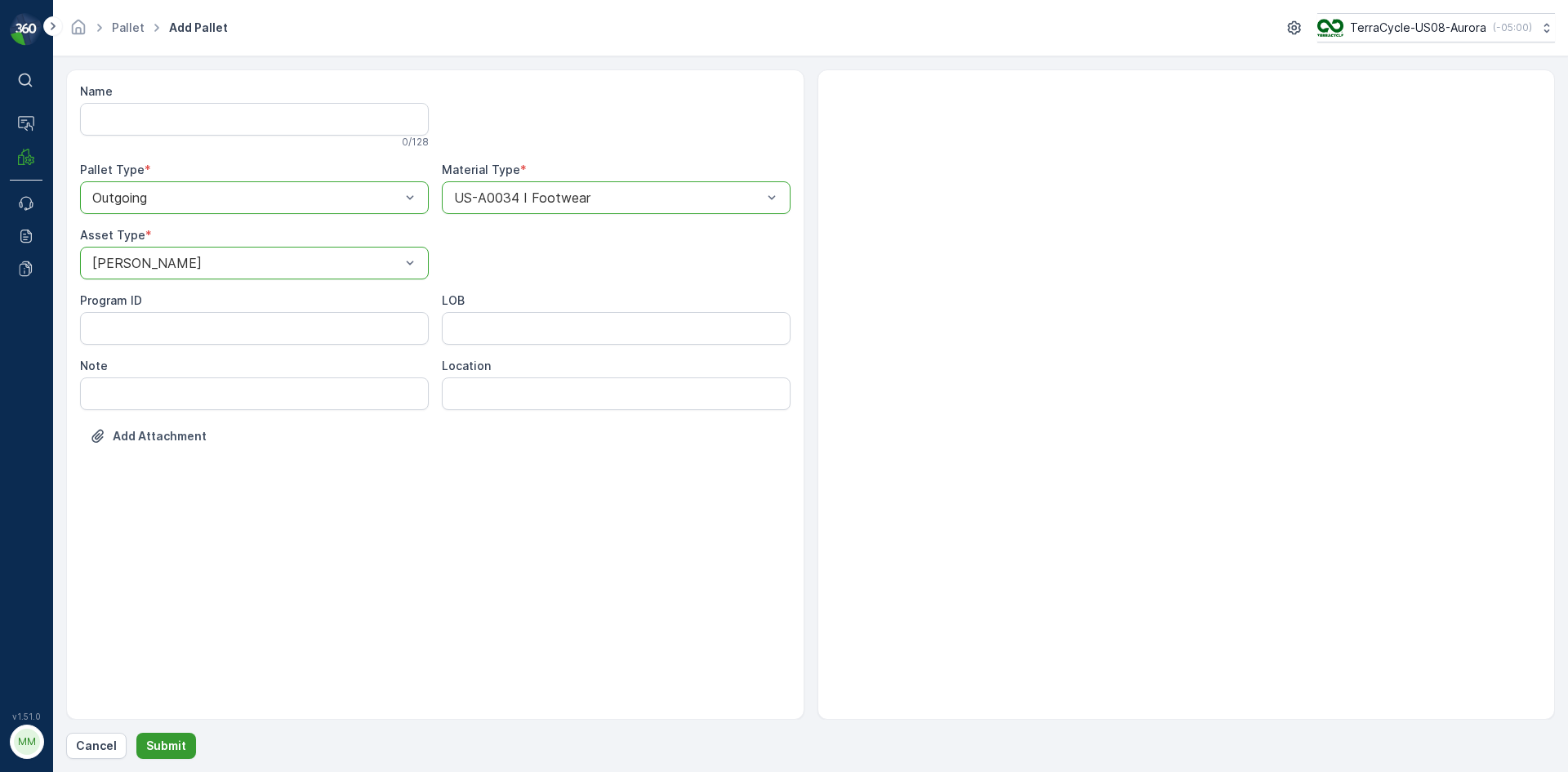
click at [162, 746] on p "Submit" at bounding box center [166, 745] width 40 height 16
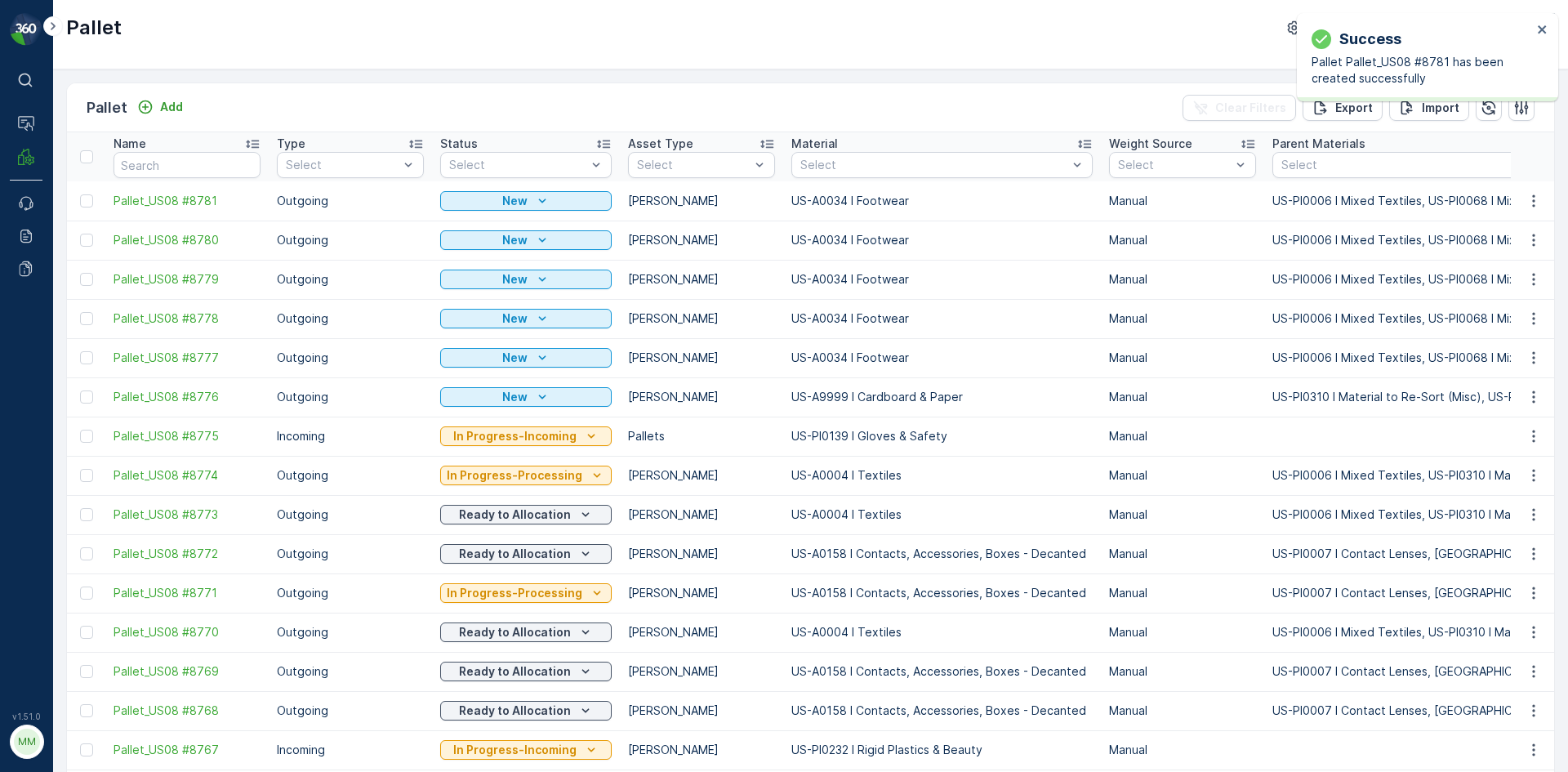
click at [86, 359] on div at bounding box center [86, 358] width 13 height 13
click at [80, 351] on input "checkbox" at bounding box center [80, 351] width 0 height 0
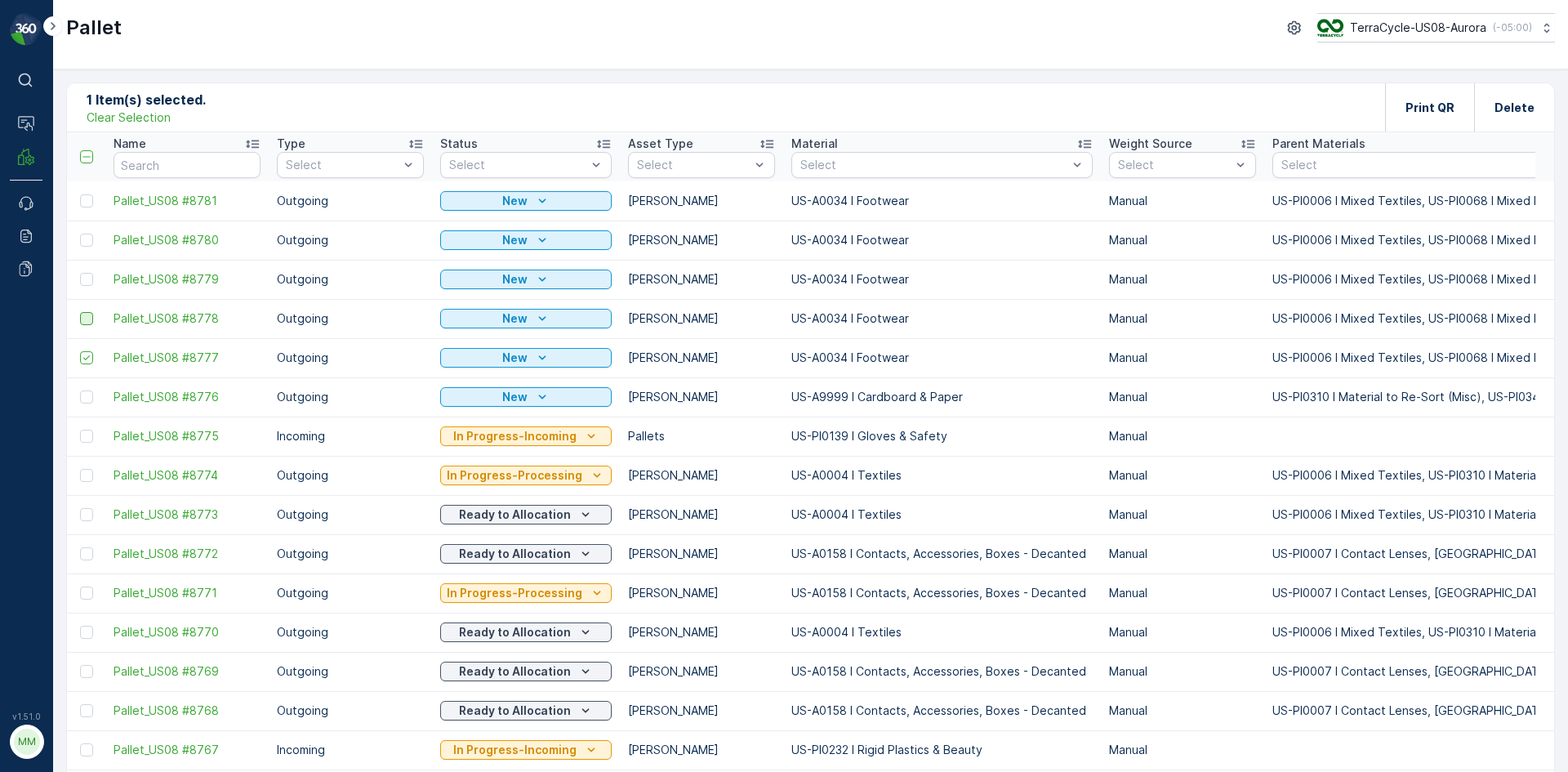
click at [85, 322] on div at bounding box center [86, 318] width 13 height 13
click at [80, 312] on input "checkbox" at bounding box center [80, 312] width 0 height 0
click at [87, 273] on div at bounding box center [86, 279] width 13 height 13
click at [80, 272] on input "checkbox" at bounding box center [80, 272] width 0 height 0
click at [87, 244] on div at bounding box center [86, 241] width 13 height 13
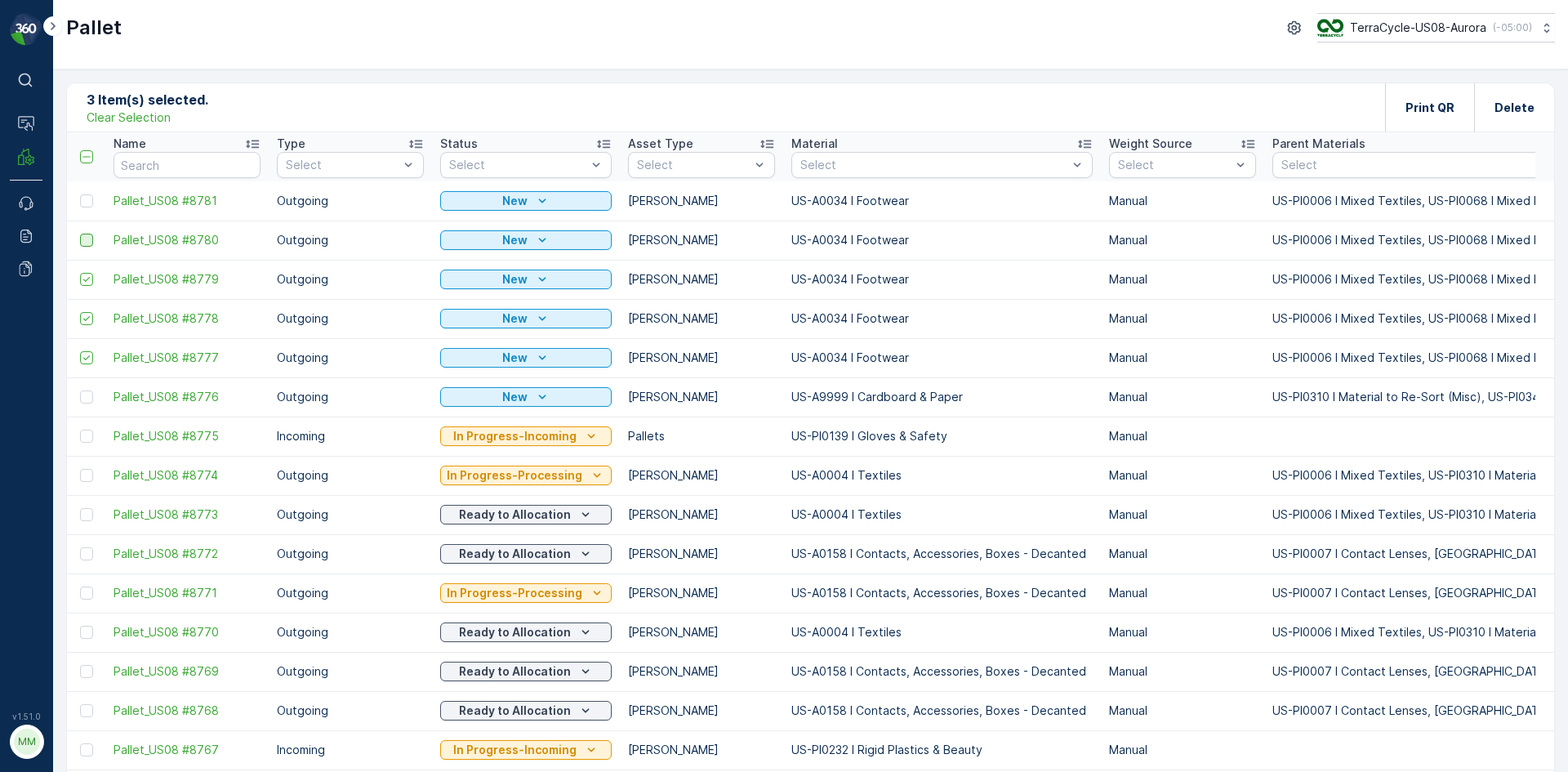
click at [80, 234] on input "checkbox" at bounding box center [80, 234] width 0 height 0
drag, startPoint x: 89, startPoint y: 202, endPoint x: 1269, endPoint y: 162, distance: 1180.7
click at [89, 201] on div at bounding box center [86, 201] width 13 height 13
click at [80, 195] on input "checkbox" at bounding box center [80, 195] width 0 height 0
click at [1407, 108] on p "Print QR" at bounding box center [1430, 107] width 49 height 16
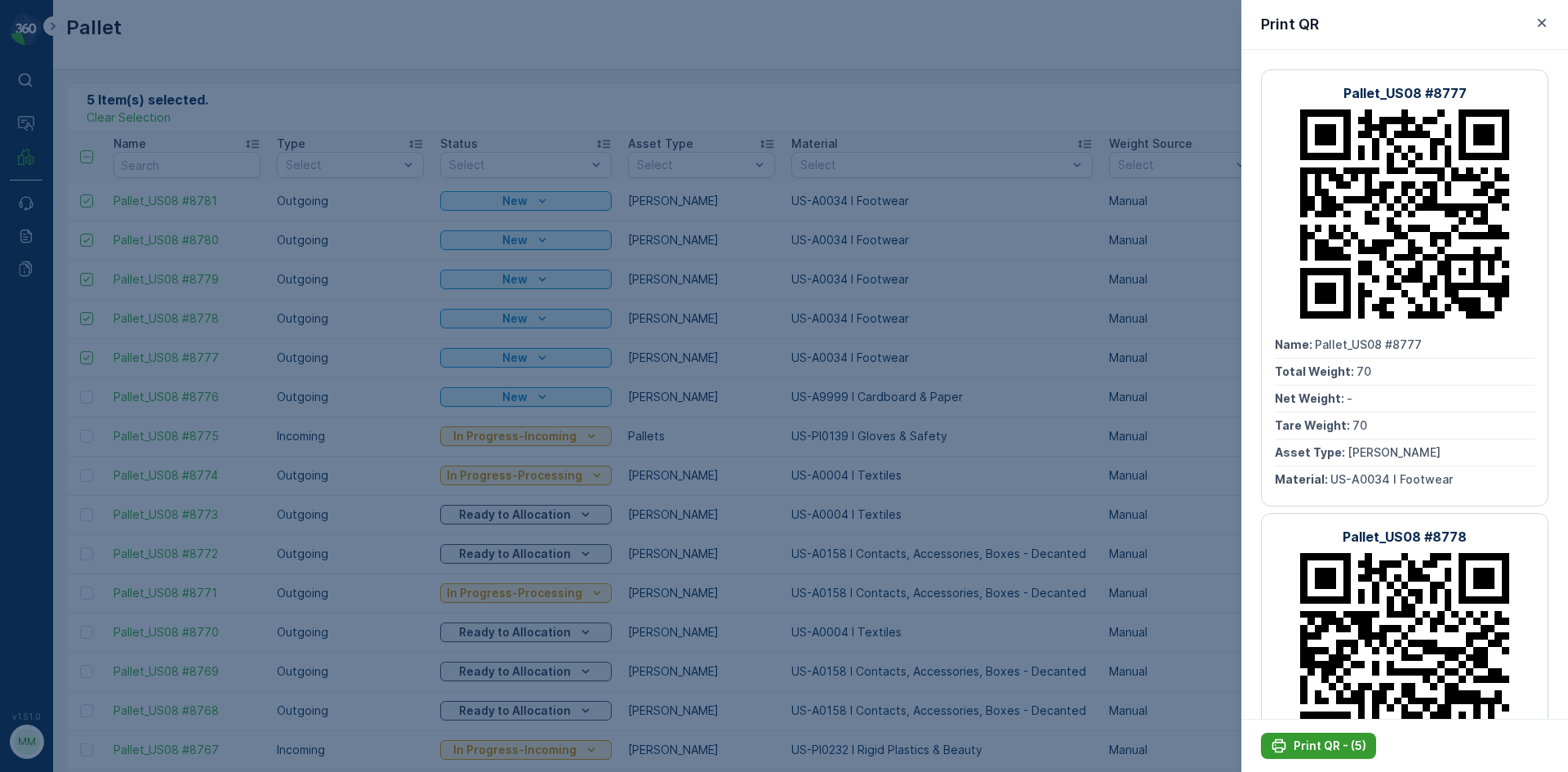
click at [1308, 748] on p "Print QR - (5)" at bounding box center [1330, 745] width 73 height 16
drag, startPoint x: 1304, startPoint y: 737, endPoint x: 1050, endPoint y: 600, distance: 288.6
click at [1050, 600] on div at bounding box center [784, 386] width 1568 height 772
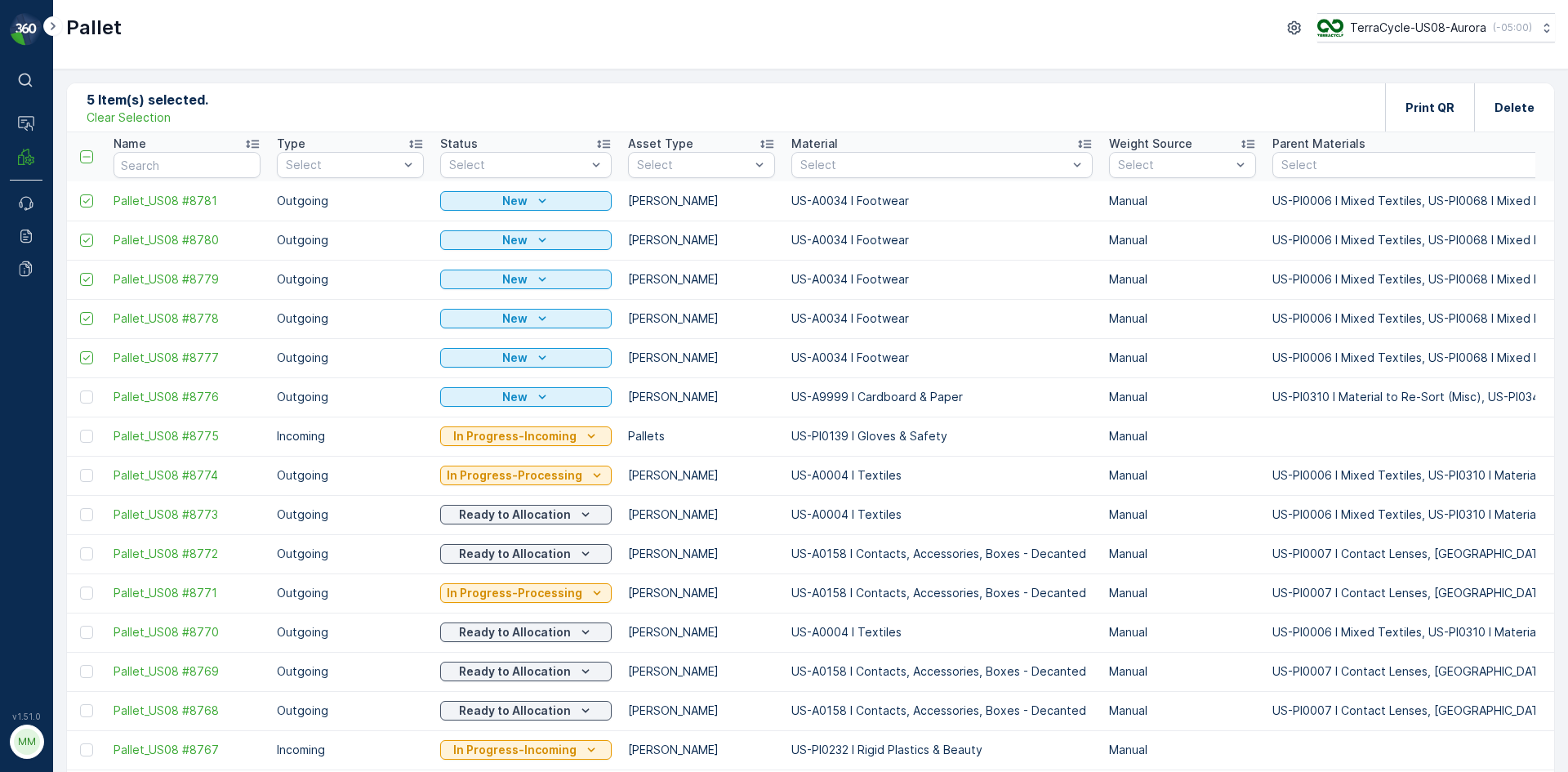
click at [157, 116] on p "Clear Selection" at bounding box center [129, 117] width 84 height 16
click at [92, 317] on div at bounding box center [86, 318] width 13 height 13
click at [80, 312] on input "checkbox" at bounding box center [80, 312] width 0 height 0
click at [91, 277] on div at bounding box center [86, 279] width 13 height 13
click at [80, 272] on input "checkbox" at bounding box center [80, 272] width 0 height 0
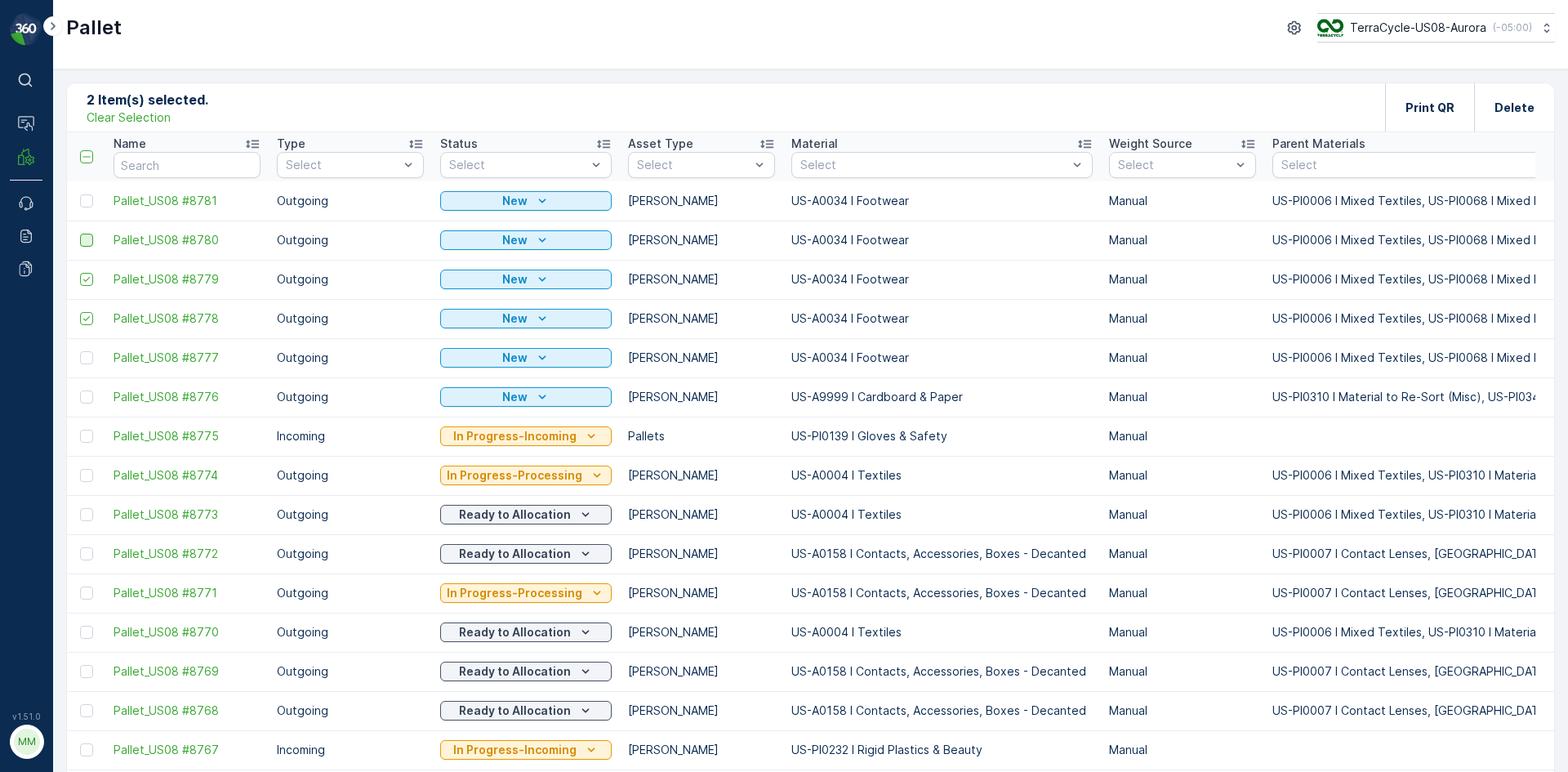
click at [86, 238] on div at bounding box center [86, 241] width 13 height 13
click at [80, 234] on input "checkbox" at bounding box center [80, 234] width 0 height 0
click at [90, 204] on div at bounding box center [86, 201] width 13 height 13
click at [80, 195] on input "checkbox" at bounding box center [80, 195] width 0 height 0
click at [1442, 121] on div "Print QR" at bounding box center [1430, 107] width 49 height 48
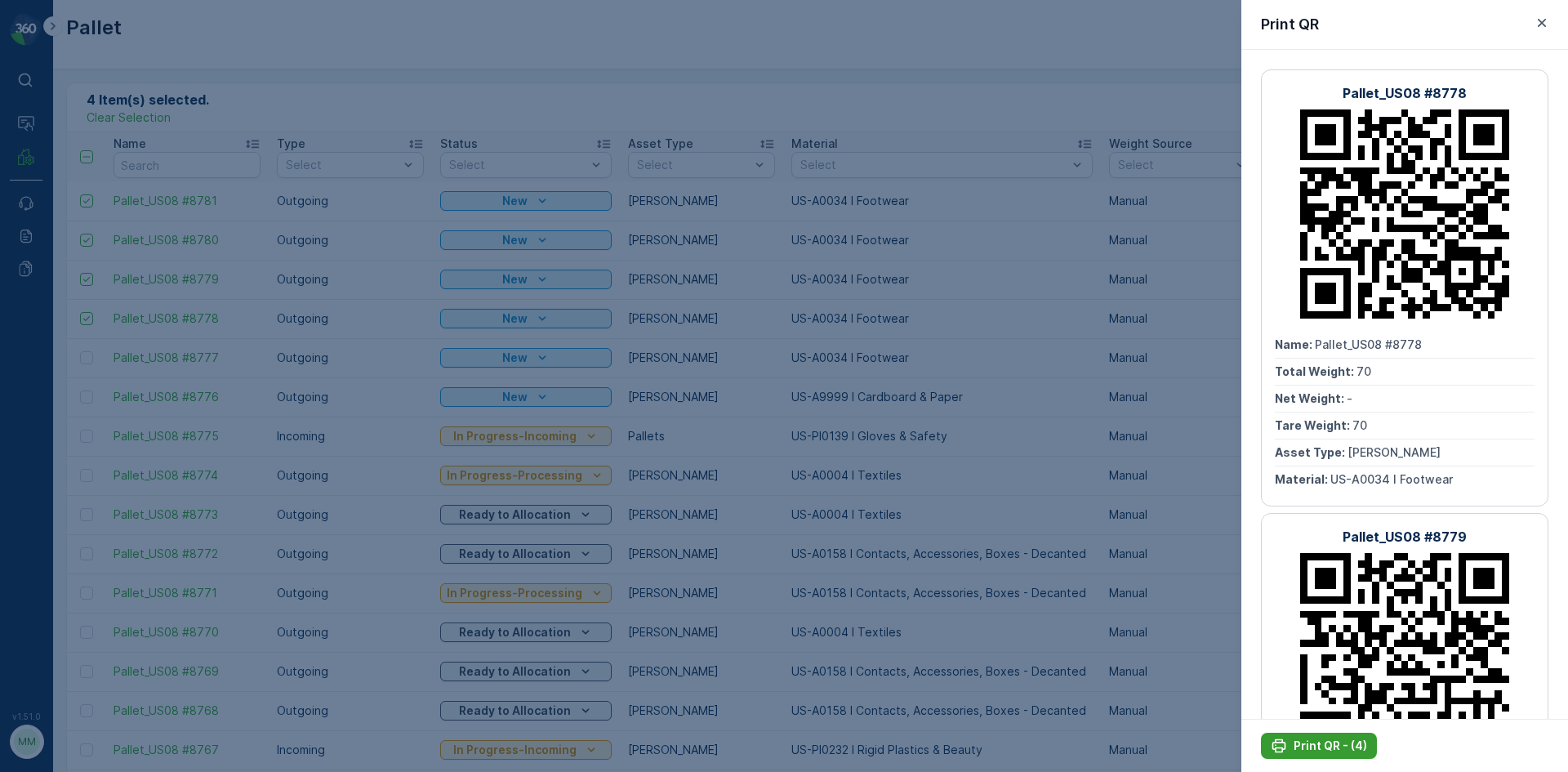
click at [1341, 747] on p "Print QR - (4)" at bounding box center [1330, 745] width 74 height 16
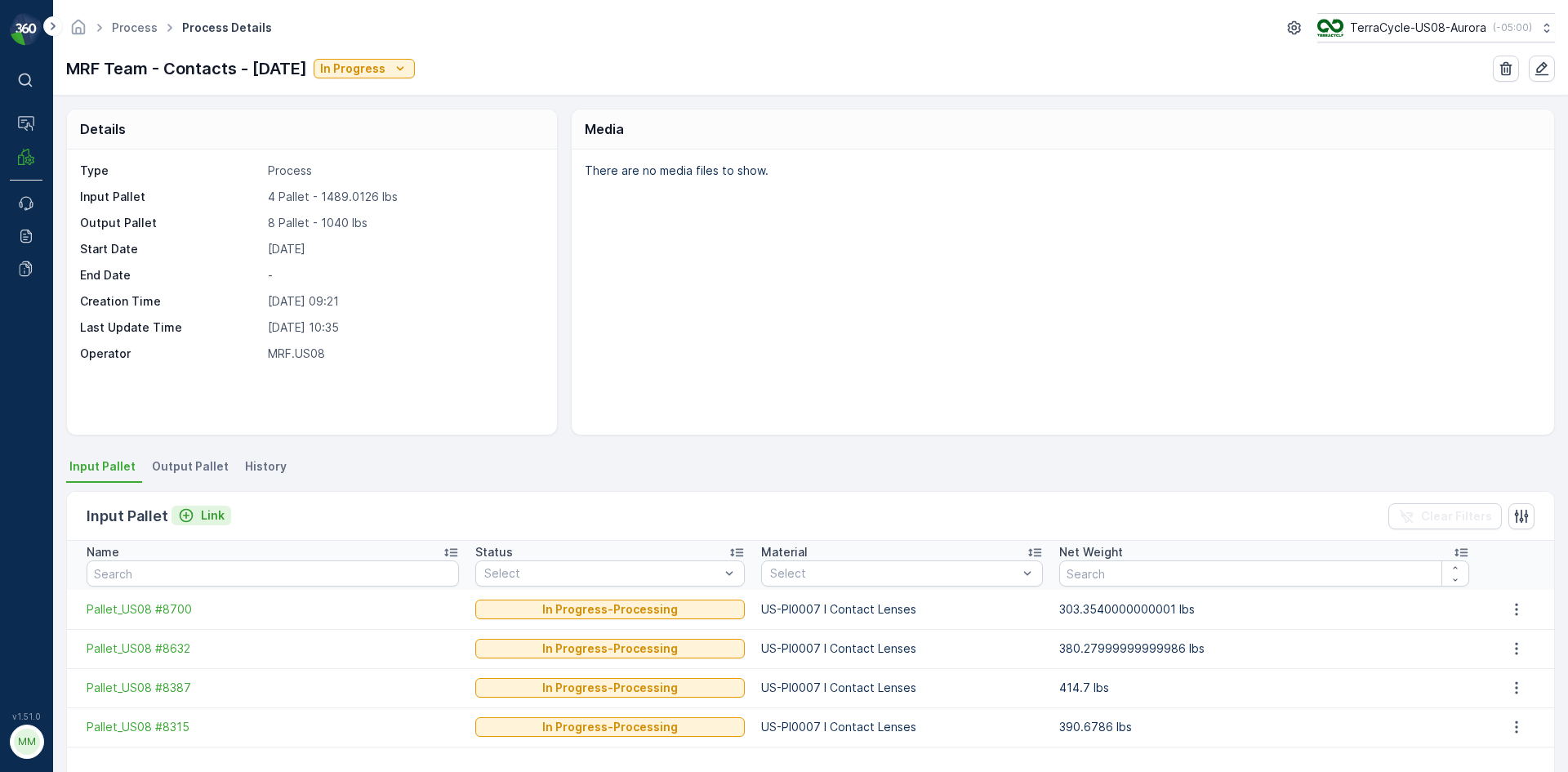
click at [218, 516] on p "Link" at bounding box center [213, 515] width 24 height 16
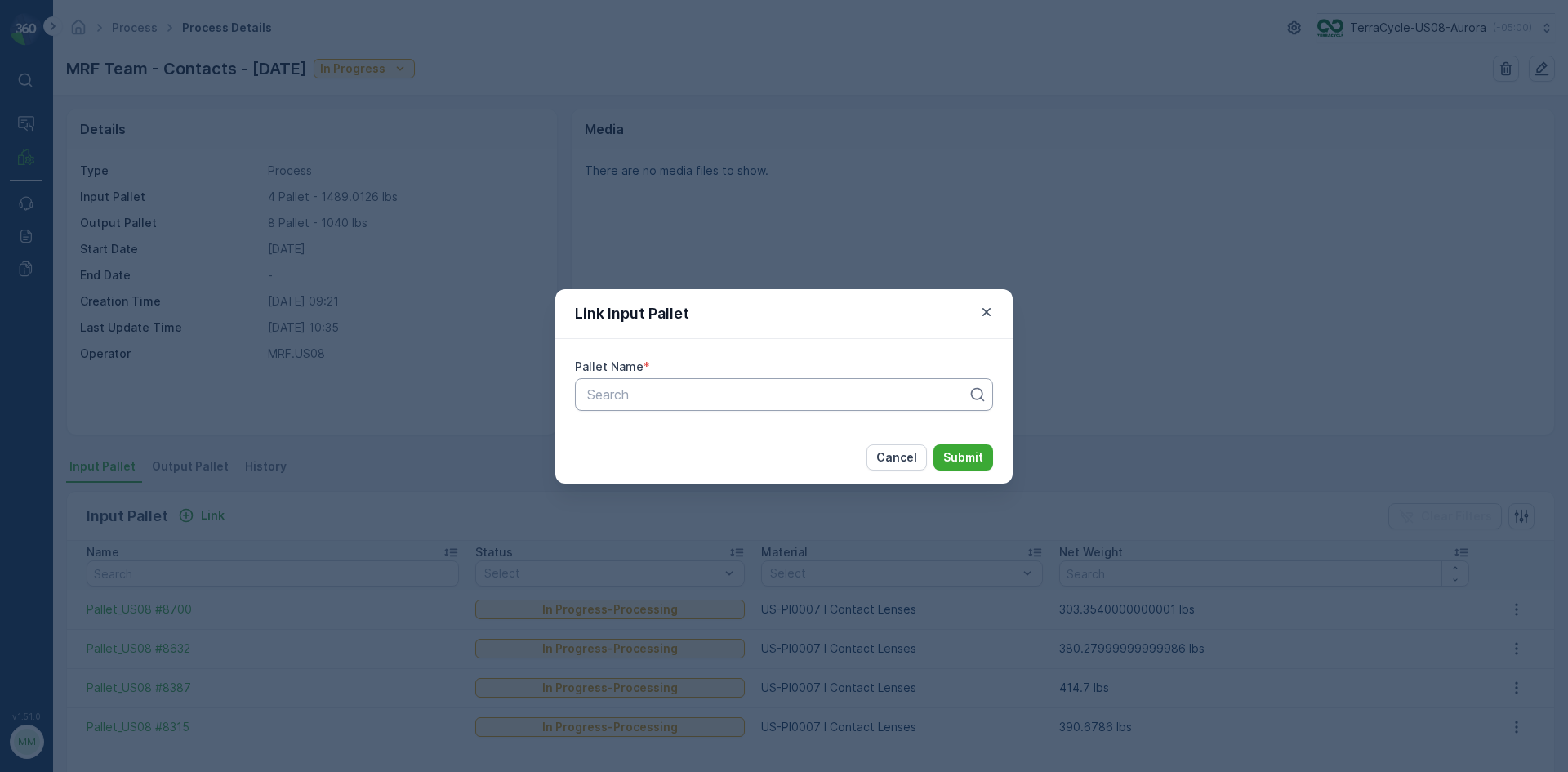
click at [658, 387] on div at bounding box center [778, 394] width 384 height 14
type input "8771"
click at [989, 452] on button "Submit" at bounding box center [963, 456] width 59 height 26
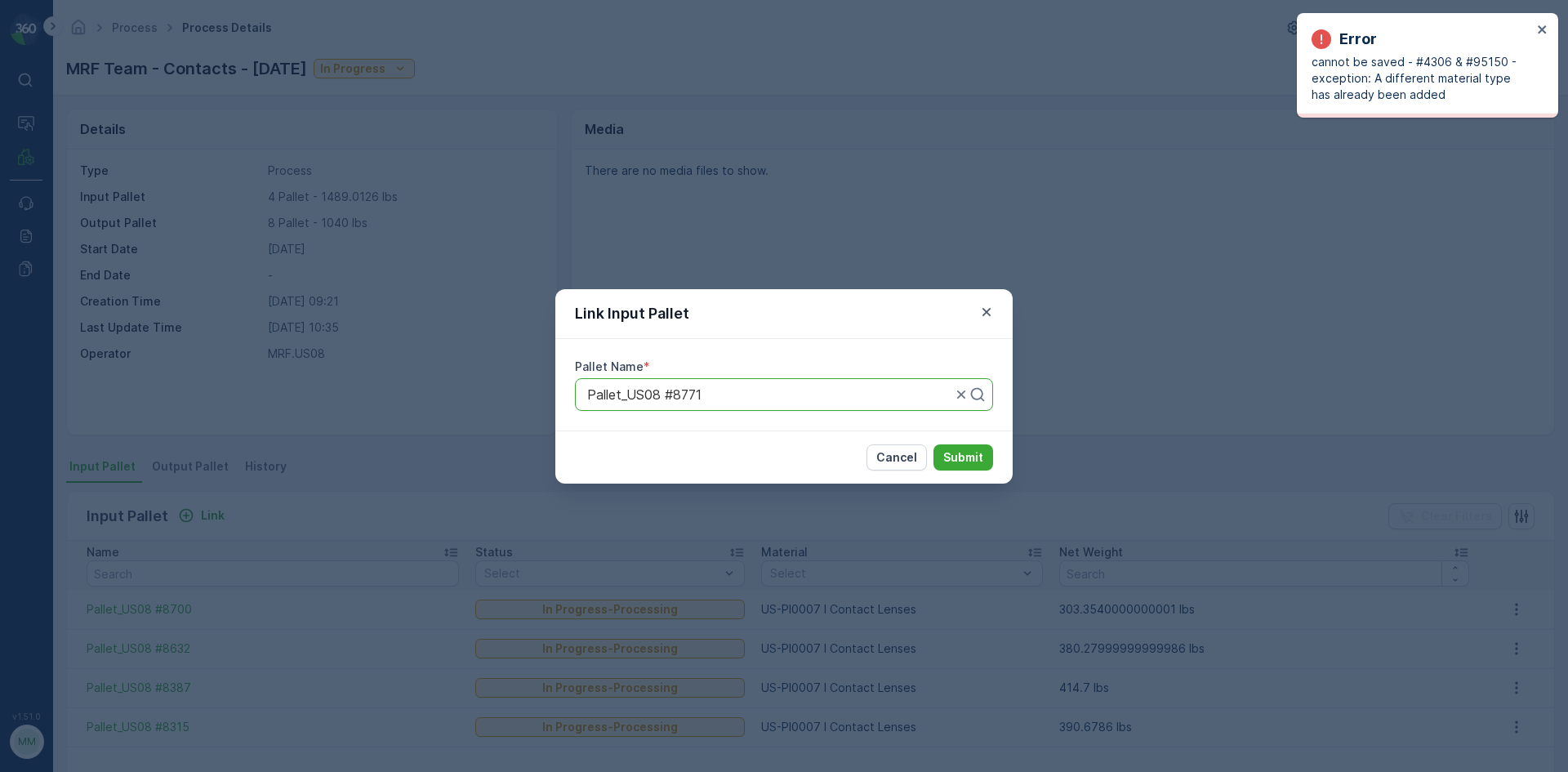
click at [1137, 358] on div "Link Input Pallet Pallet Name * Pallet_US08 #8771 Cancel Submit" at bounding box center [784, 386] width 1568 height 772
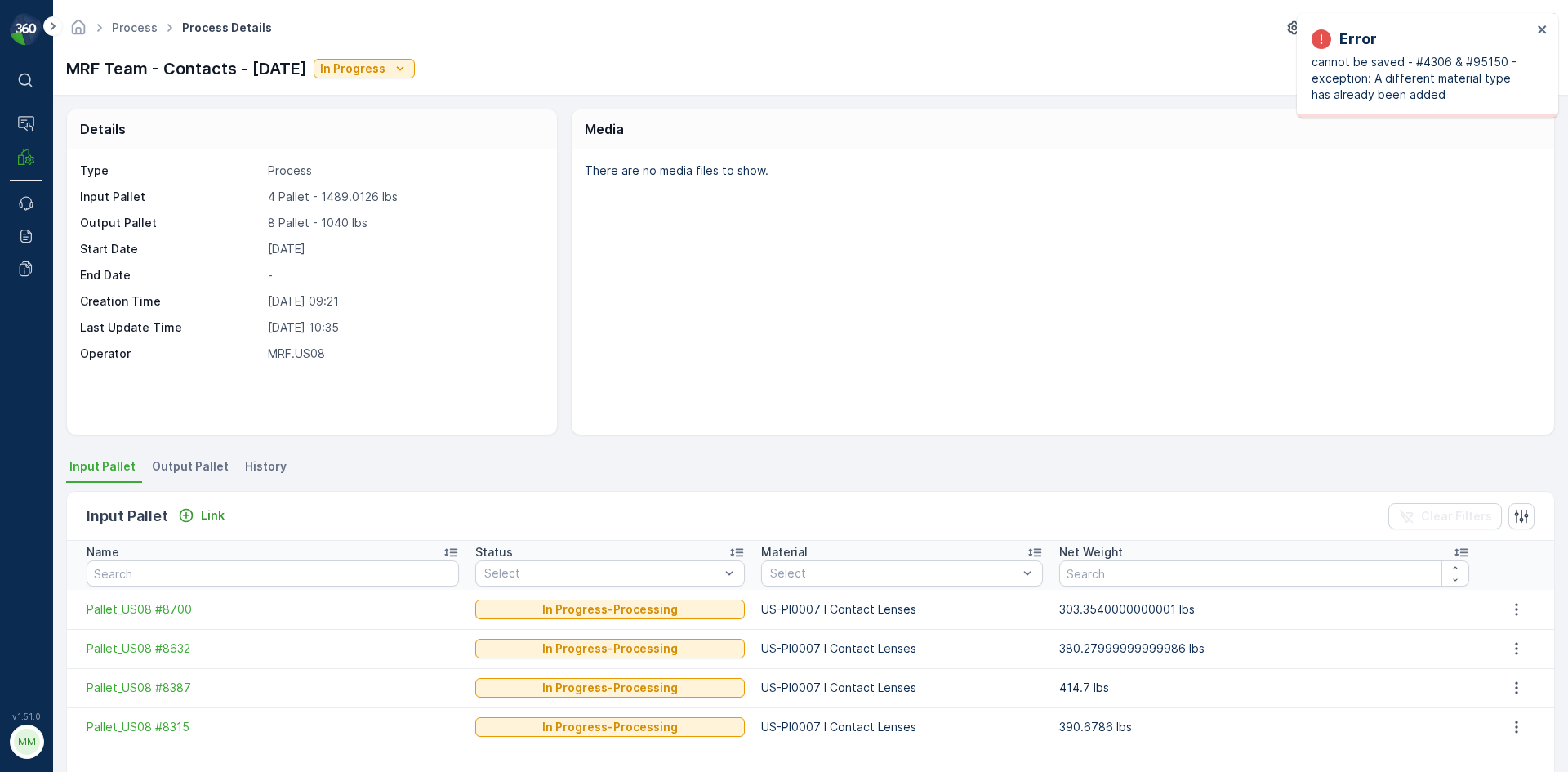
click at [212, 465] on span "Output Pallet" at bounding box center [190, 466] width 77 height 16
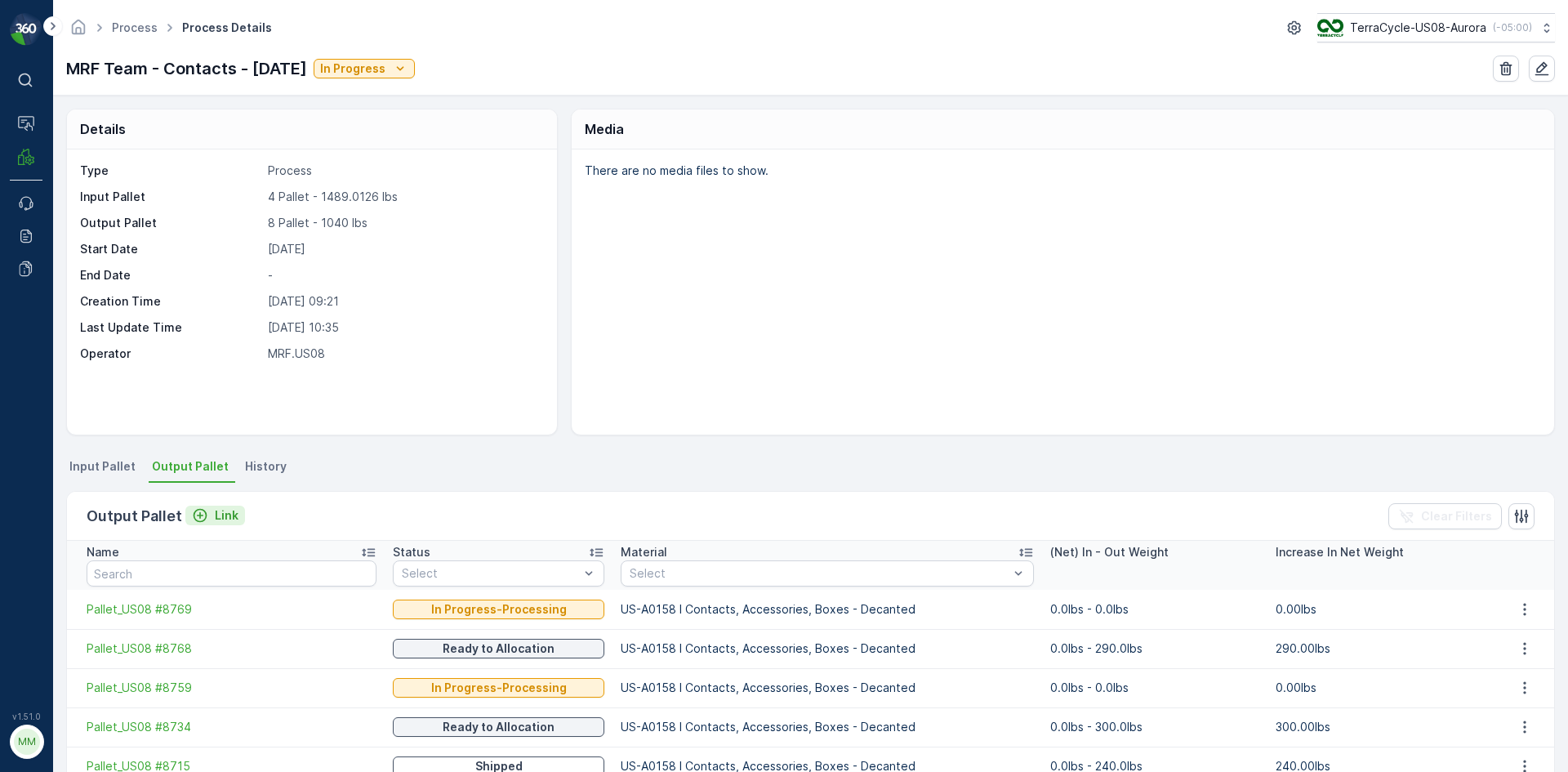
click at [224, 514] on p "Link" at bounding box center [226, 515] width 24 height 16
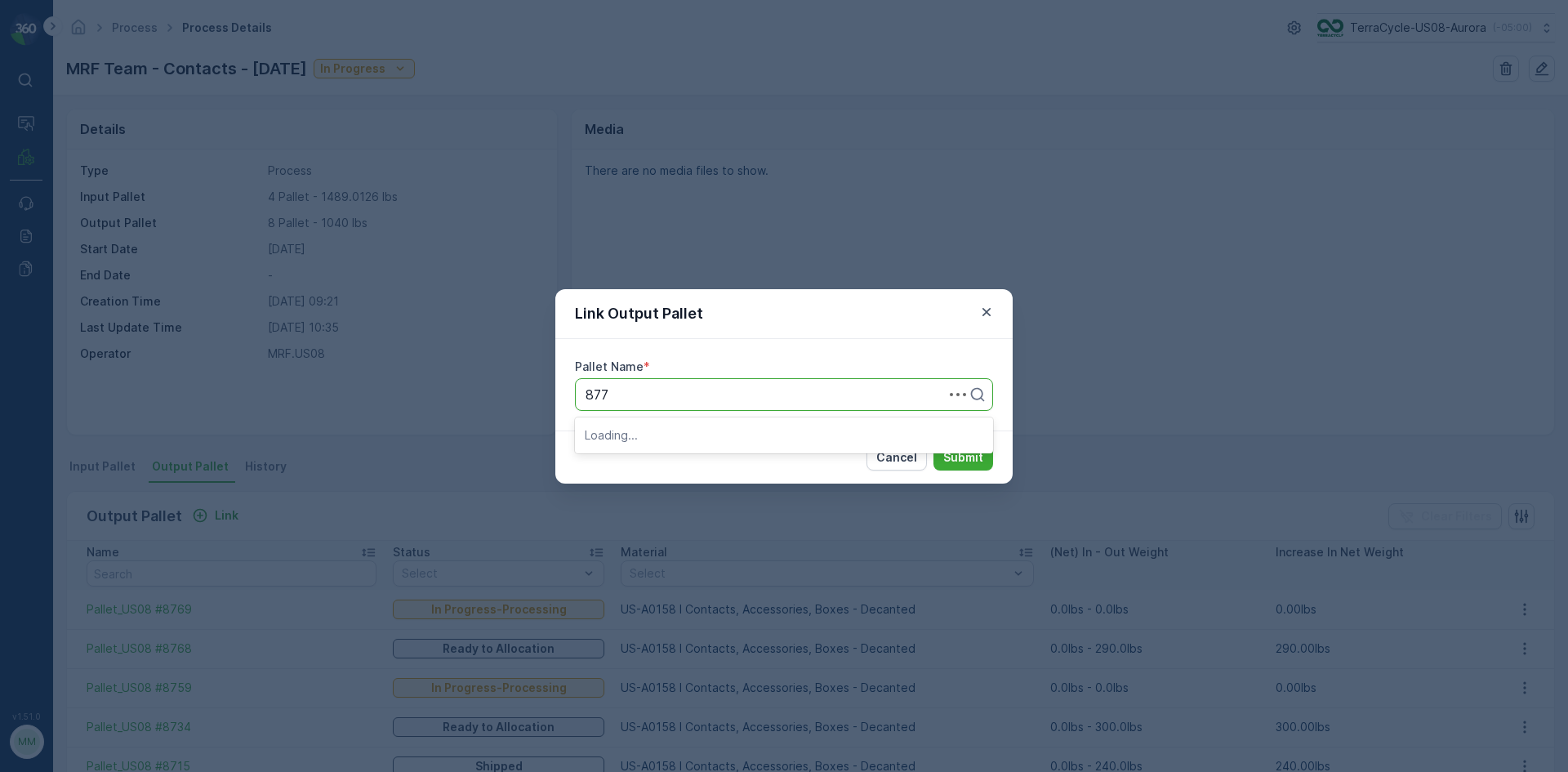
type input "8771"
click at [933, 444] on button "Submit" at bounding box center [963, 456] width 59 height 26
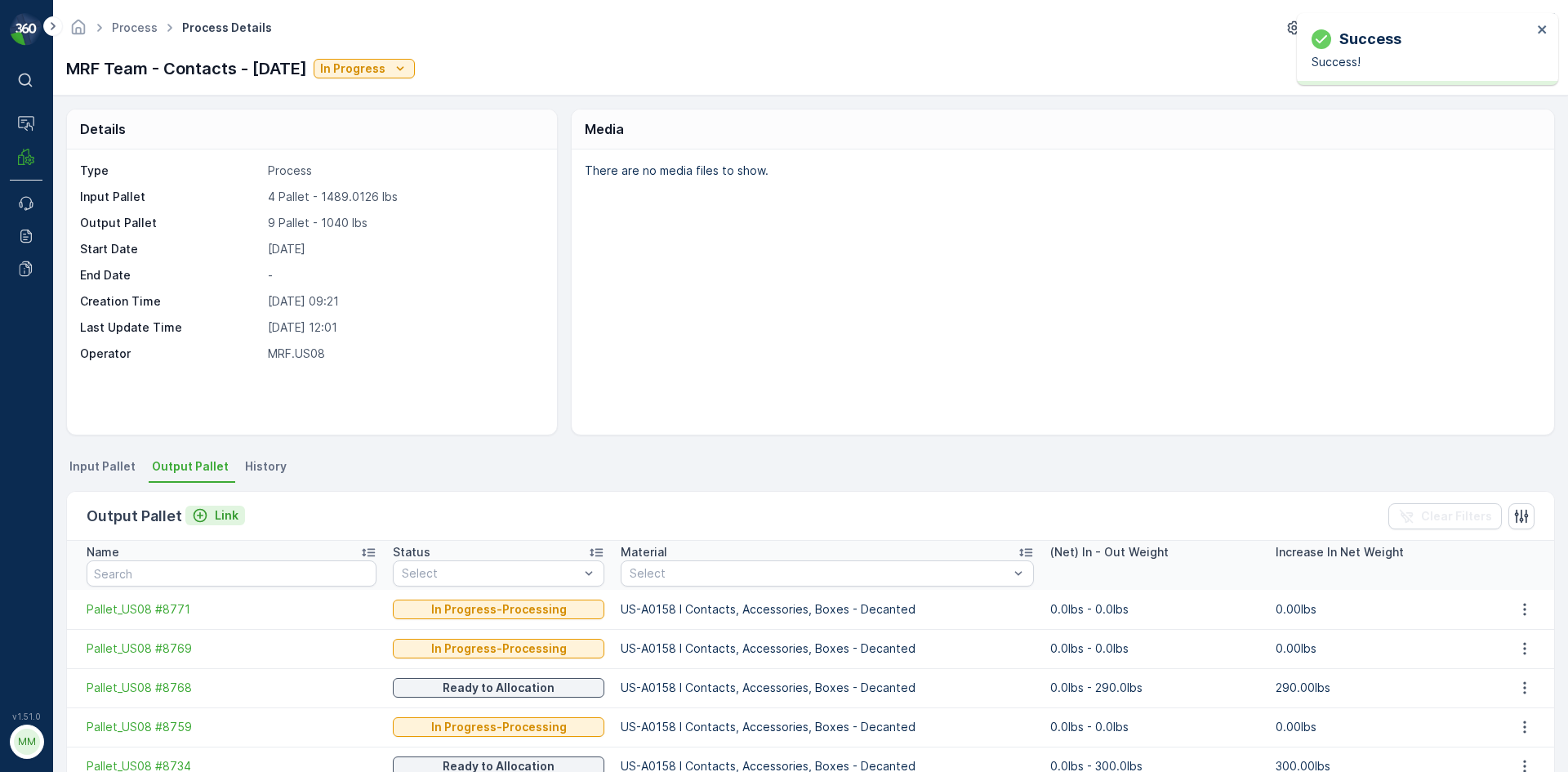
click at [195, 521] on icon "Link" at bounding box center [200, 516] width 13 height 13
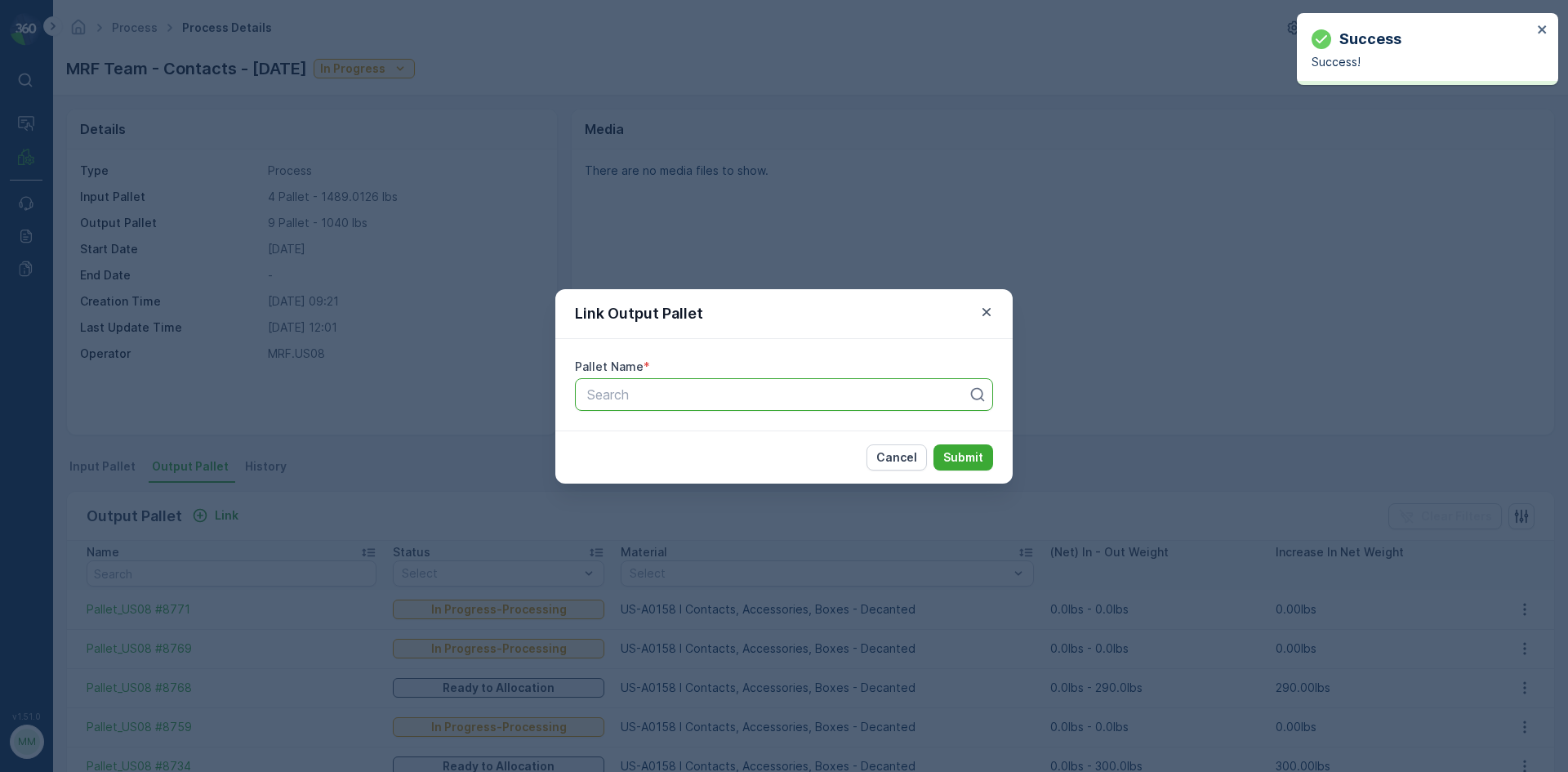
click at [746, 388] on div at bounding box center [778, 394] width 384 height 14
type input "8772"
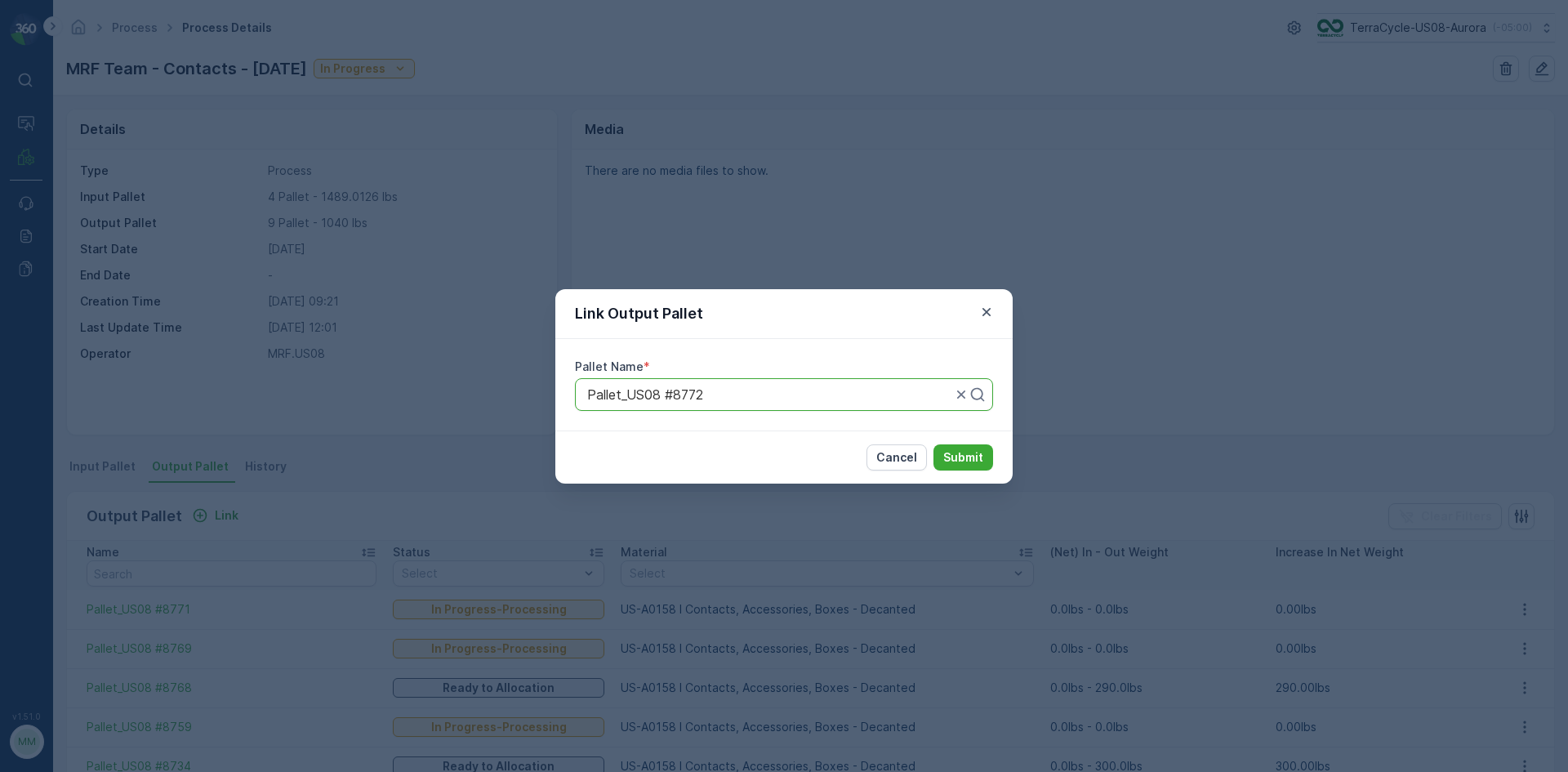
click at [933, 444] on button "Submit" at bounding box center [963, 456] width 59 height 26
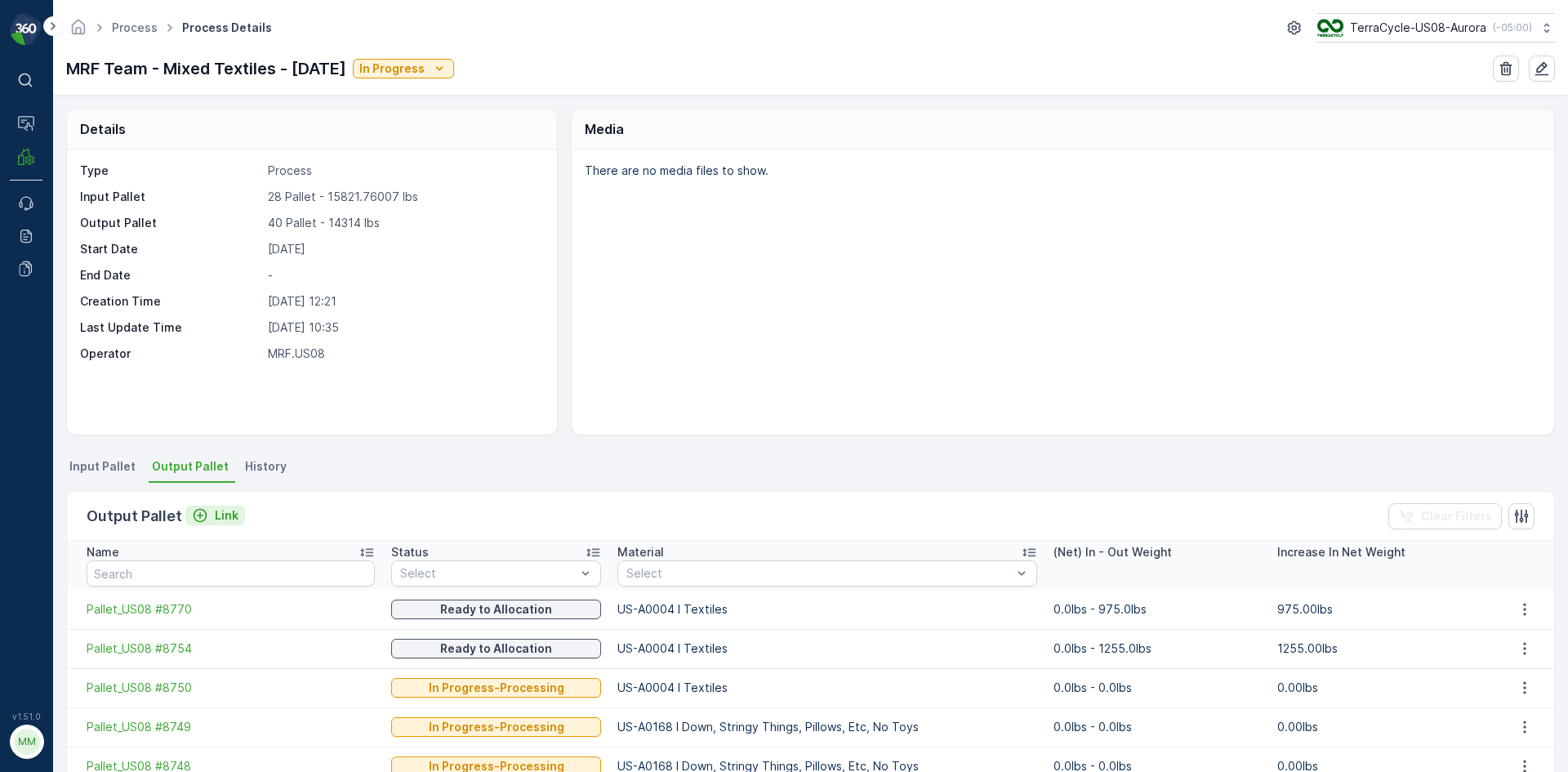
click at [206, 518] on div "Link" at bounding box center [215, 515] width 47 height 16
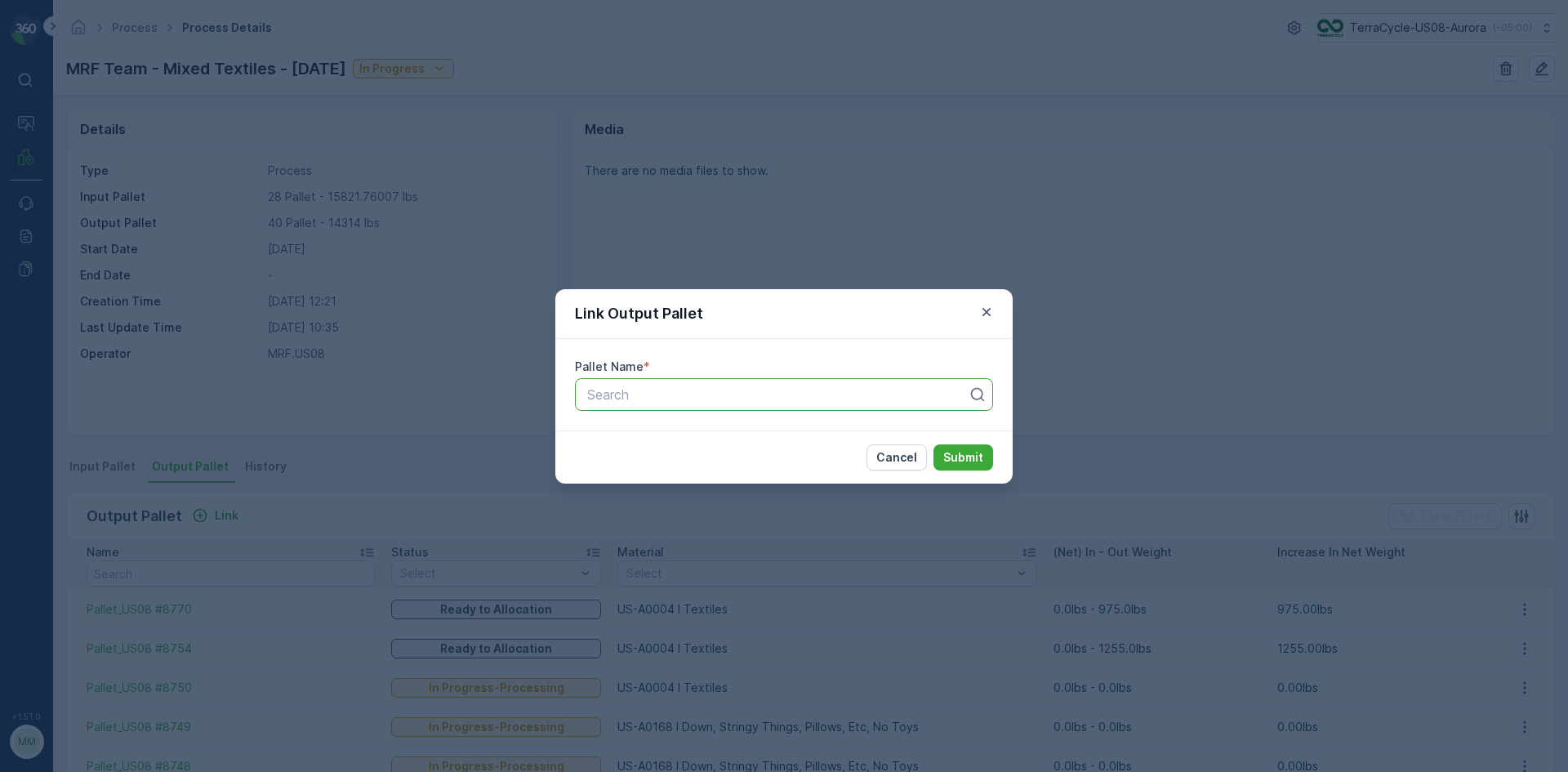
click at [718, 396] on div at bounding box center [778, 394] width 384 height 14
type input "8773"
click at [679, 433] on span "Pallet_US08 #8773" at bounding box center [644, 433] width 117 height 14
click at [987, 463] on button "Submit" at bounding box center [963, 456] width 59 height 26
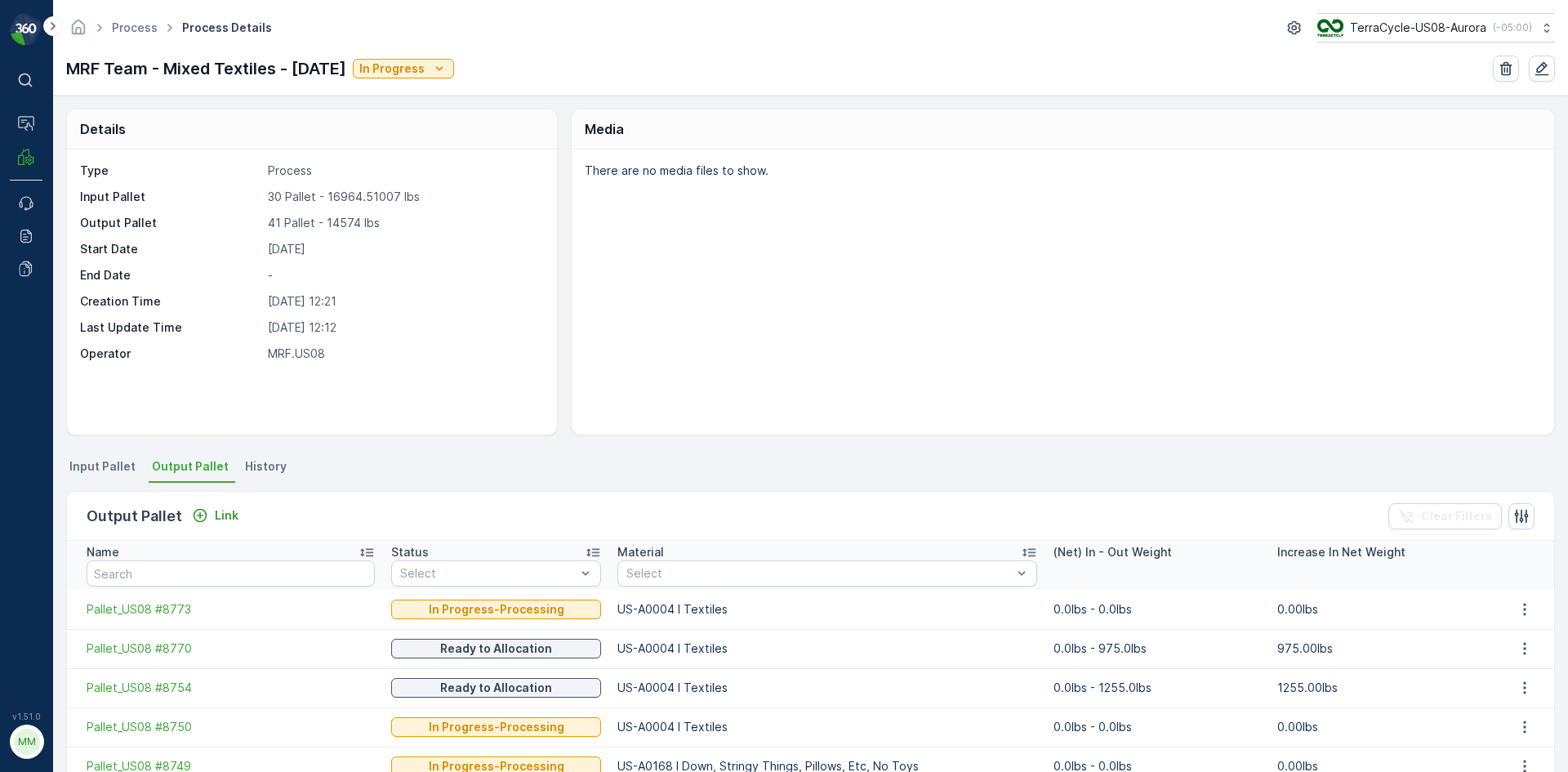
click at [236, 504] on div "Output Pallet Link" at bounding box center [165, 516] width 158 height 23
click at [234, 521] on p "Link" at bounding box center [226, 515] width 24 height 16
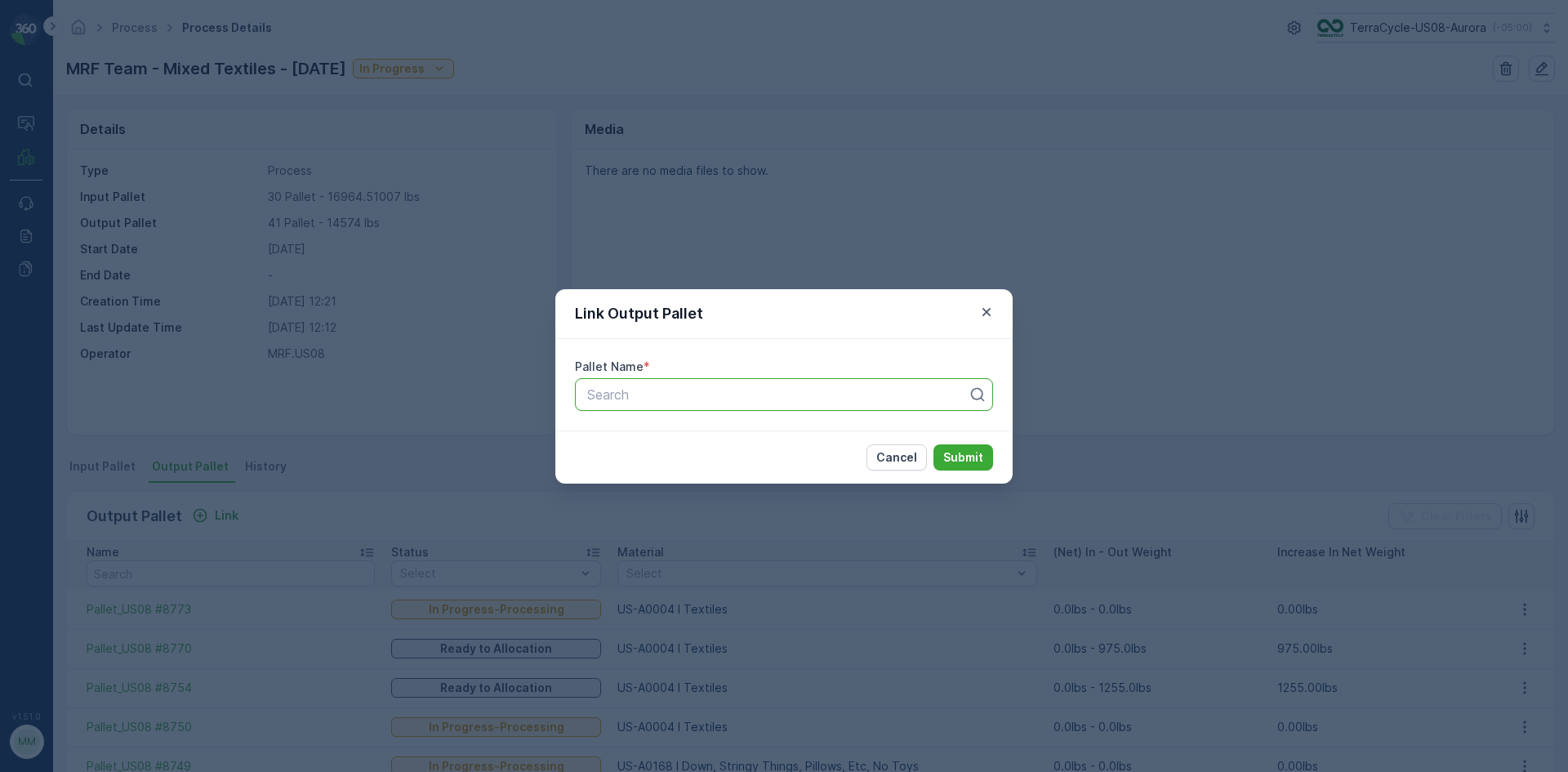
click at [645, 399] on div at bounding box center [778, 394] width 384 height 14
type input "8774"
click at [933, 444] on button "Submit" at bounding box center [963, 456] width 59 height 26
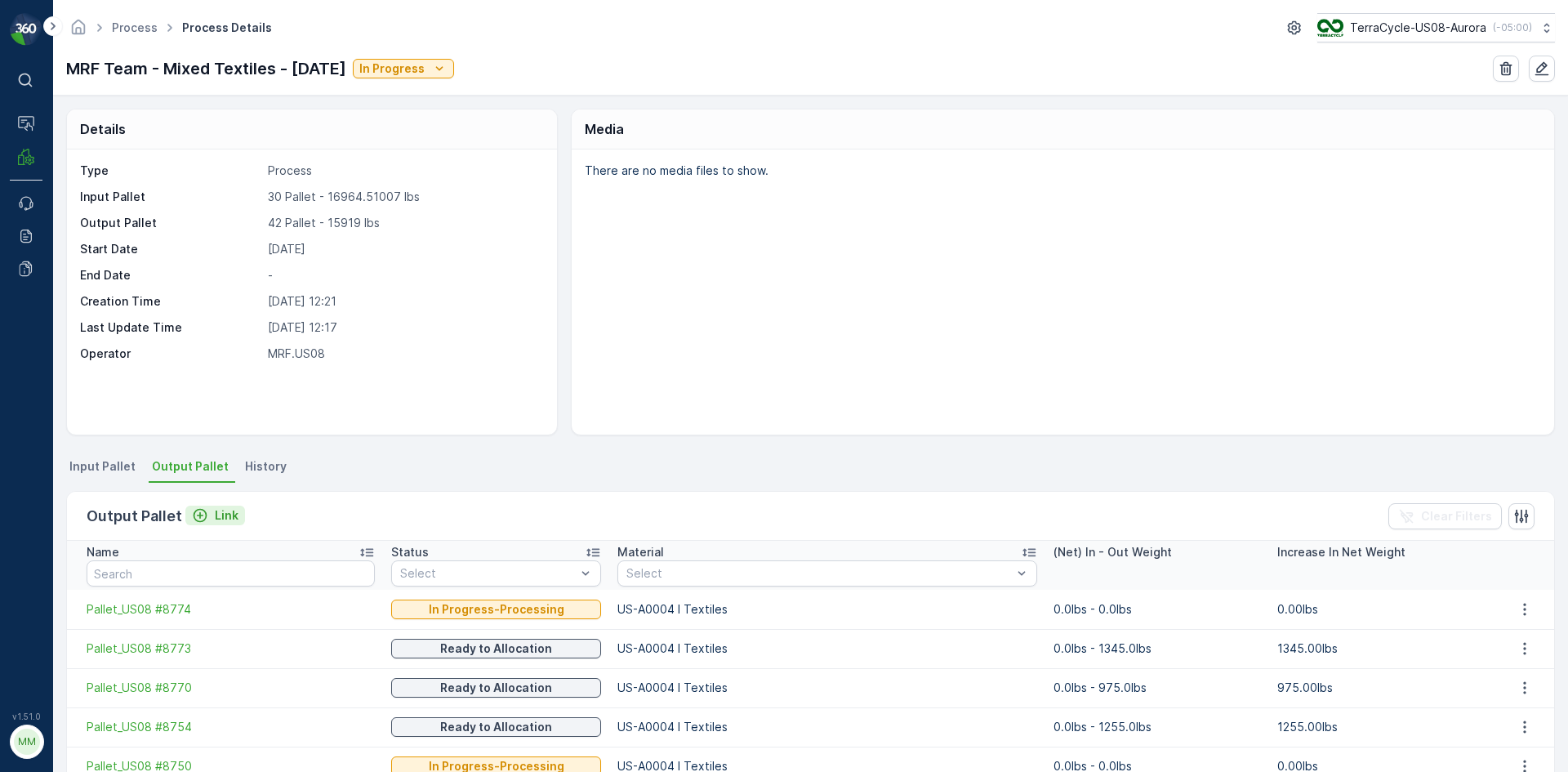
click at [228, 523] on p "Link" at bounding box center [226, 515] width 24 height 16
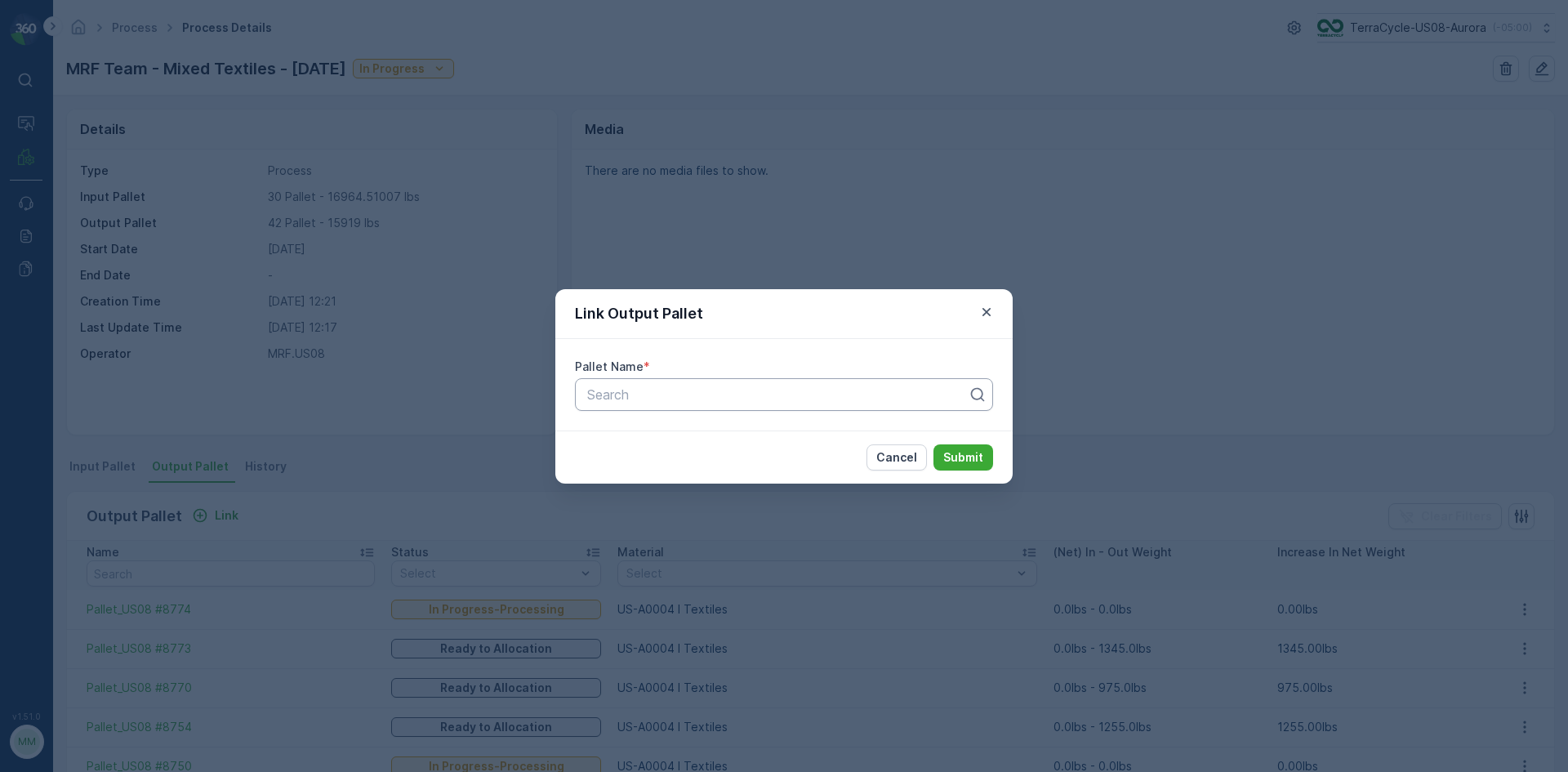
click at [597, 399] on div at bounding box center [778, 394] width 384 height 14
type input "8777"
click at [933, 444] on button "Submit" at bounding box center [963, 456] width 59 height 26
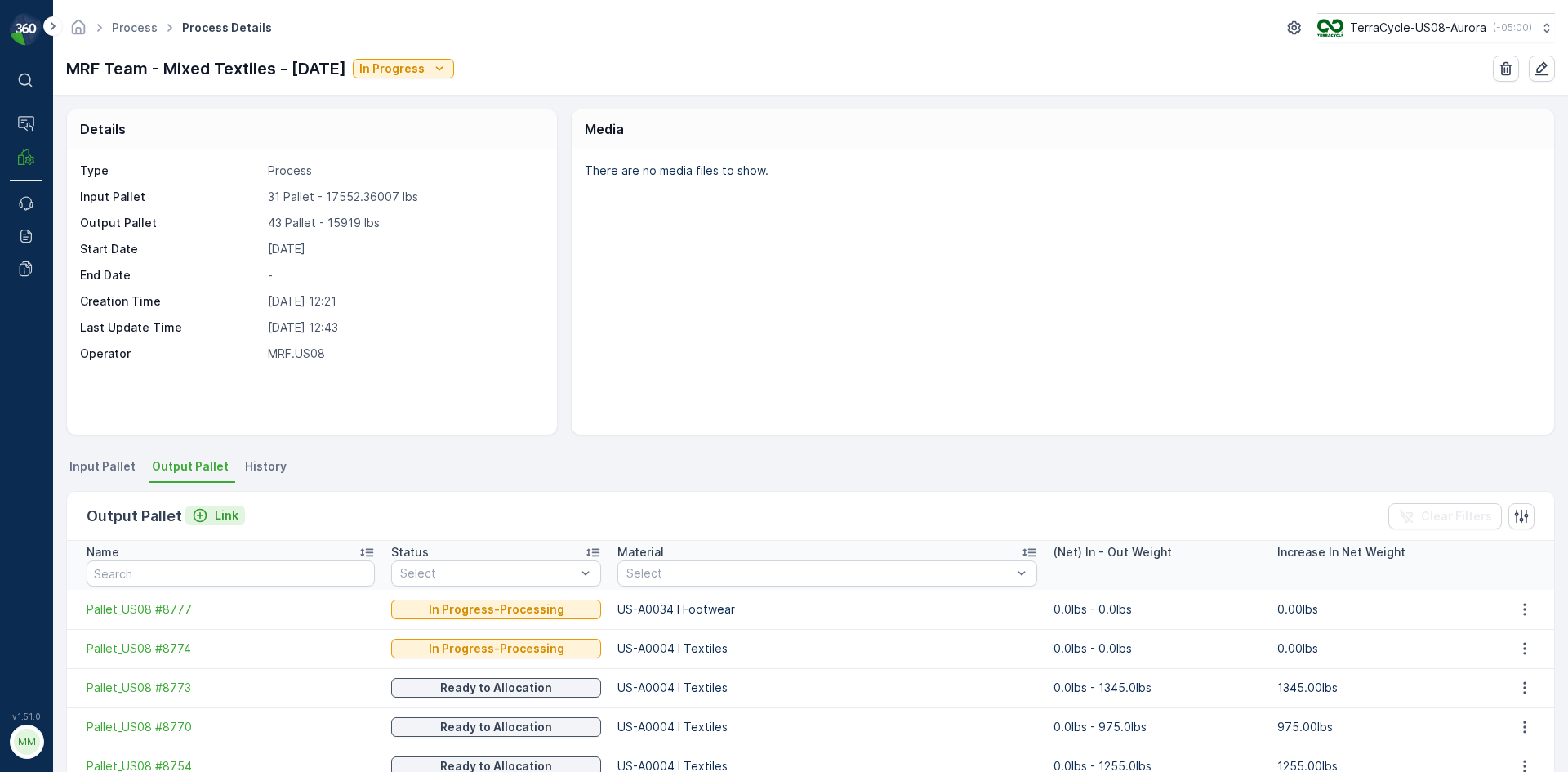
click at [238, 516] on button "Link" at bounding box center [215, 515] width 59 height 19
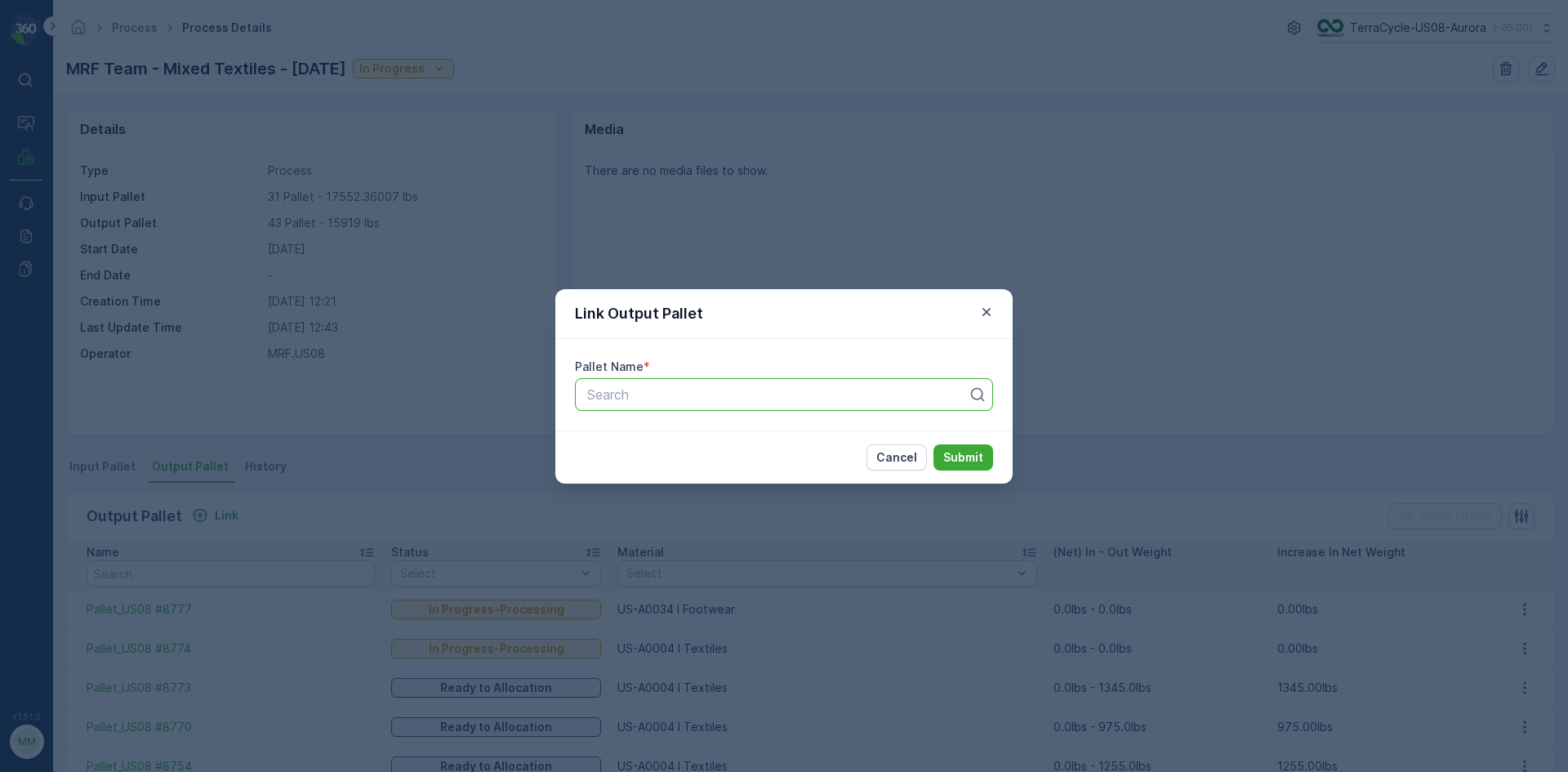
click at [711, 394] on div at bounding box center [778, 394] width 384 height 14
type input "8778"
click at [933, 444] on button "Submit" at bounding box center [963, 456] width 59 height 26
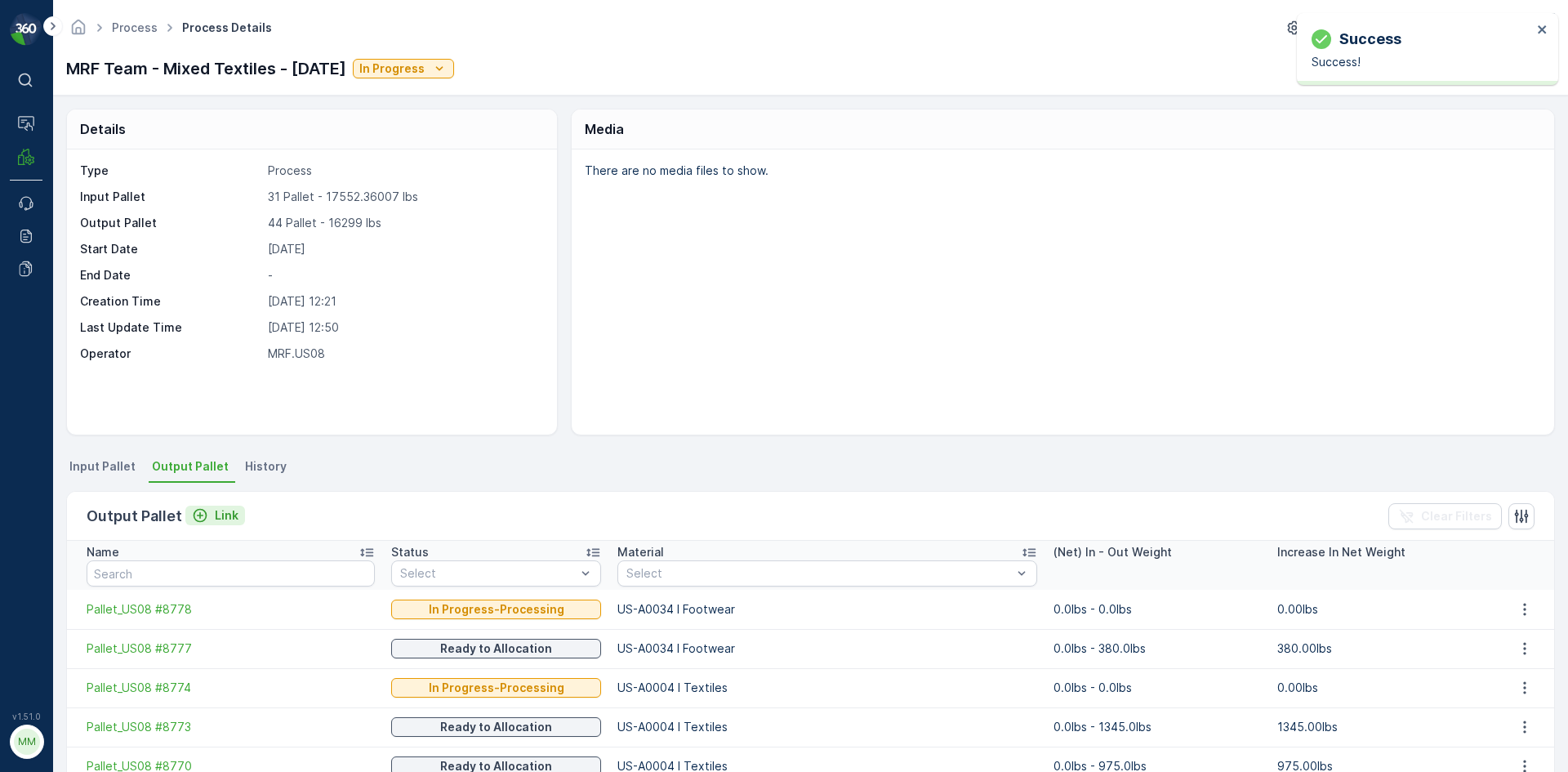
click at [225, 509] on p "Link" at bounding box center [226, 515] width 24 height 16
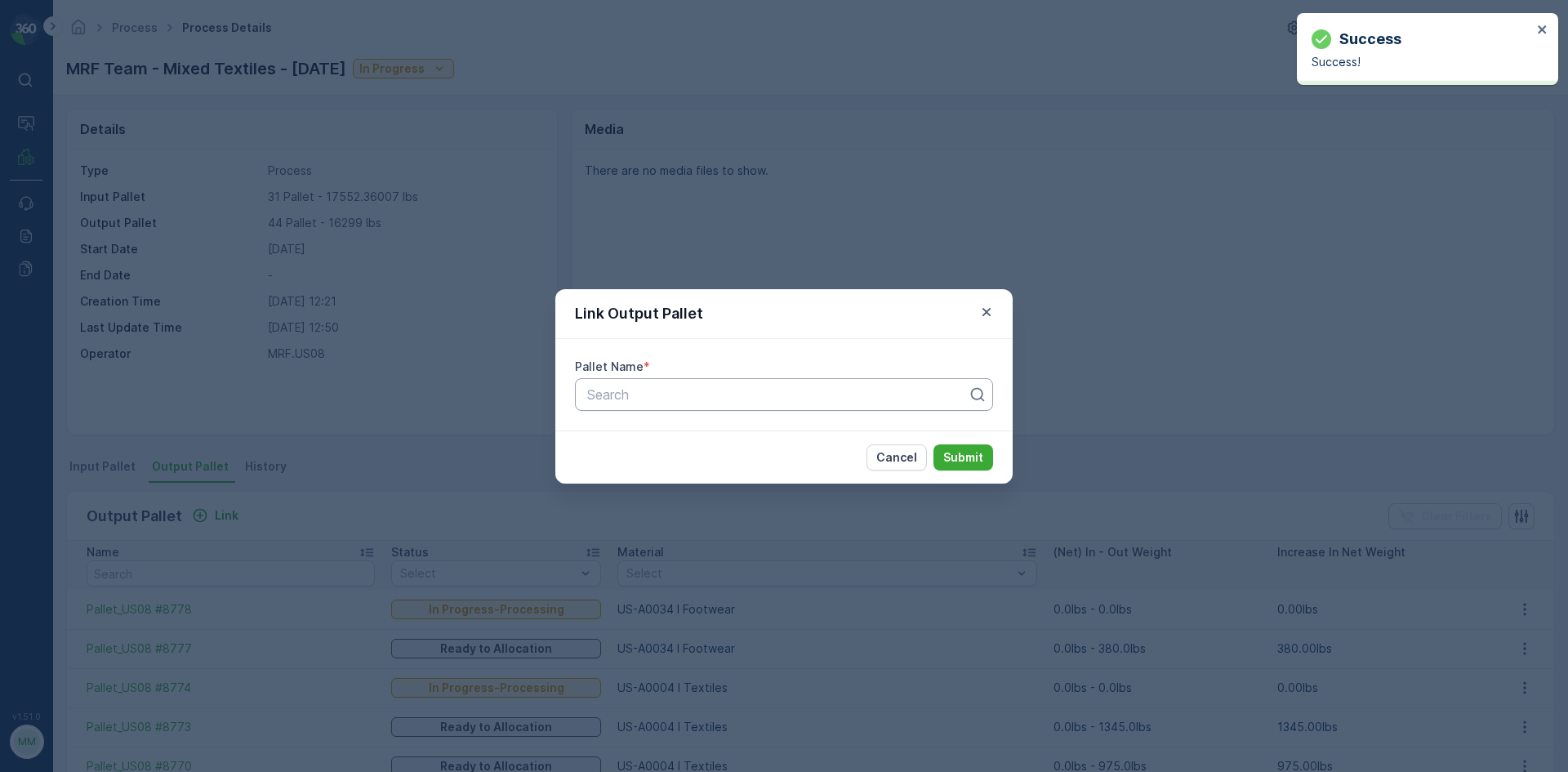
click at [619, 399] on div at bounding box center [778, 394] width 384 height 14
type input "8779"
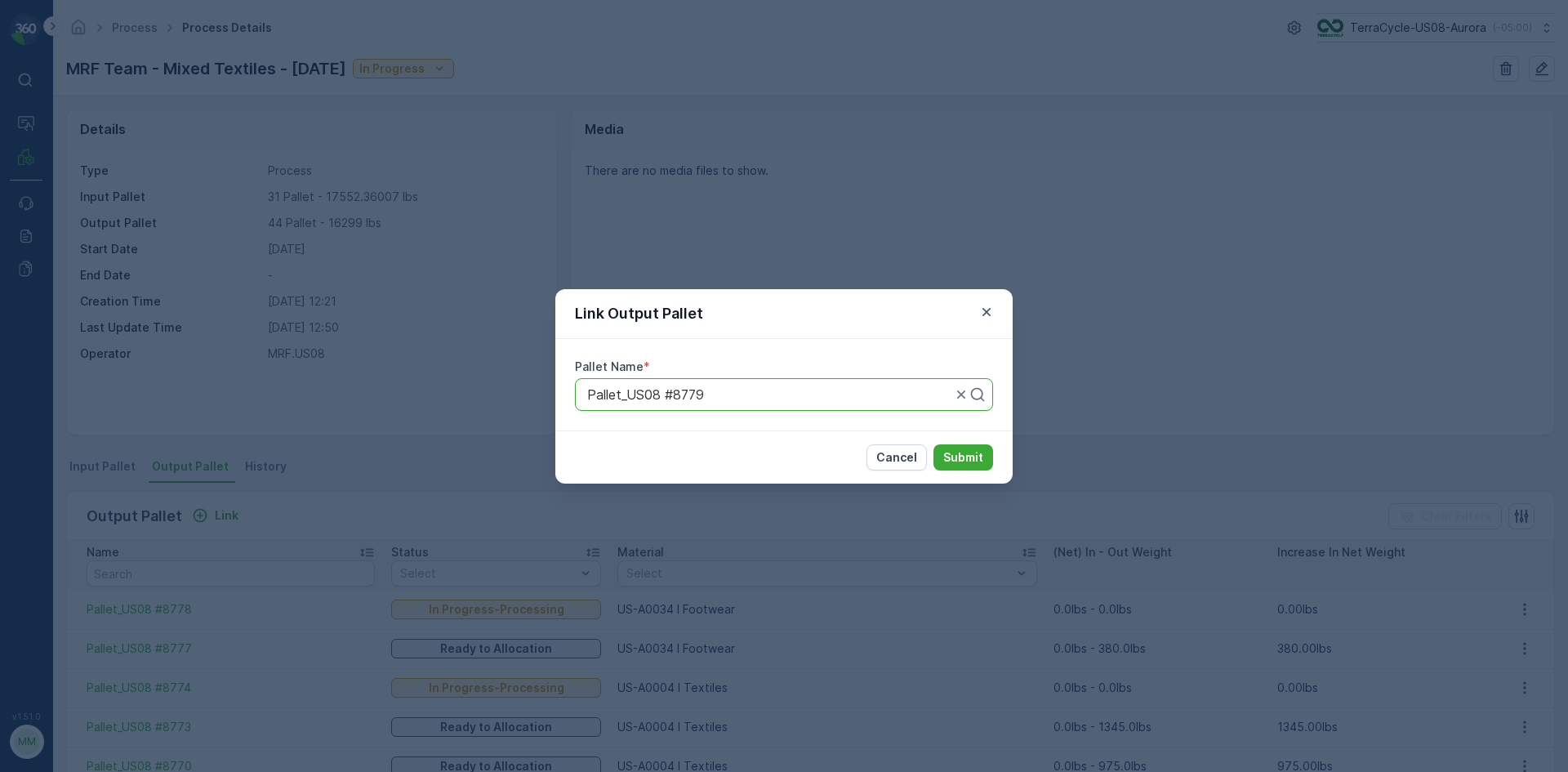
click at [933, 444] on button "Submit" at bounding box center [963, 456] width 59 height 26
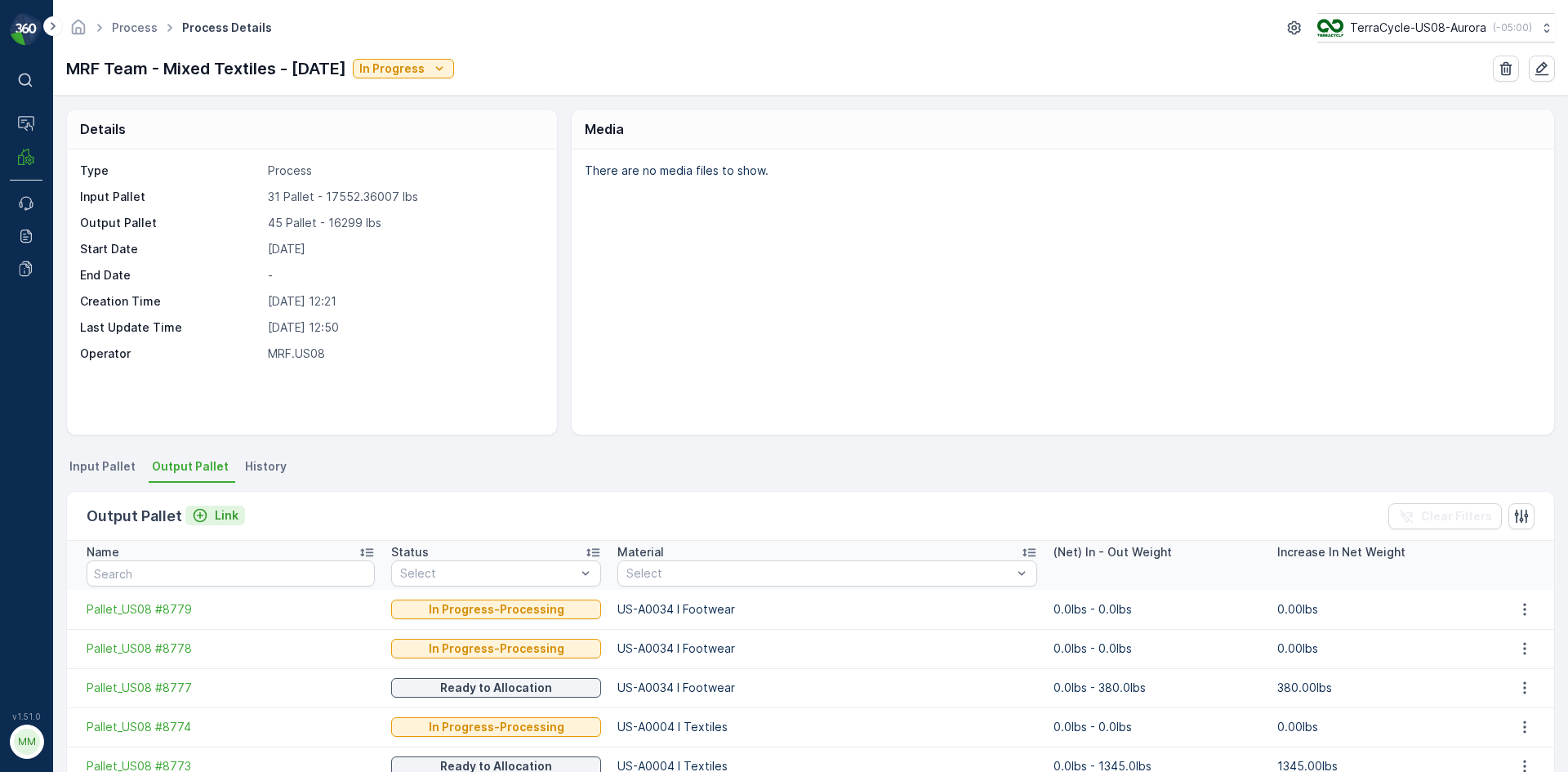
click at [217, 515] on p "Link" at bounding box center [226, 515] width 24 height 16
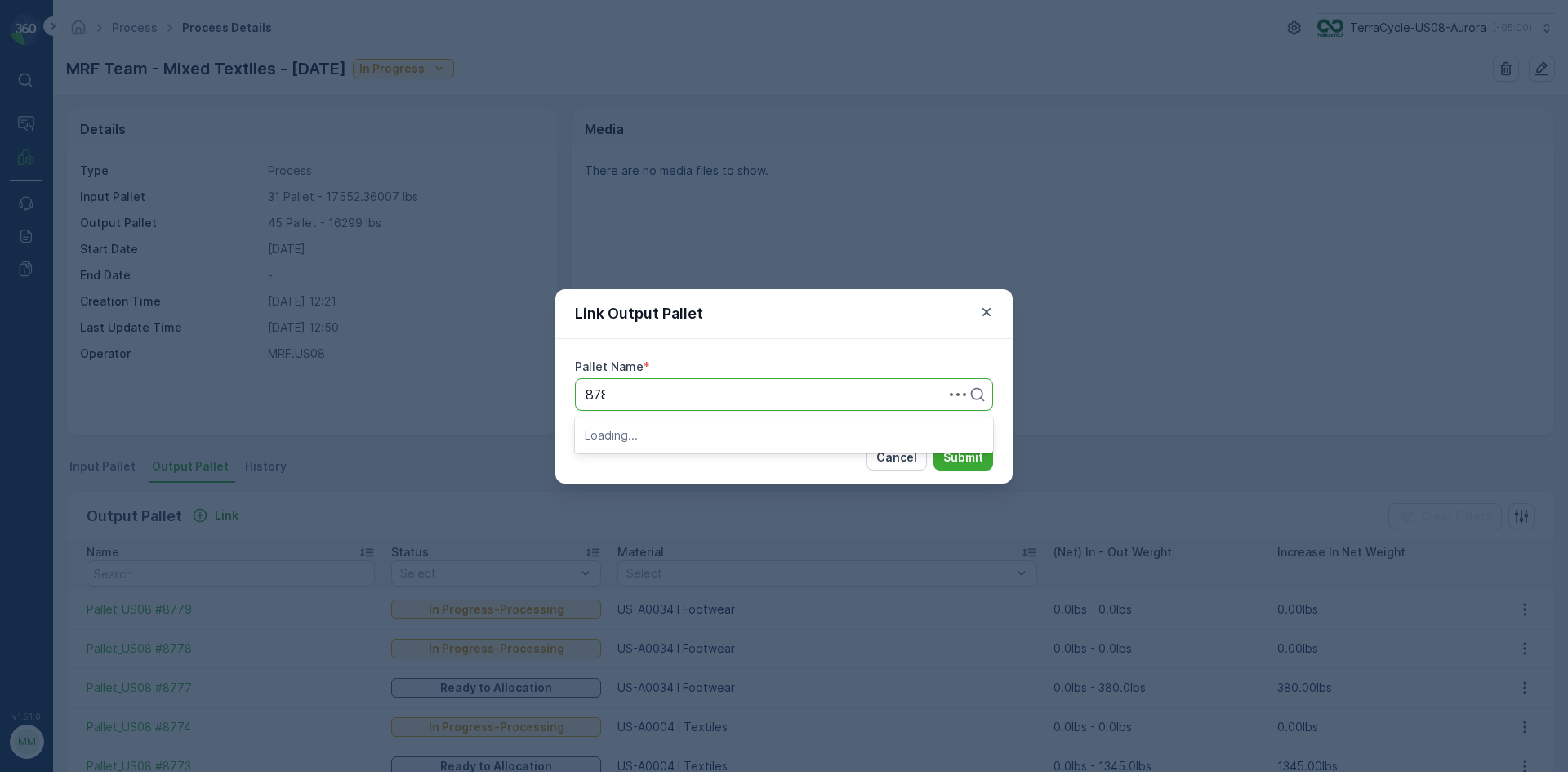
type input "8781"
click at [933, 444] on button "Submit" at bounding box center [963, 456] width 59 height 26
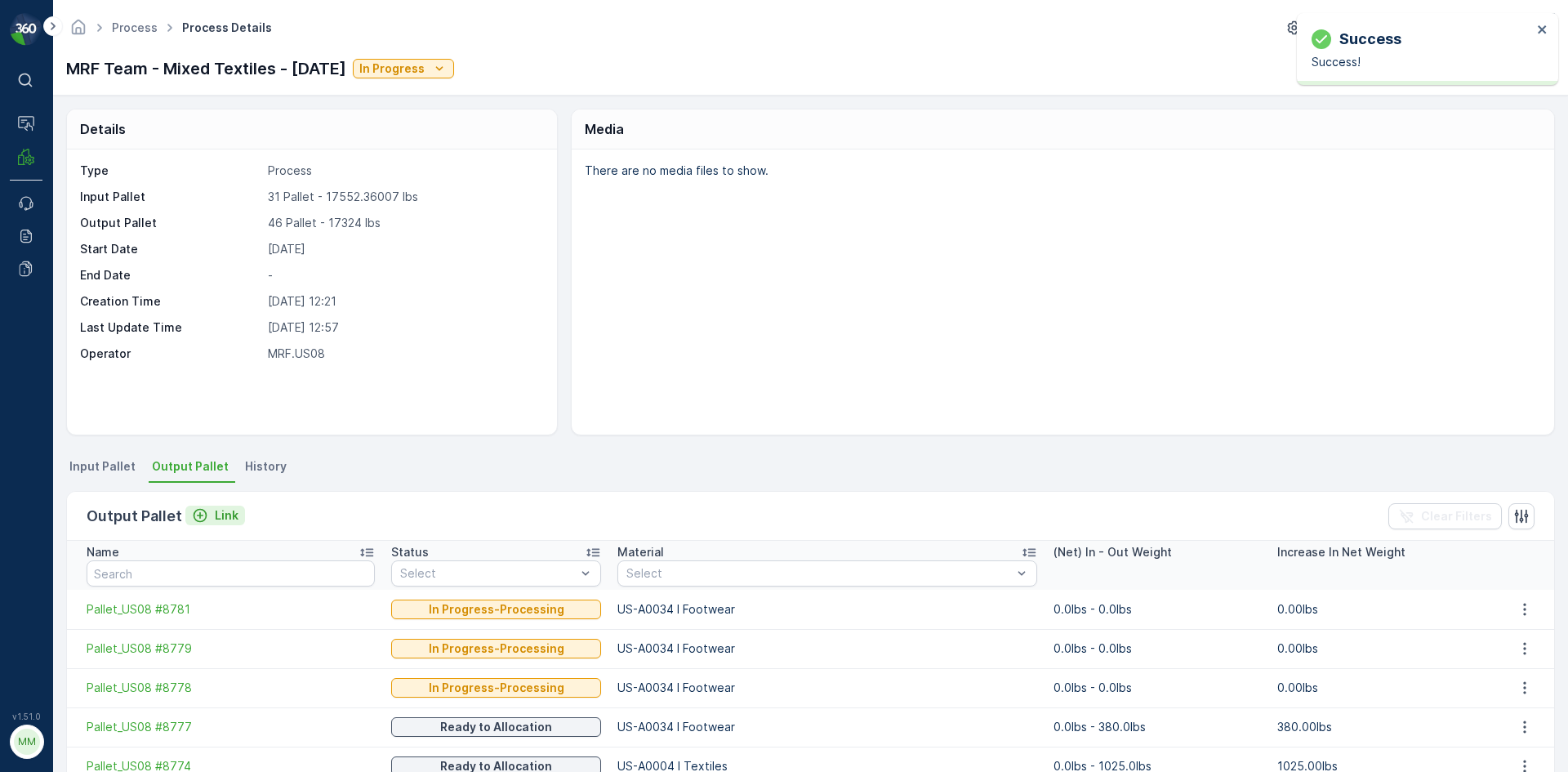
click at [210, 513] on div "Link" at bounding box center [215, 515] width 47 height 16
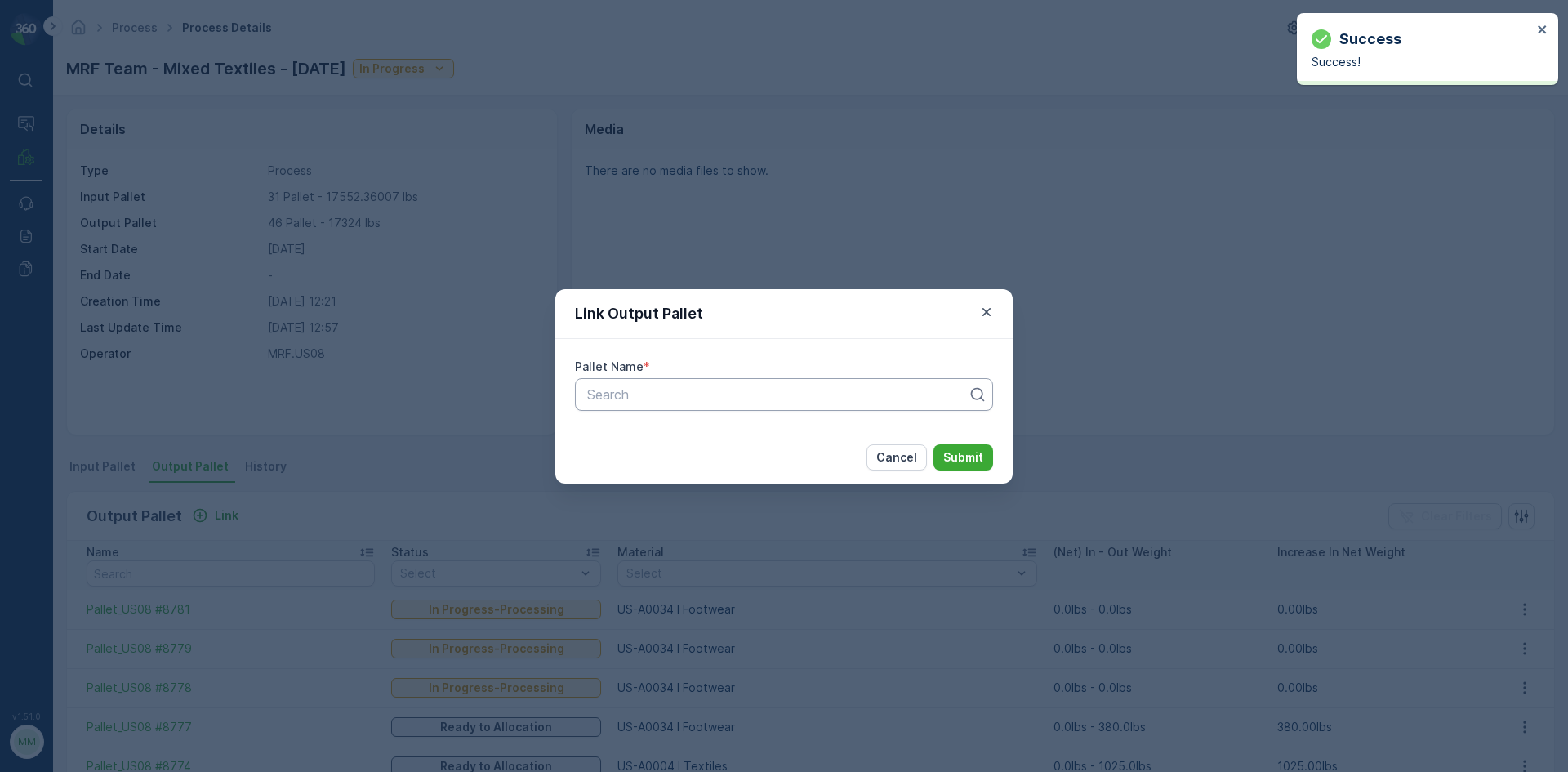
click at [674, 409] on div "Search" at bounding box center [784, 394] width 418 height 33
type input "8780"
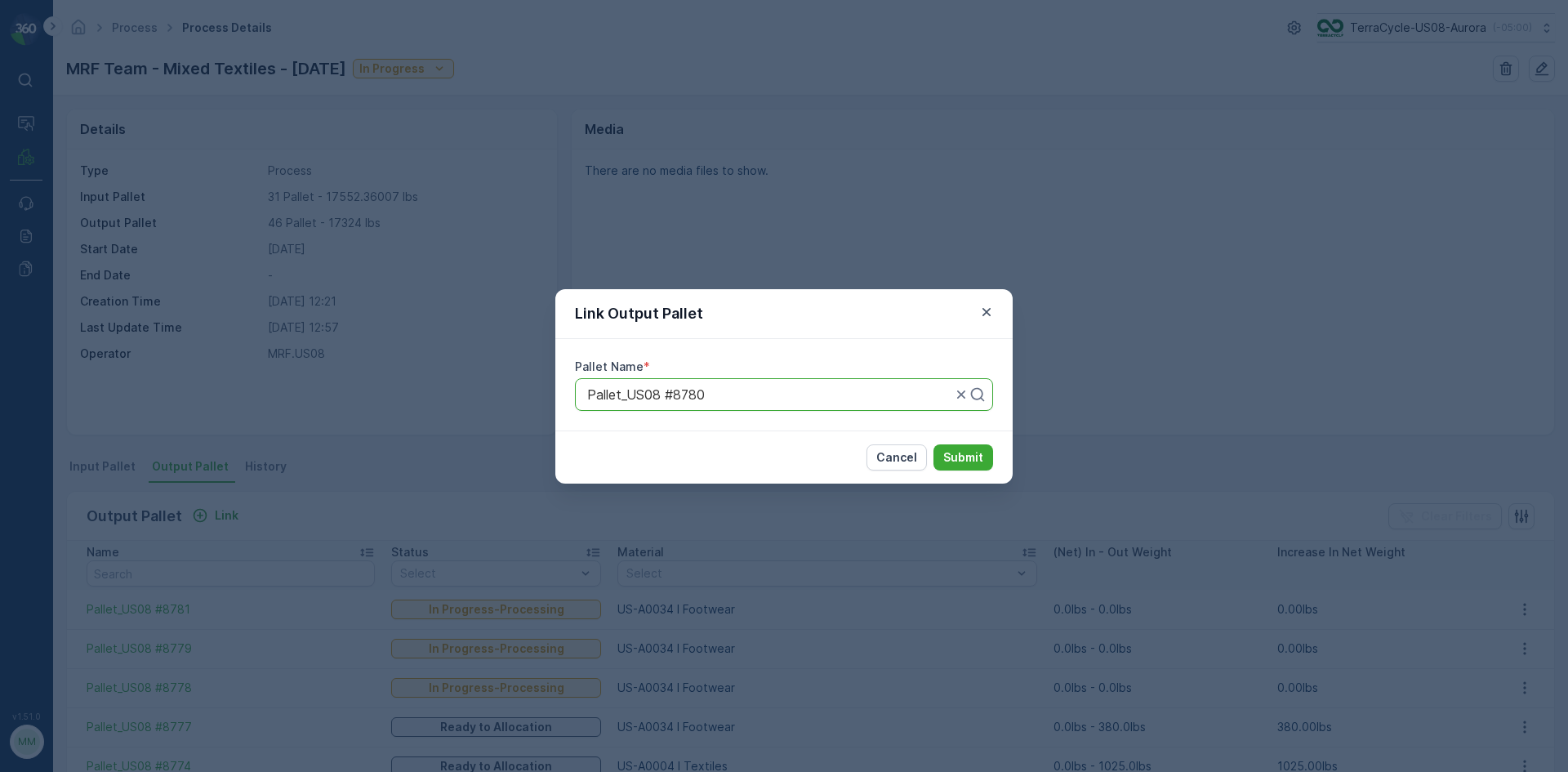
click at [933, 444] on button "Submit" at bounding box center [963, 456] width 59 height 26
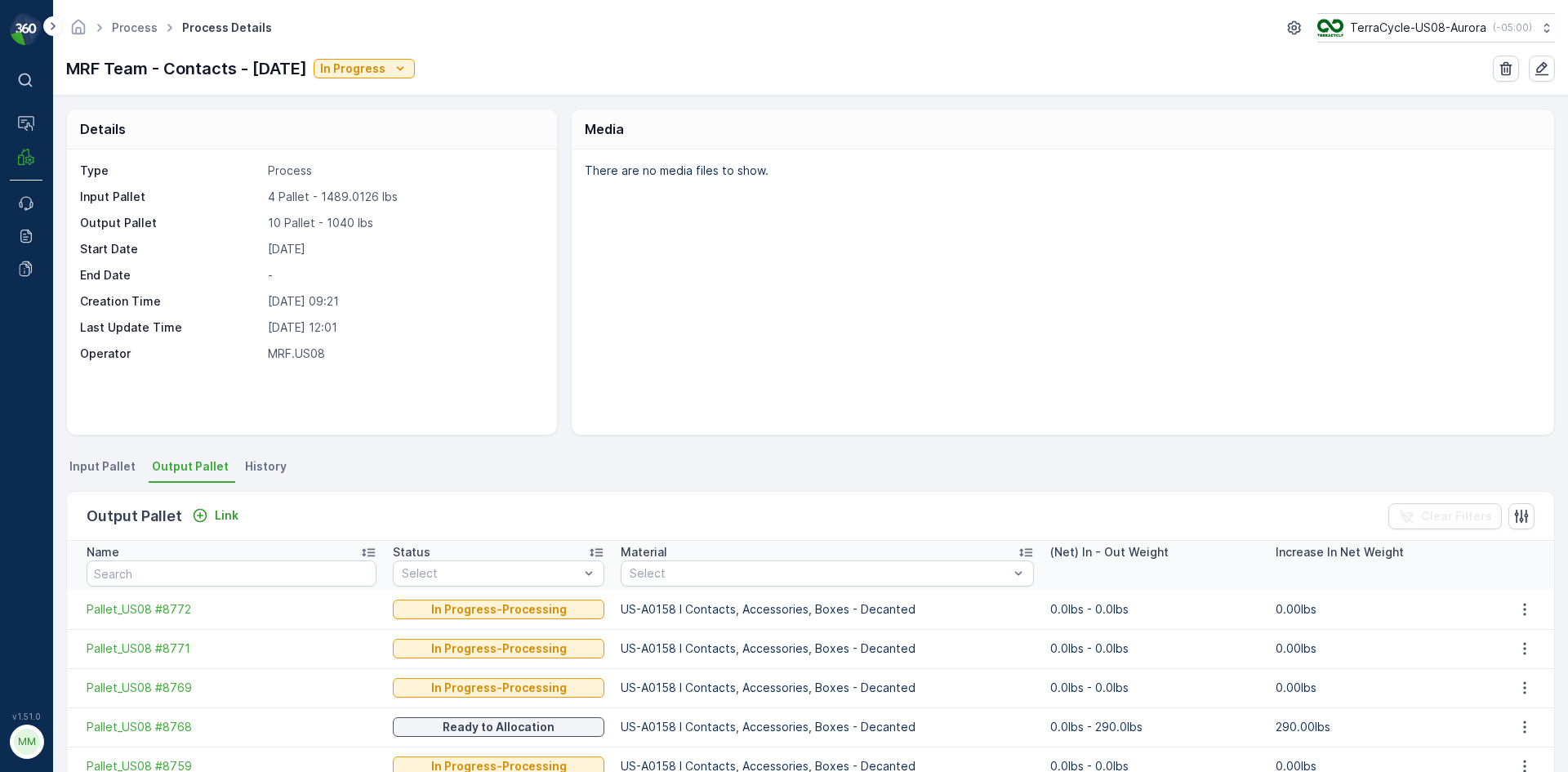
click at [75, 463] on span "Input Pallet" at bounding box center [102, 466] width 66 height 16
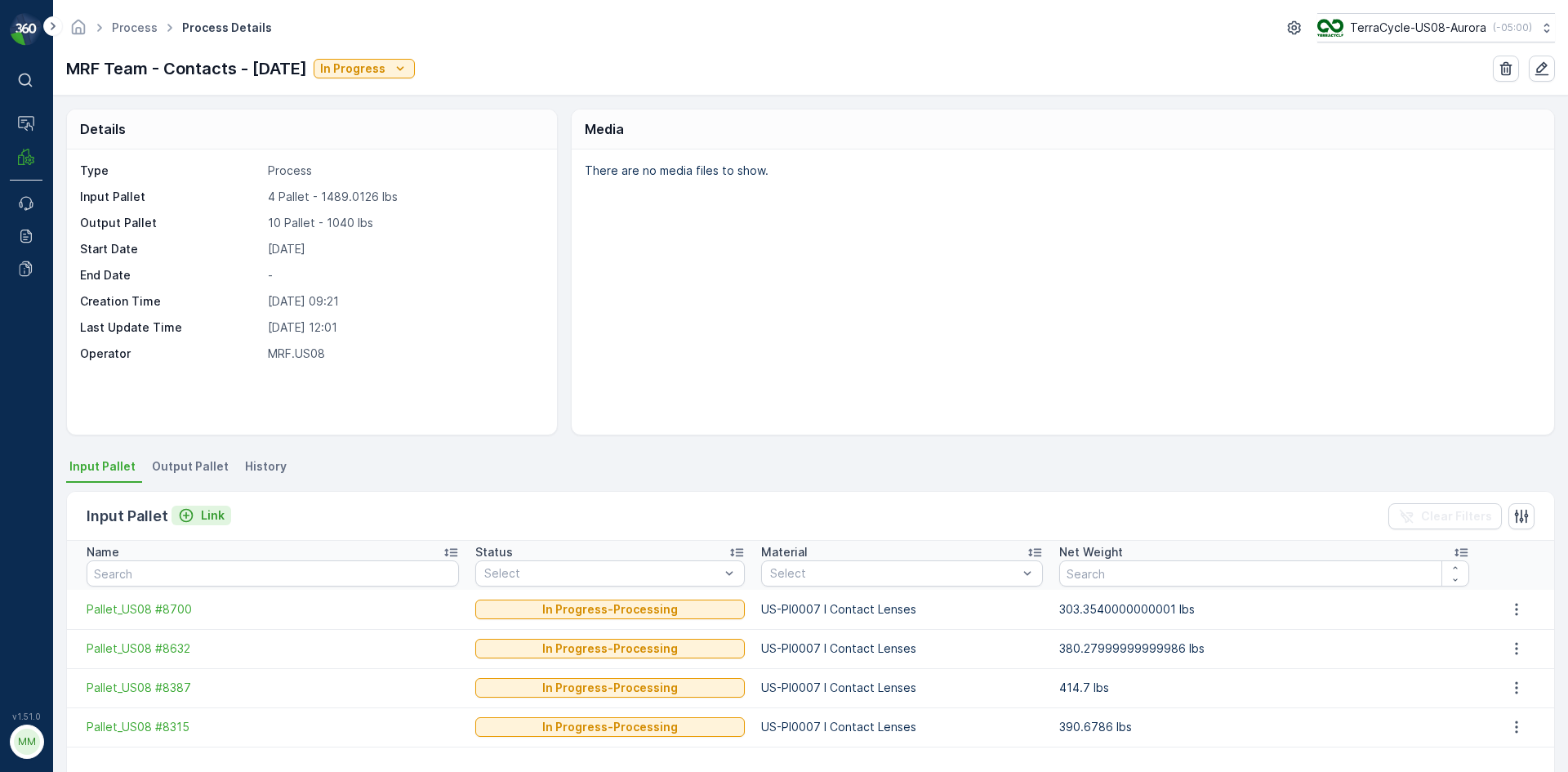
click at [215, 515] on p "Link" at bounding box center [213, 515] width 24 height 16
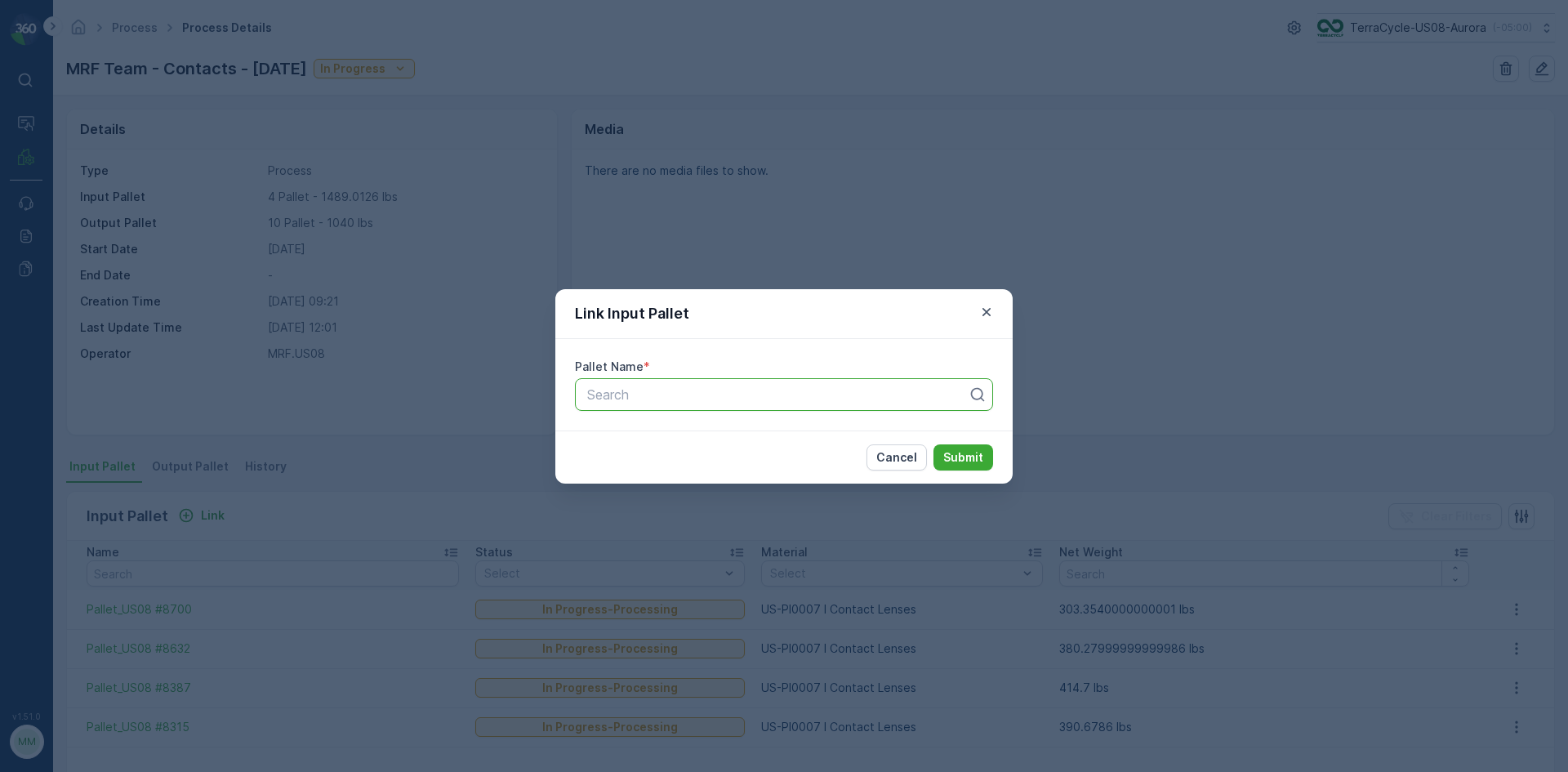
click at [705, 394] on div at bounding box center [778, 394] width 384 height 14
click at [768, 405] on div "Search" at bounding box center [784, 394] width 418 height 33
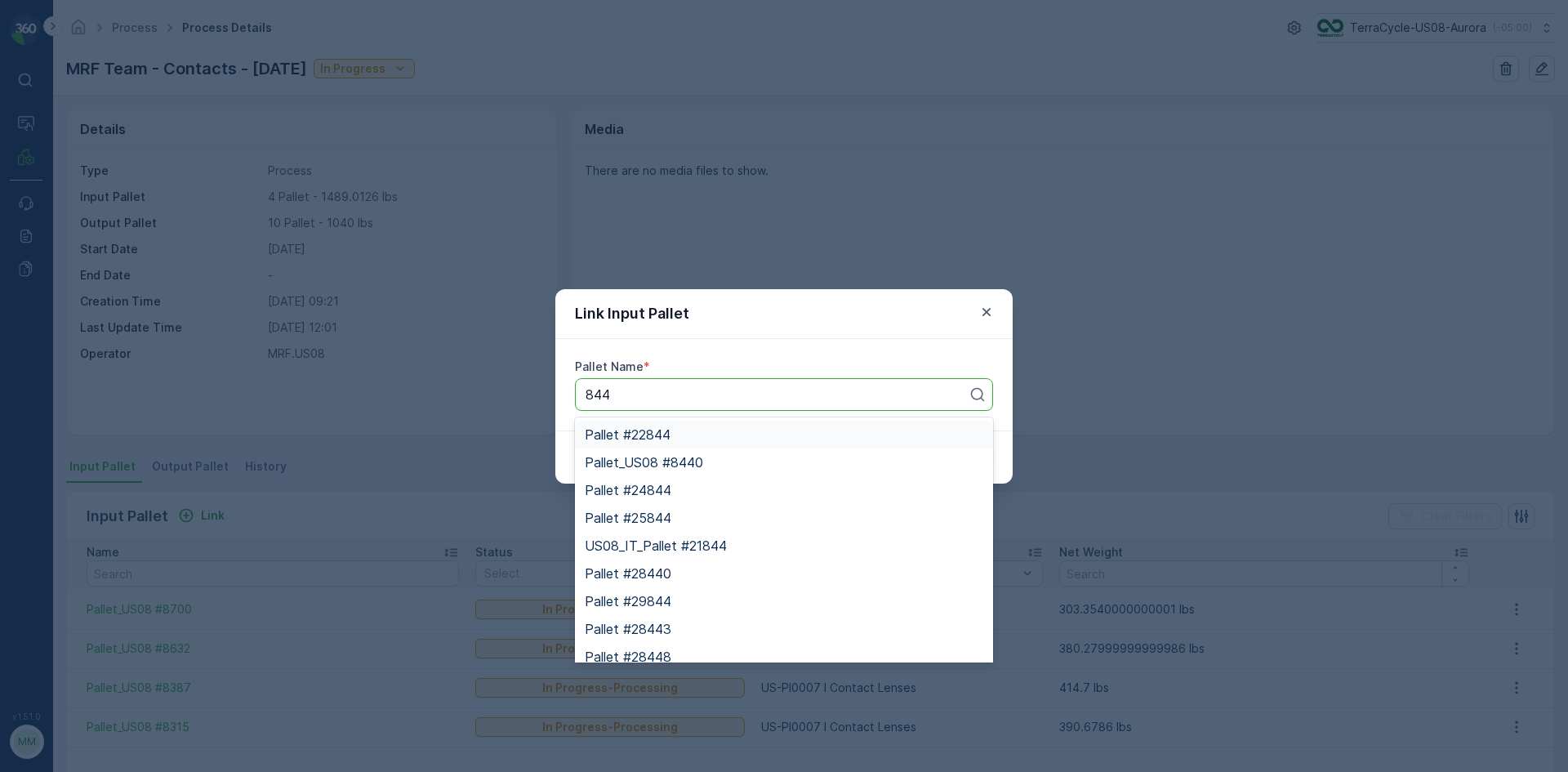
type input "8443"
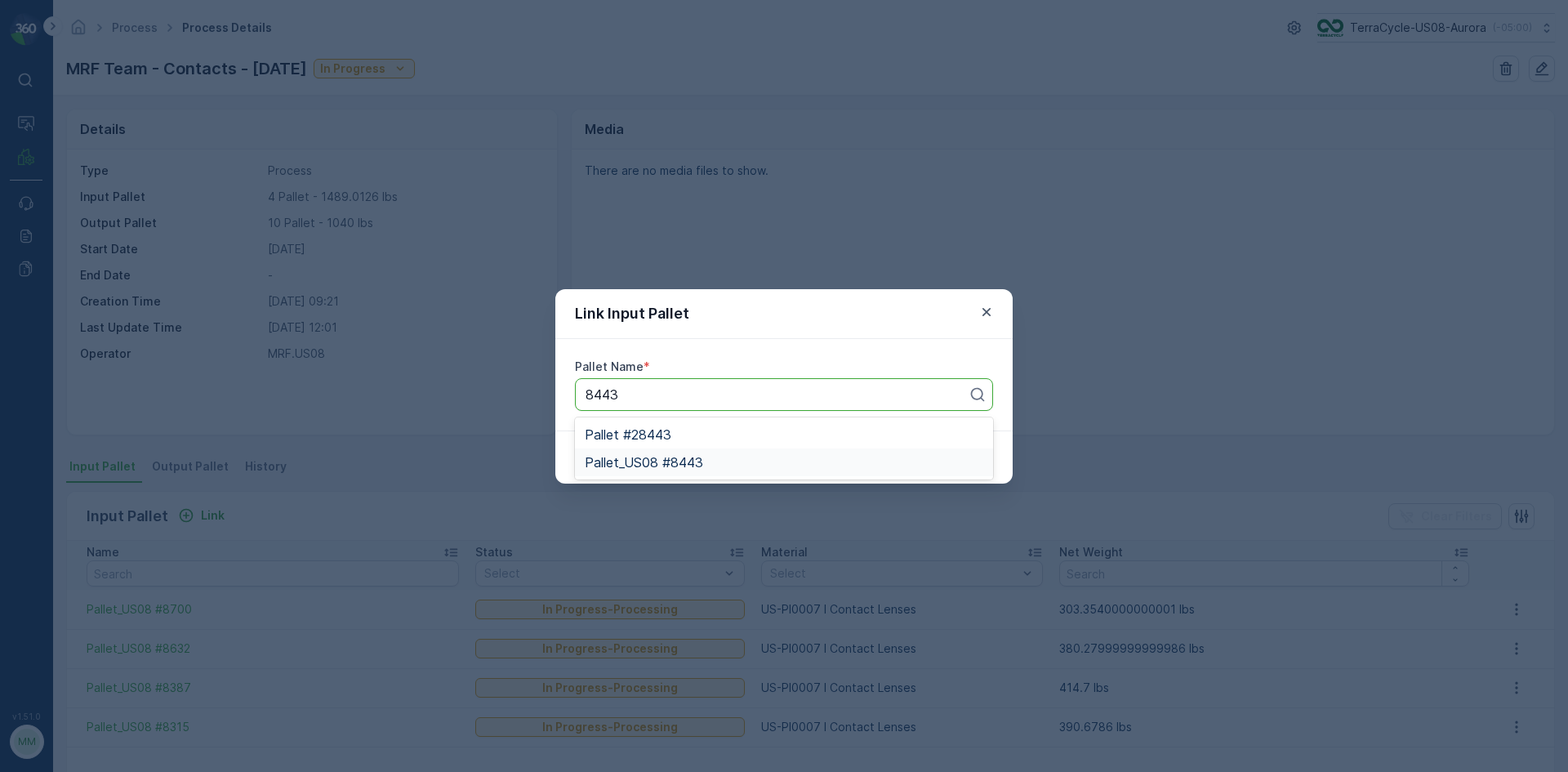
click at [786, 463] on div "Pallet_US08 #8443" at bounding box center [784, 461] width 399 height 14
click at [949, 456] on p "Submit" at bounding box center [964, 456] width 40 height 16
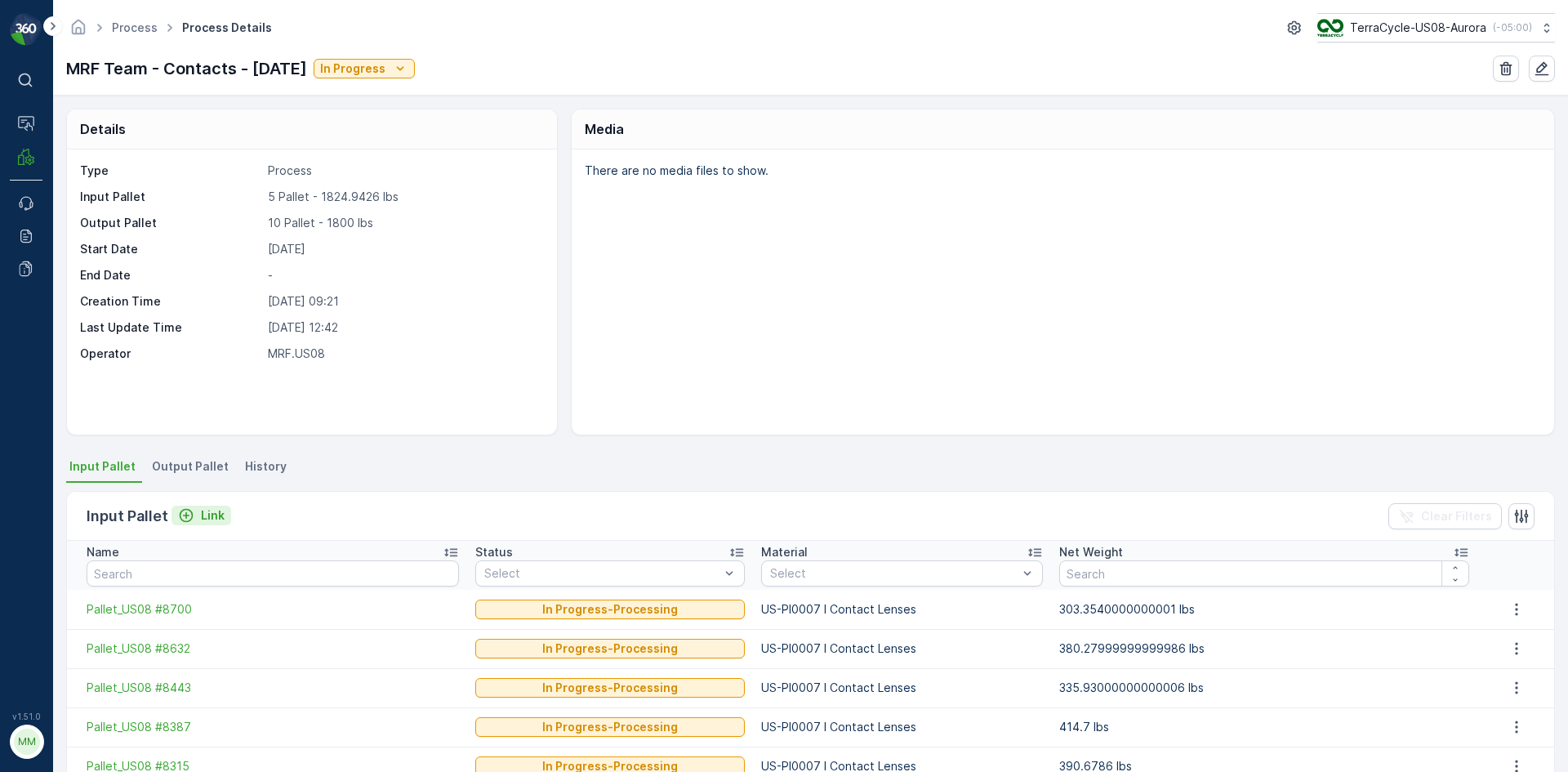
click at [220, 510] on p "Link" at bounding box center [213, 515] width 24 height 16
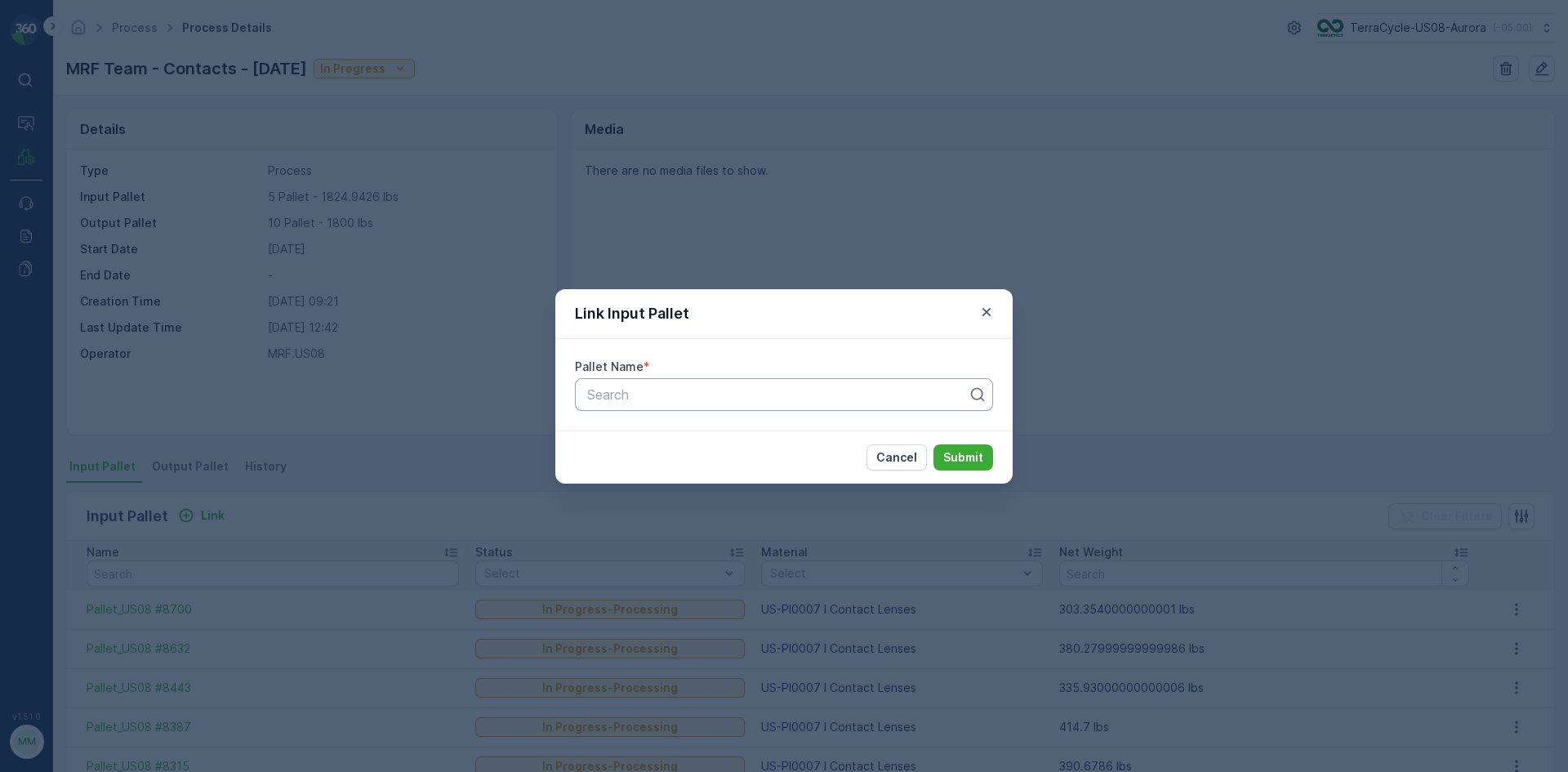
click at [632, 406] on div "Search" at bounding box center [784, 394] width 418 height 33
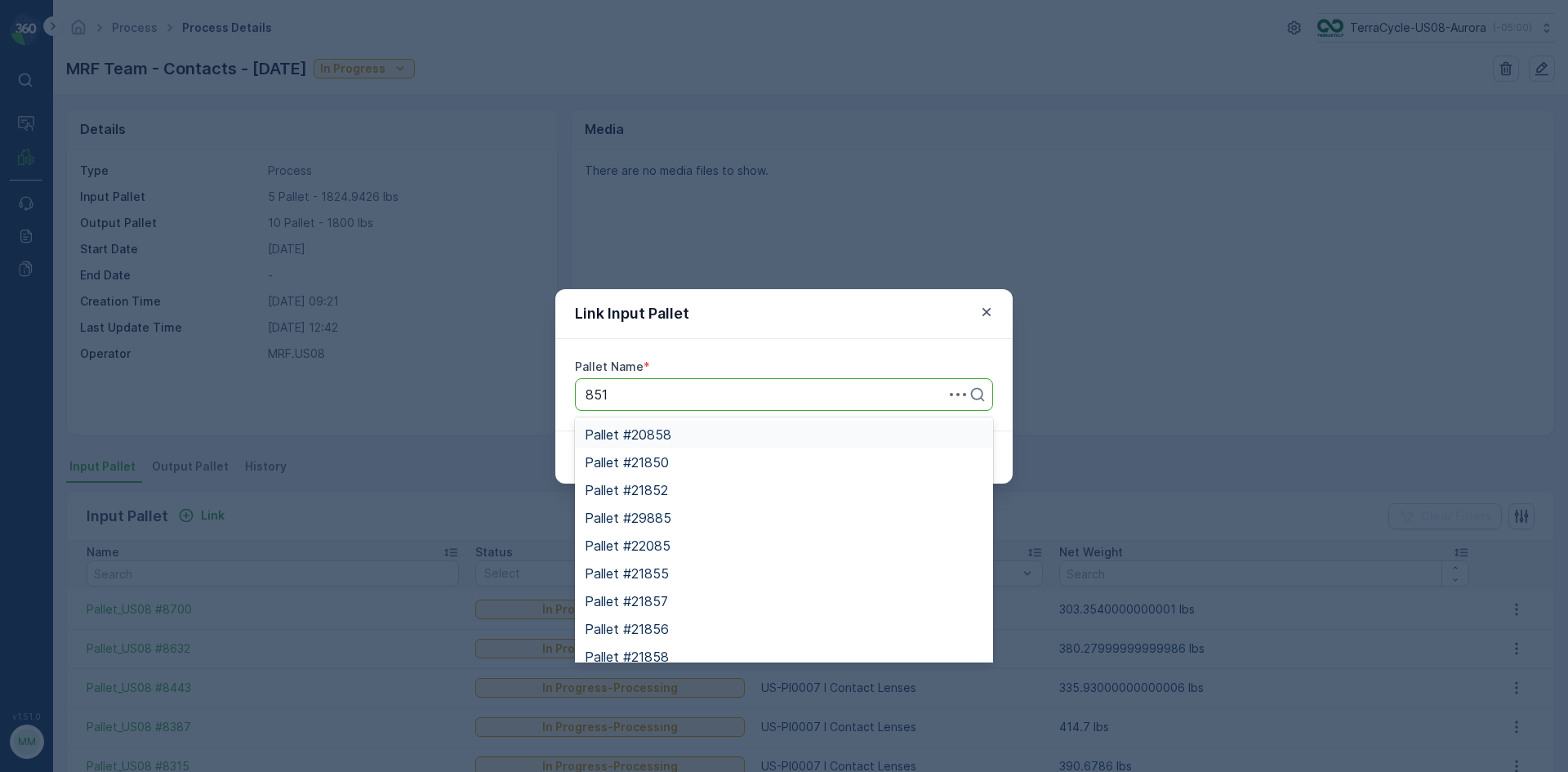
type input "8517"
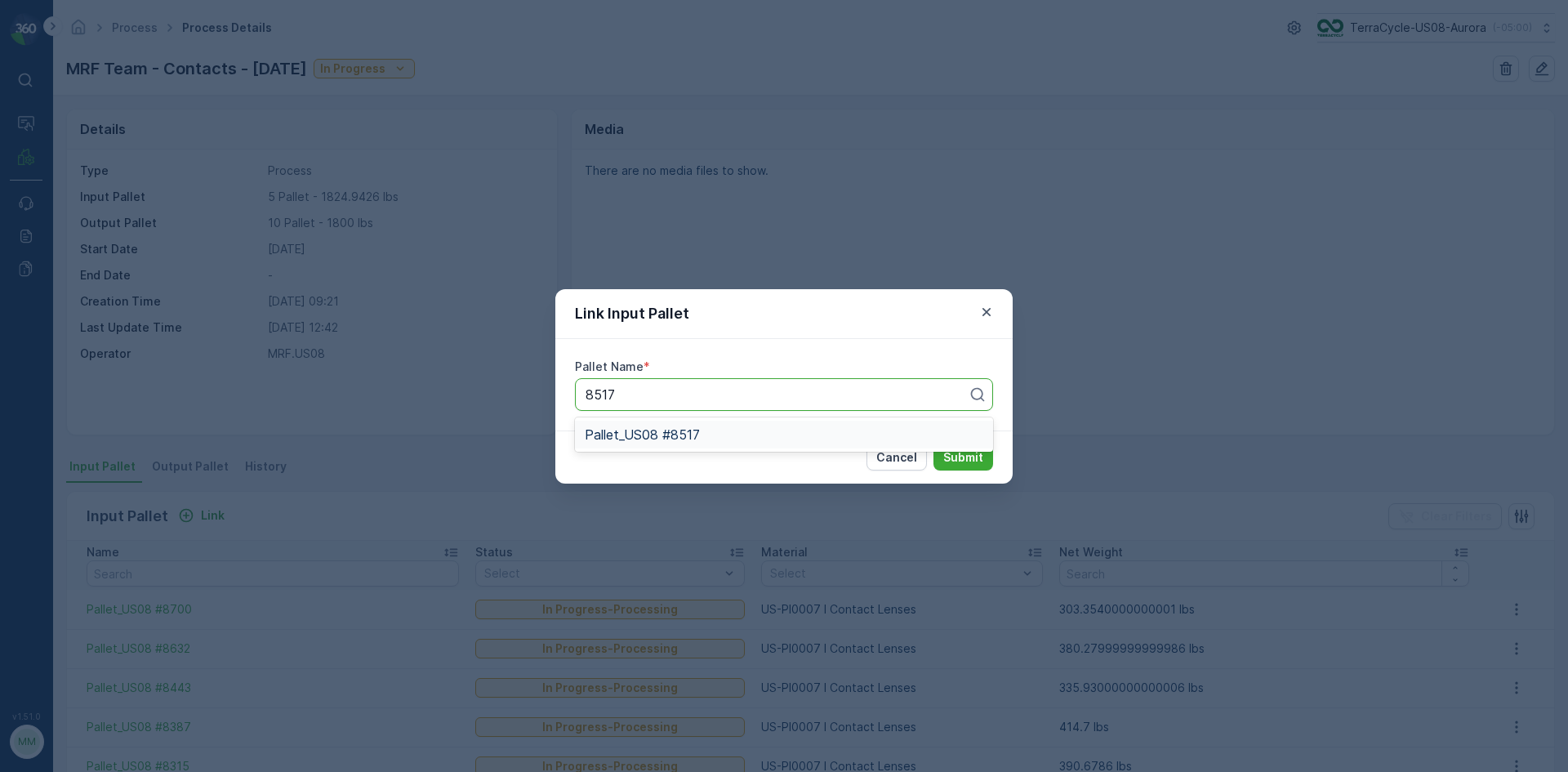
click at [741, 428] on div "Pallet_US08 #8517" at bounding box center [784, 433] width 399 height 14
click at [965, 461] on p "Submit" at bounding box center [964, 456] width 40 height 16
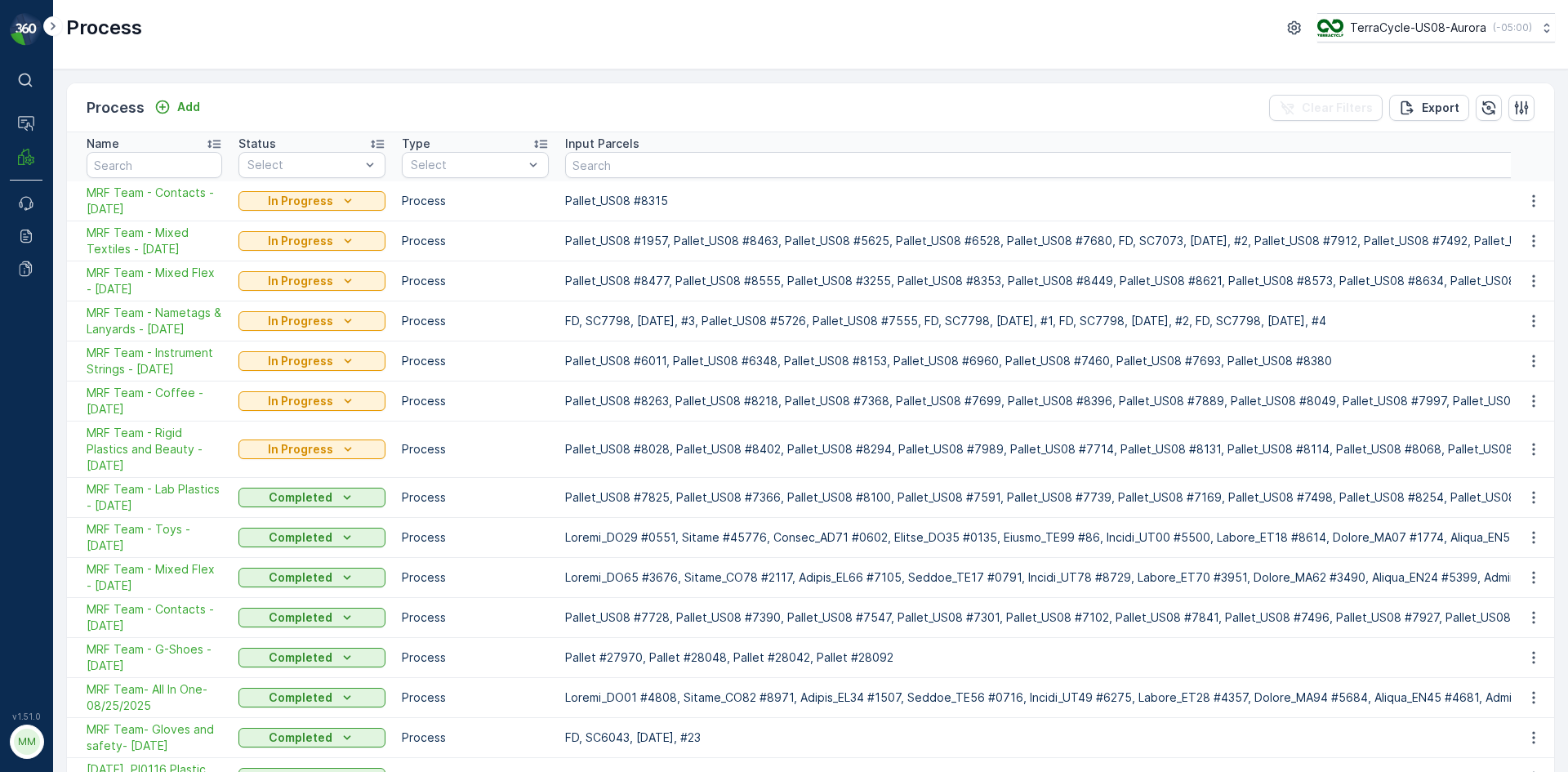
scroll to position [311, 0]
